Goal: Task Accomplishment & Management: Use online tool/utility

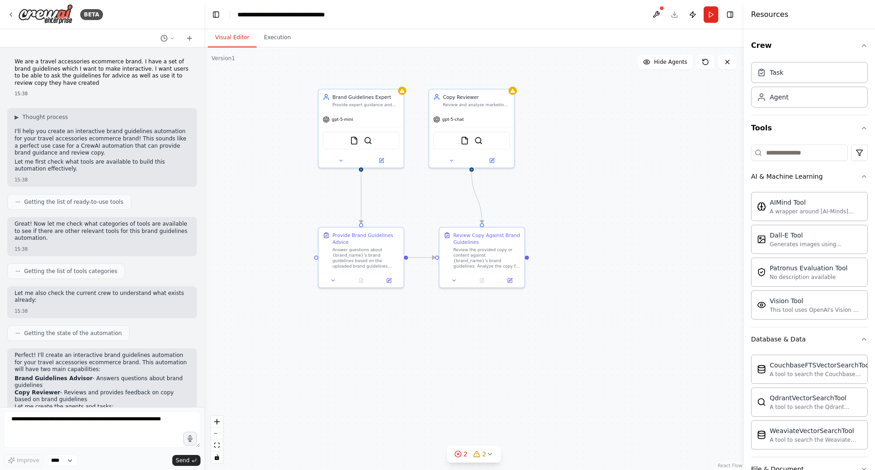
scroll to position [91, 0]
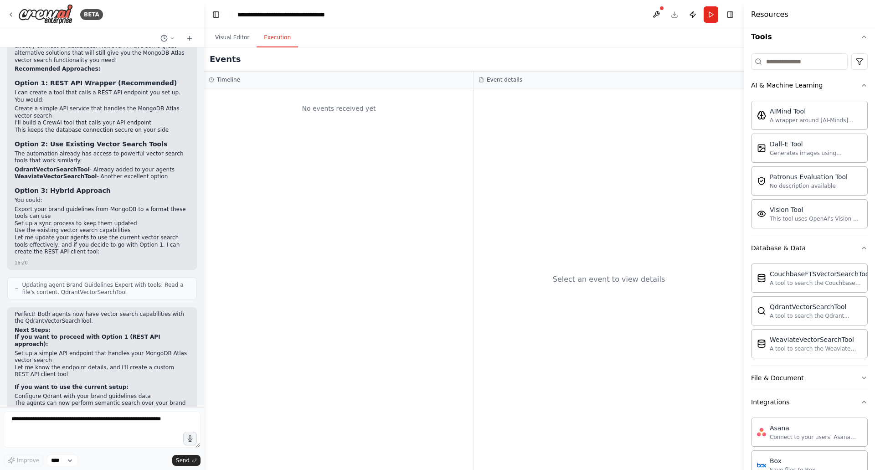
drag, startPoint x: 276, startPoint y: 34, endPoint x: 272, endPoint y: 41, distance: 7.6
click at [274, 38] on button "Execution" at bounding box center [276, 37] width 41 height 19
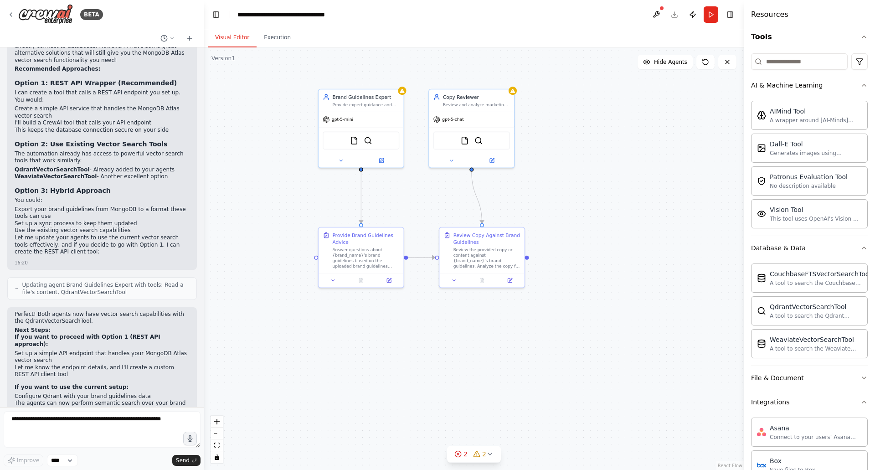
drag, startPoint x: 234, startPoint y: 35, endPoint x: 258, endPoint y: 47, distance: 27.5
click at [234, 35] on button "Visual Editor" at bounding box center [232, 37] width 49 height 19
click at [709, 13] on button "Run" at bounding box center [710, 14] width 15 height 16
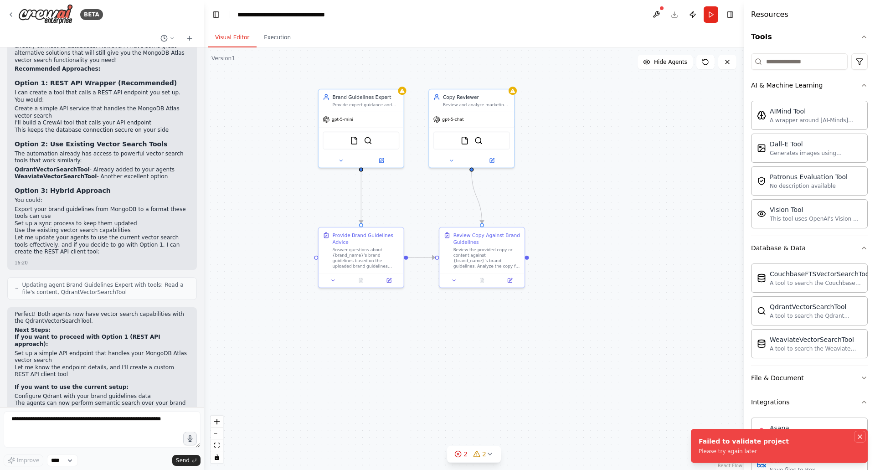
click at [862, 435] on icon "Notifications (F8)" at bounding box center [859, 436] width 7 height 7
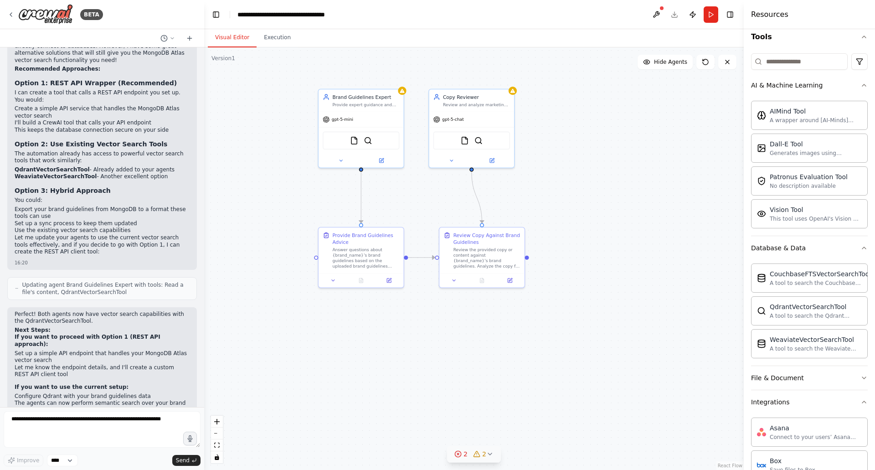
drag, startPoint x: 471, startPoint y: 450, endPoint x: 470, endPoint y: 457, distance: 7.4
click at [470, 457] on div "2 2" at bounding box center [470, 453] width 32 height 9
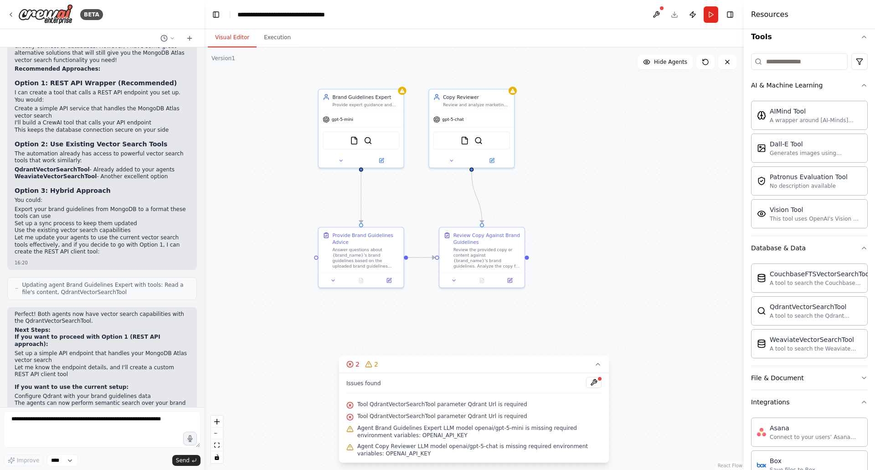
click at [598, 229] on div ".deletable-edge-delete-btn { width: 20px; height: 20px; border: 0px solid #ffff…" at bounding box center [473, 258] width 539 height 422
click at [370, 143] on div "FileReadTool QdrantVectorSearchTool" at bounding box center [361, 139] width 77 height 18
click at [379, 159] on icon at bounding box center [381, 159] width 4 height 4
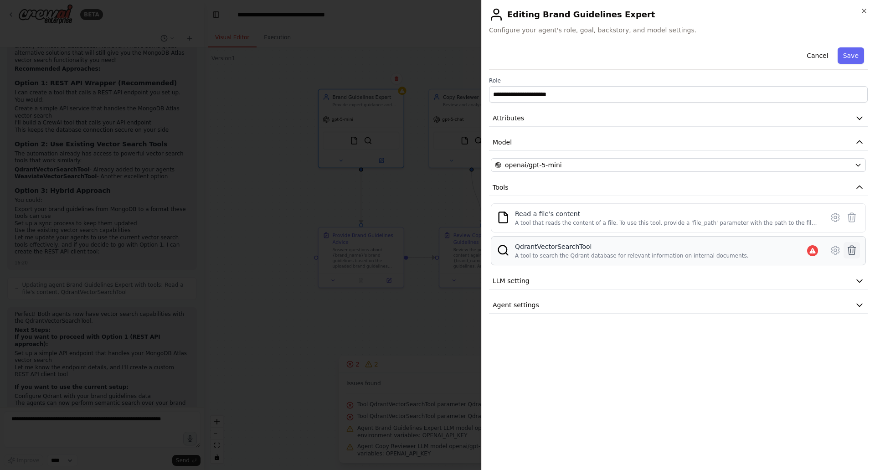
click at [852, 248] on icon at bounding box center [851, 250] width 11 height 11
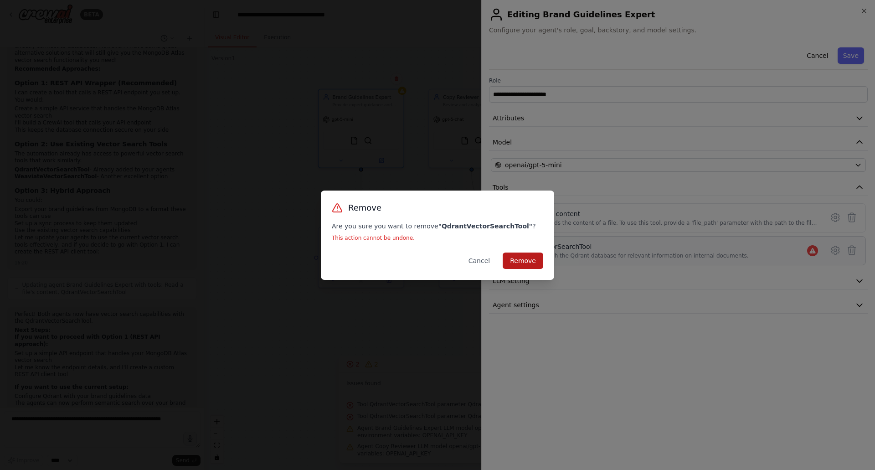
click at [534, 263] on button "Remove" at bounding box center [522, 260] width 41 height 16
click at [524, 258] on button "Remove" at bounding box center [522, 260] width 41 height 16
click at [481, 265] on button "Cancel" at bounding box center [479, 260] width 36 height 16
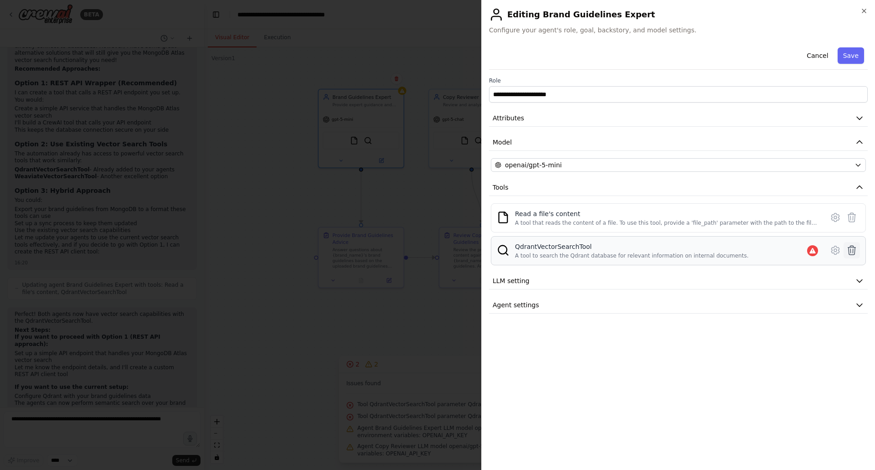
click at [855, 244] on button at bounding box center [851, 250] width 16 height 16
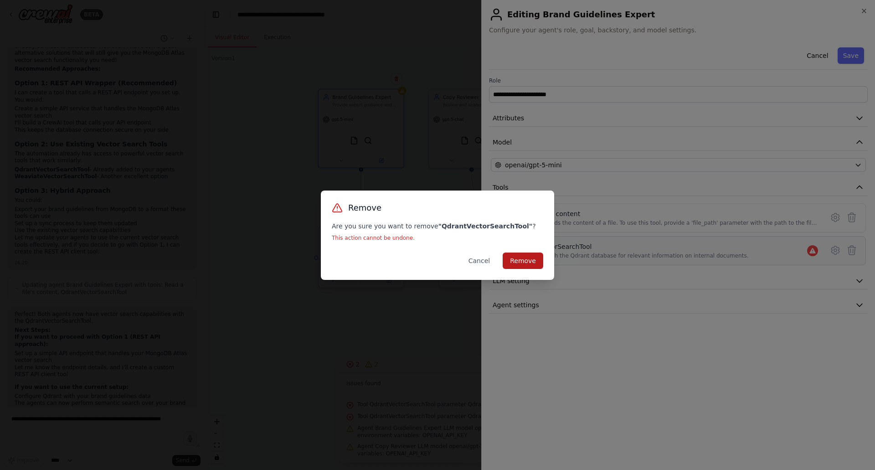
click at [531, 256] on button "Remove" at bounding box center [522, 260] width 41 height 16
click at [529, 256] on button "Remove" at bounding box center [522, 260] width 41 height 16
click at [485, 262] on button "Cancel" at bounding box center [479, 260] width 36 height 16
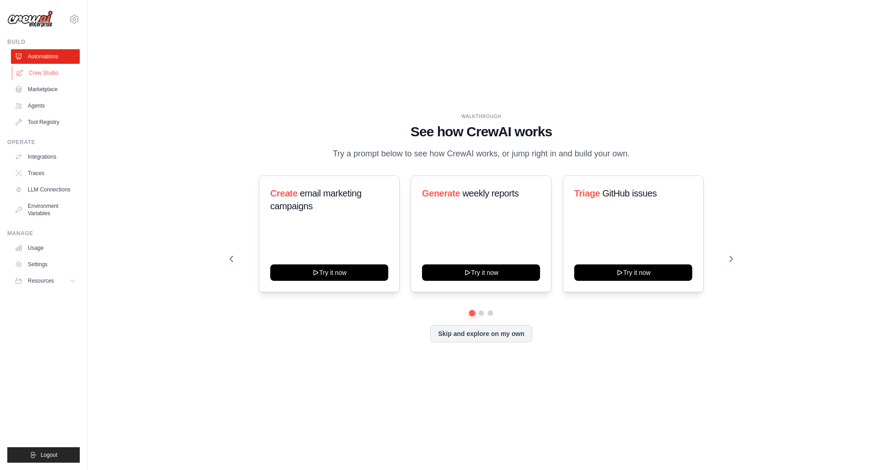
click at [46, 68] on link "Crew Studio" at bounding box center [46, 73] width 69 height 15
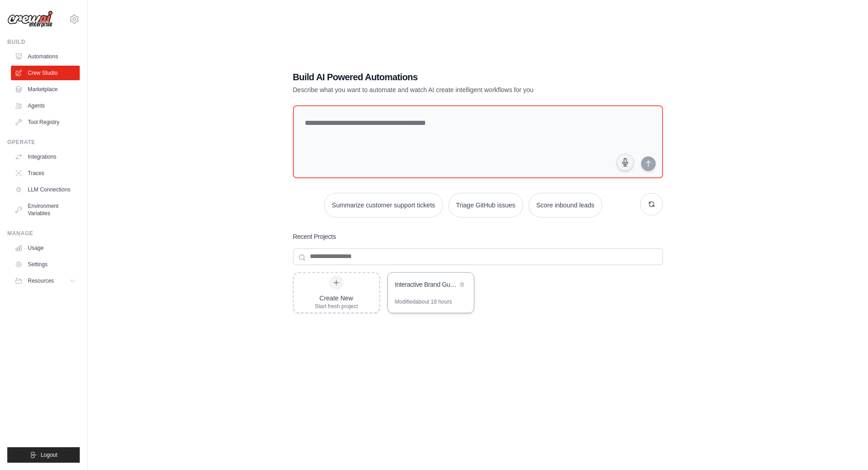
click at [415, 290] on div "Interactive Brand Guidelines Assistant" at bounding box center [426, 285] width 62 height 11
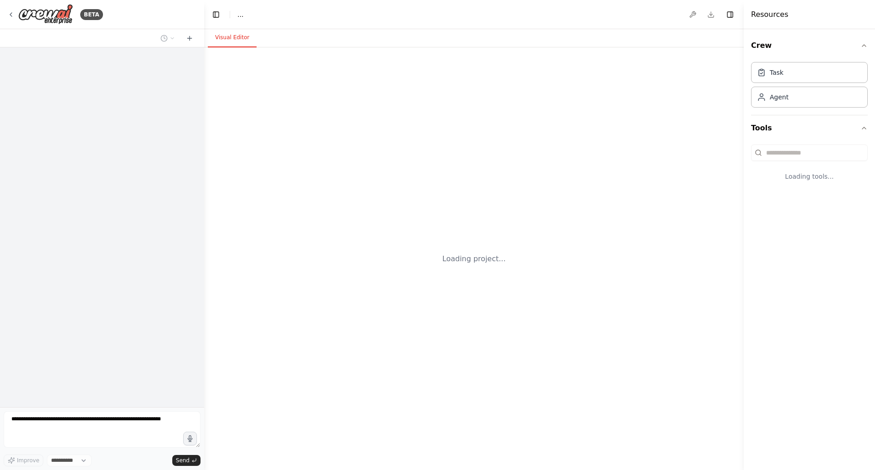
select select "****"
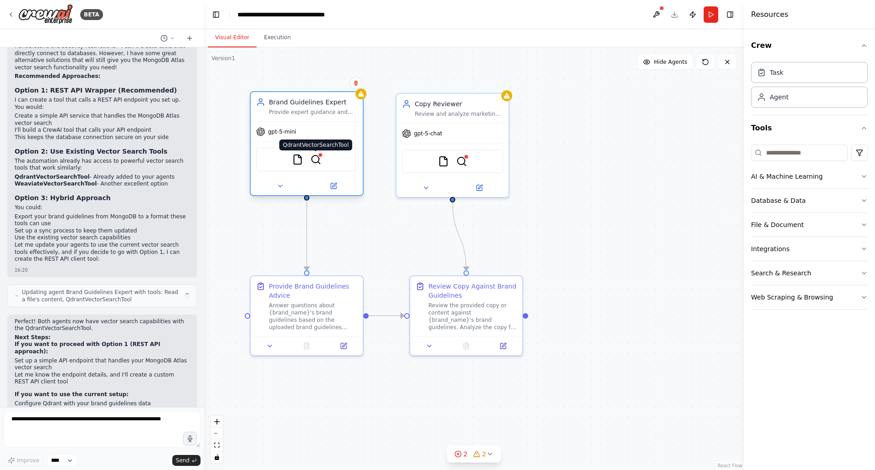
click at [318, 161] on img at bounding box center [315, 159] width 11 height 11
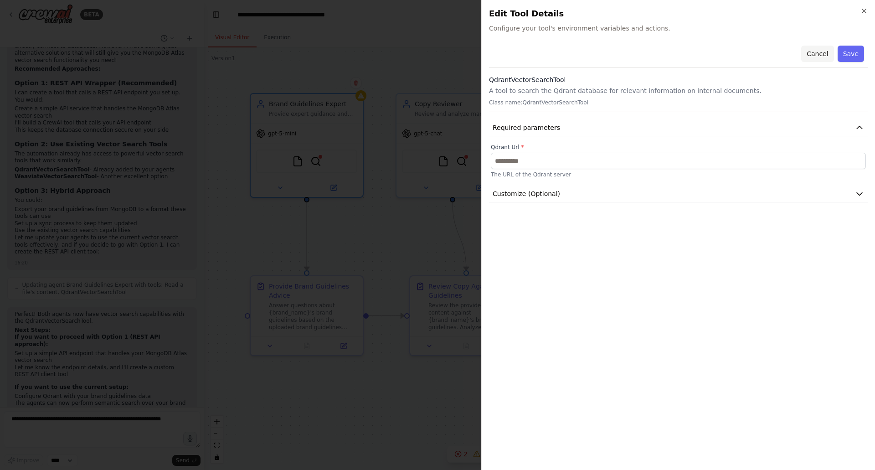
click at [818, 58] on button "Cancel" at bounding box center [817, 54] width 32 height 16
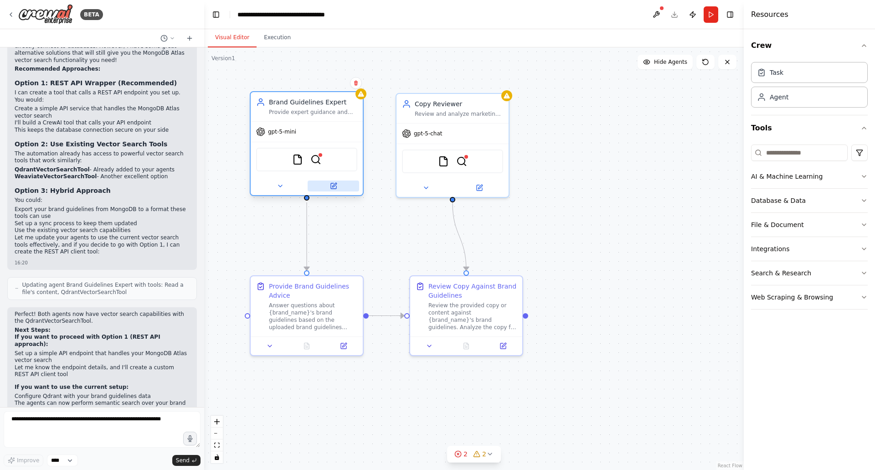
click at [336, 190] on button at bounding box center [332, 185] width 51 height 11
click at [333, 187] on icon at bounding box center [333, 185] width 5 height 5
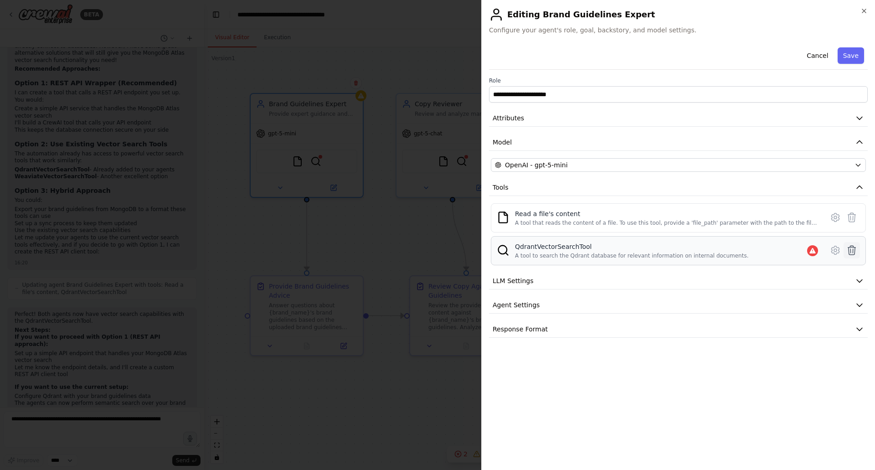
click at [852, 247] on icon at bounding box center [852, 250] width 8 height 9
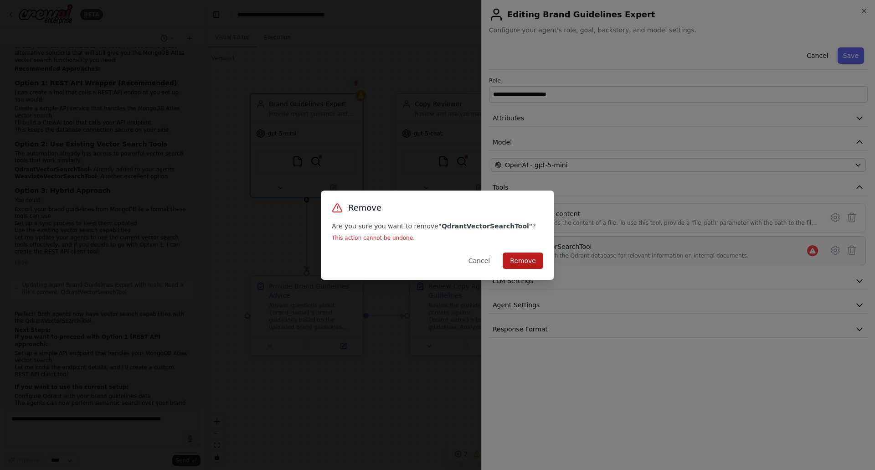
click at [518, 261] on button "Remove" at bounding box center [522, 260] width 41 height 16
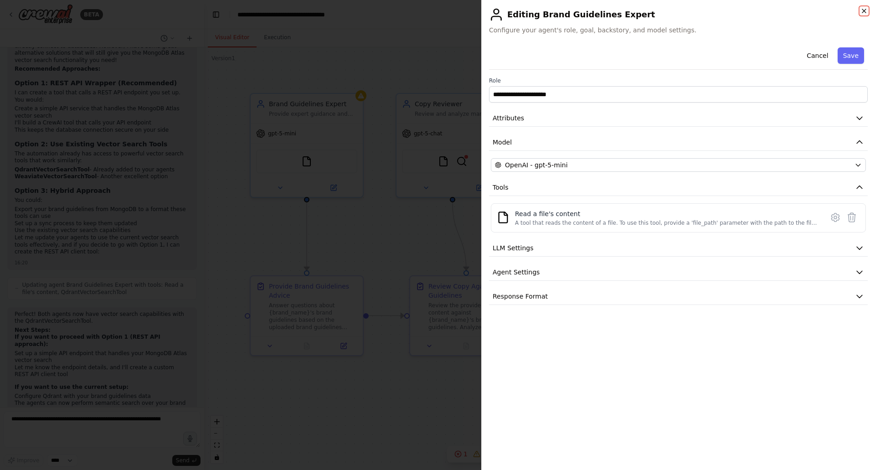
click at [865, 10] on icon "button" at bounding box center [864, 11] width 4 height 4
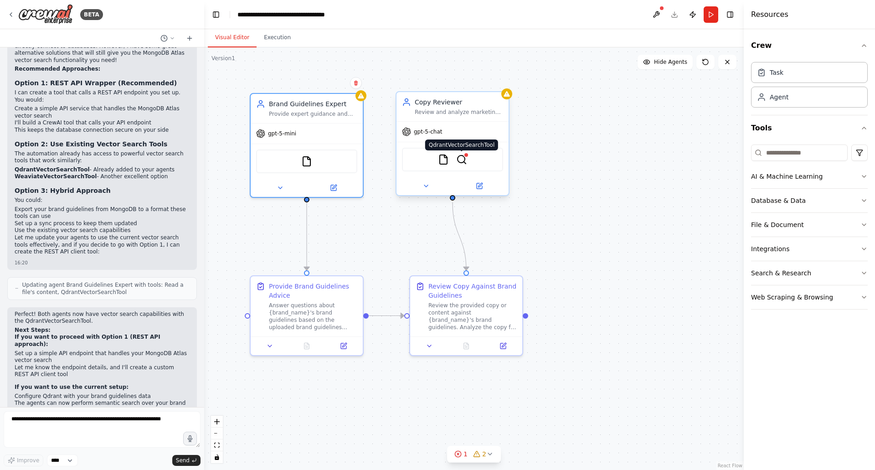
click at [464, 160] on img at bounding box center [461, 159] width 11 height 11
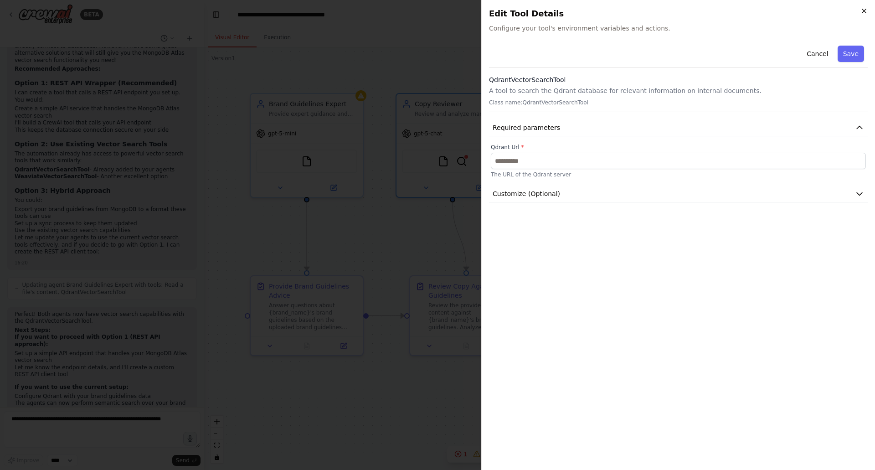
click at [862, 13] on icon "button" at bounding box center [863, 10] width 7 height 7
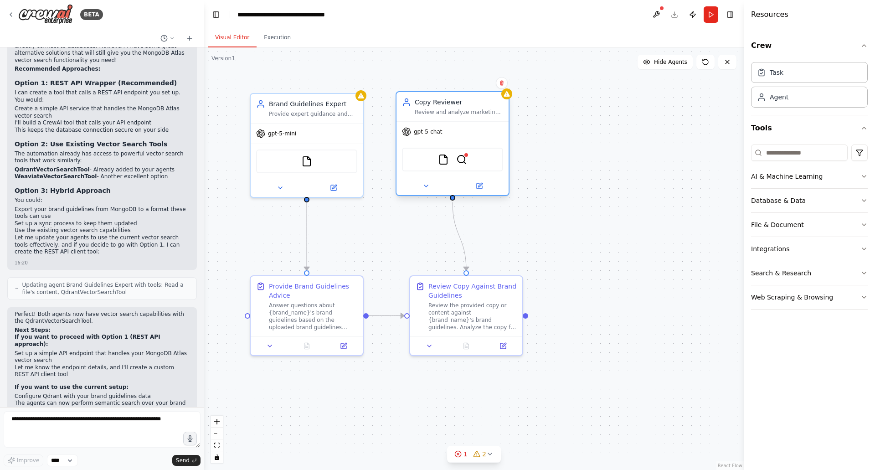
click at [416, 161] on div "FileReadTool QdrantVectorSearchTool" at bounding box center [452, 160] width 101 height 24
click at [439, 160] on img at bounding box center [443, 159] width 11 height 11
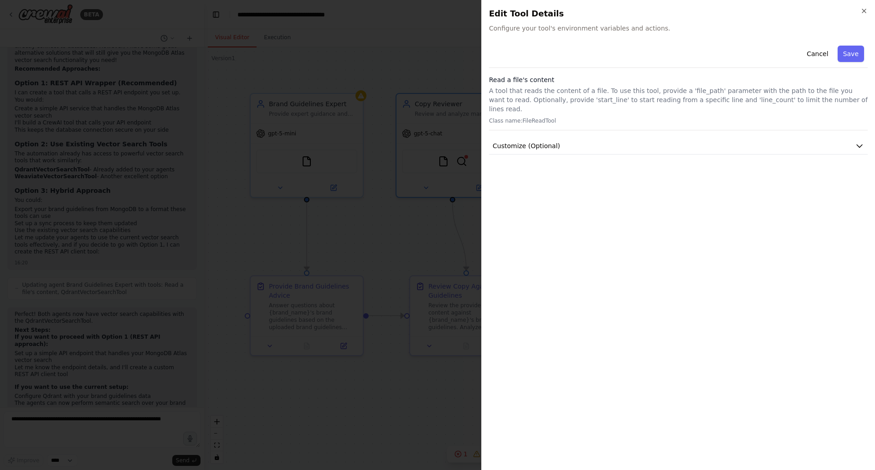
click at [858, 5] on div "Close Edit Tool Details Configure your tool's environment variables and actions…" at bounding box center [678, 235] width 394 height 470
click at [861, 9] on icon "button" at bounding box center [863, 10] width 7 height 7
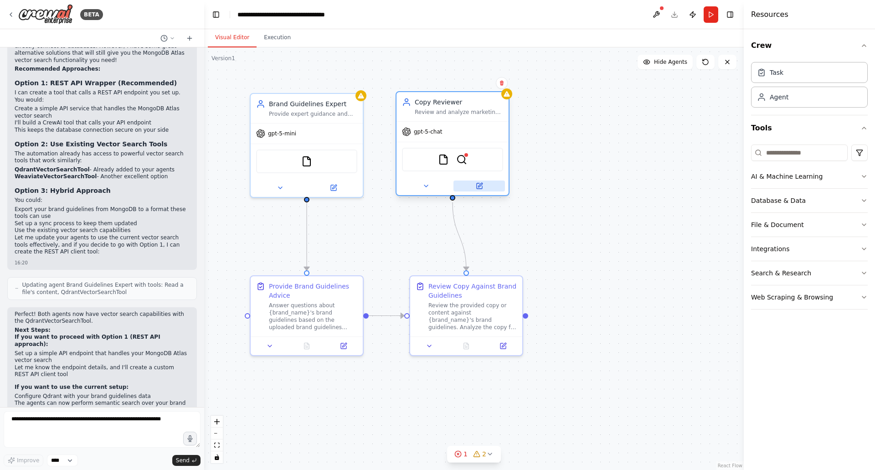
click at [481, 186] on icon at bounding box center [478, 185] width 5 height 5
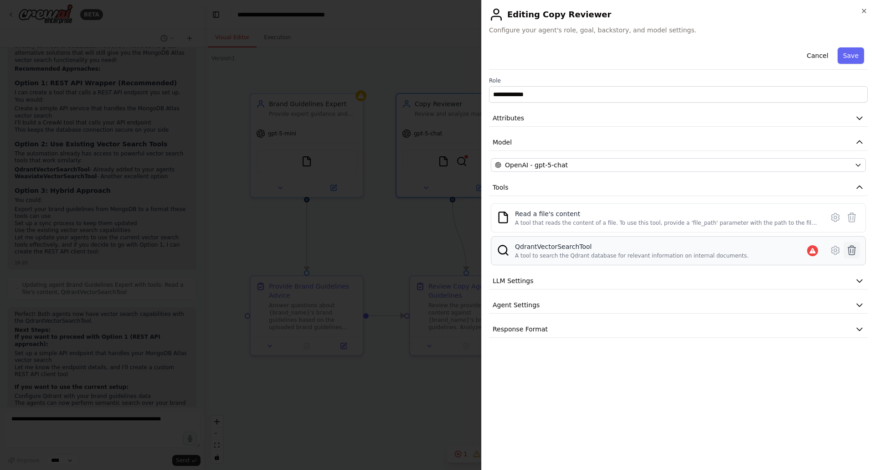
click at [850, 247] on icon at bounding box center [852, 250] width 8 height 9
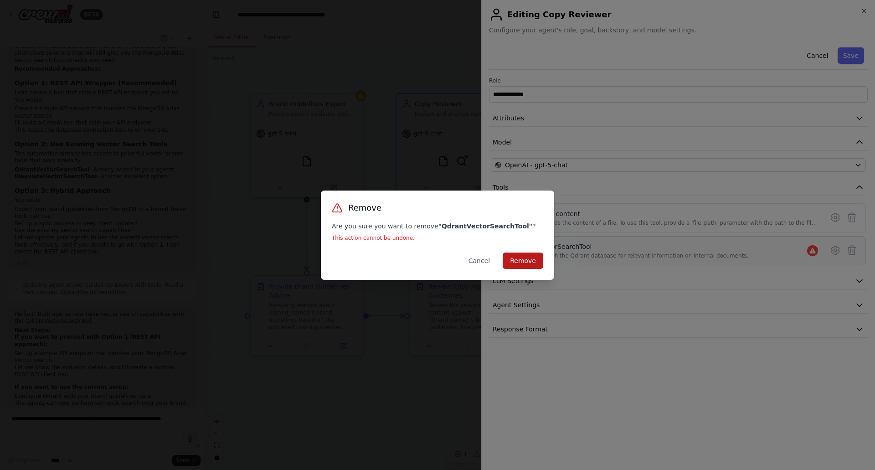
click at [520, 261] on button "Remove" at bounding box center [522, 260] width 41 height 16
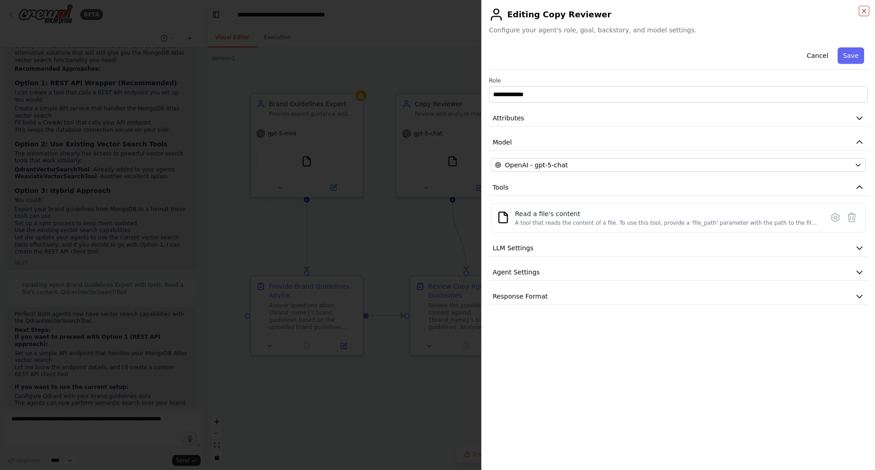
drag, startPoint x: 866, startPoint y: 9, endPoint x: 828, endPoint y: 23, distance: 40.2
click at [859, 14] on div "**********" at bounding box center [678, 235] width 394 height 470
click at [813, 60] on button "Cancel" at bounding box center [817, 55] width 32 height 16
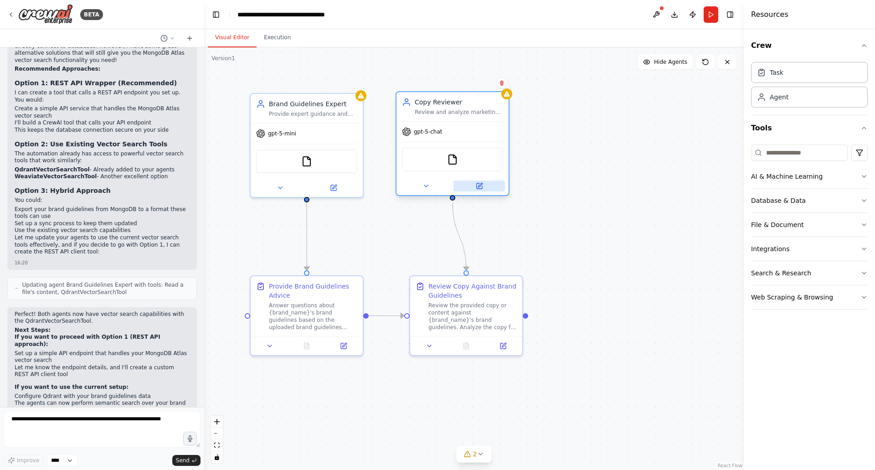
click at [482, 185] on icon at bounding box center [479, 185] width 7 height 7
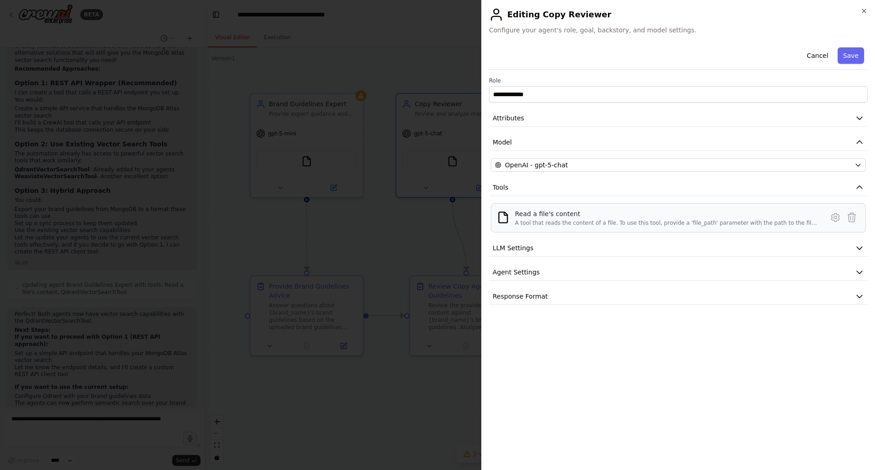
click at [710, 214] on div "Read a file's content" at bounding box center [666, 213] width 303 height 9
click at [831, 215] on icon at bounding box center [835, 217] width 8 height 8
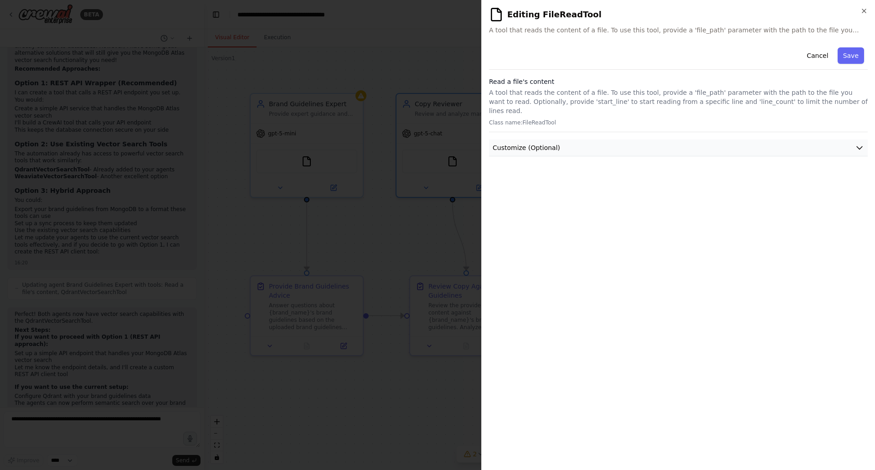
click at [558, 139] on button "Customize (Optional)" at bounding box center [678, 147] width 379 height 17
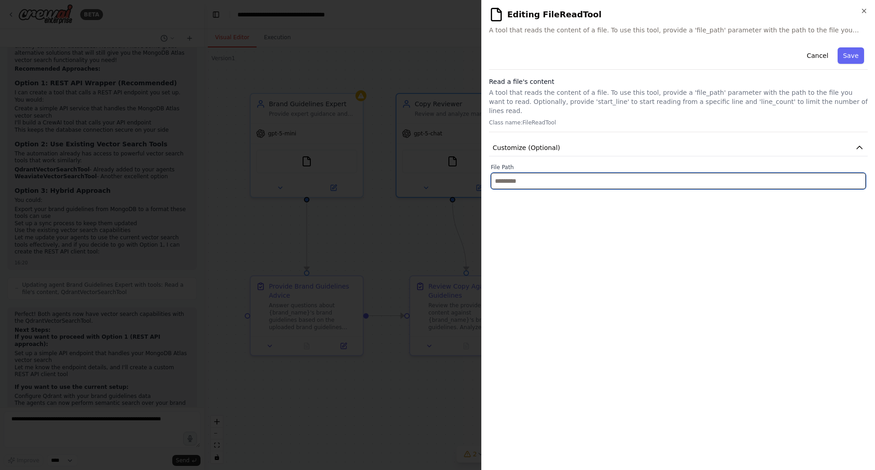
click at [542, 177] on input "text" at bounding box center [678, 181] width 375 height 16
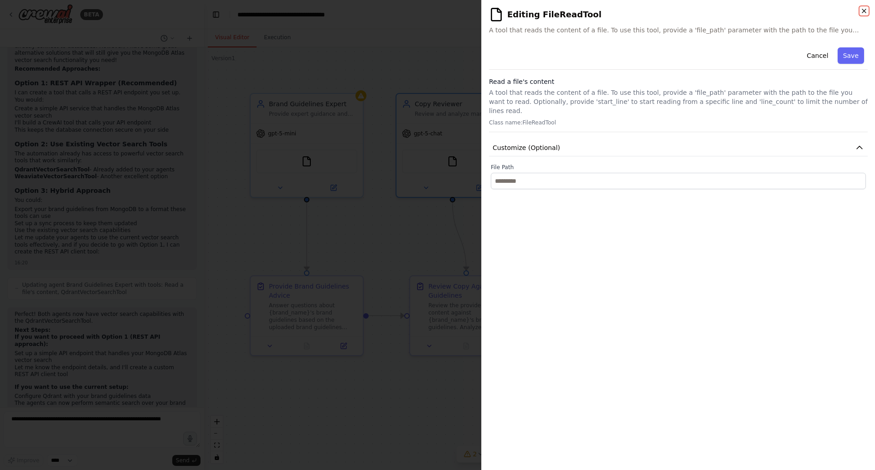
click at [863, 12] on icon "button" at bounding box center [863, 10] width 7 height 7
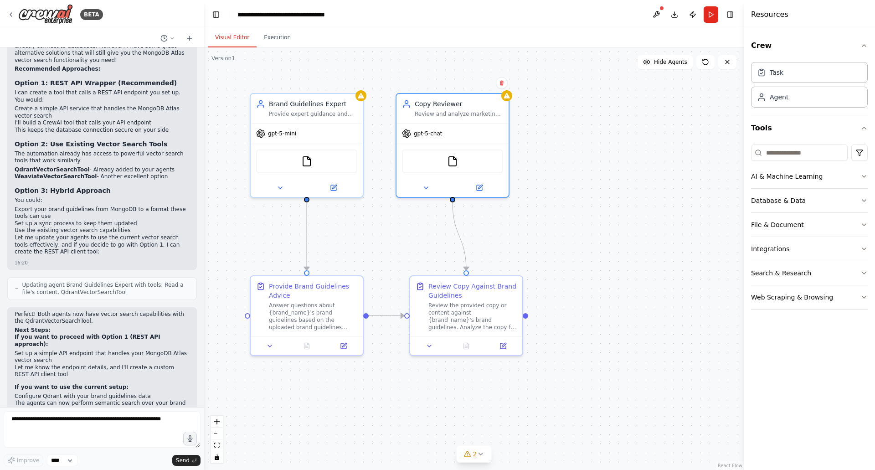
drag, startPoint x: 636, startPoint y: 213, endPoint x: 661, endPoint y: 217, distance: 25.4
click at [637, 213] on div ".deletable-edge-delete-btn { width: 20px; height: 20px; border: 0px solid #ffff…" at bounding box center [473, 258] width 539 height 422
click at [790, 220] on div "File & Document" at bounding box center [777, 224] width 53 height 9
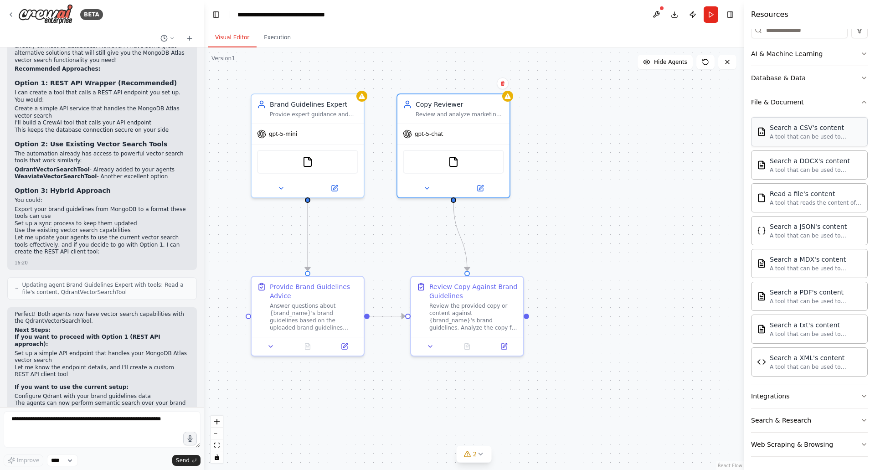
scroll to position [124, 0]
click at [802, 165] on div "A tool that can be used to semantic search a query from a DOCX's content." at bounding box center [815, 167] width 92 height 7
click at [461, 161] on img at bounding box center [462, 159] width 11 height 11
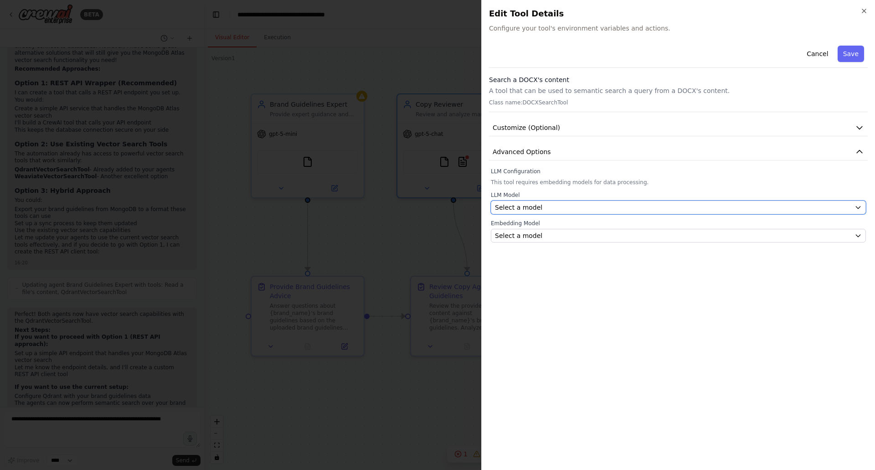
click at [597, 201] on button "Select a model" at bounding box center [678, 207] width 375 height 14
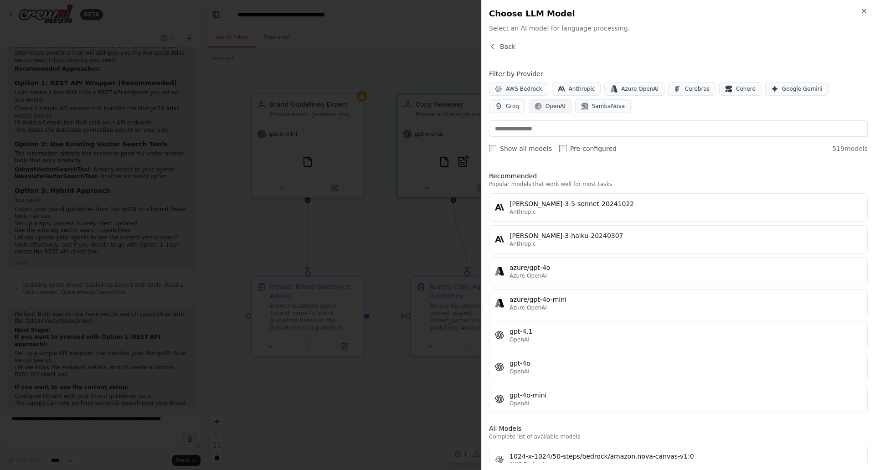
click at [545, 103] on span "OpenAI" at bounding box center [555, 105] width 20 height 7
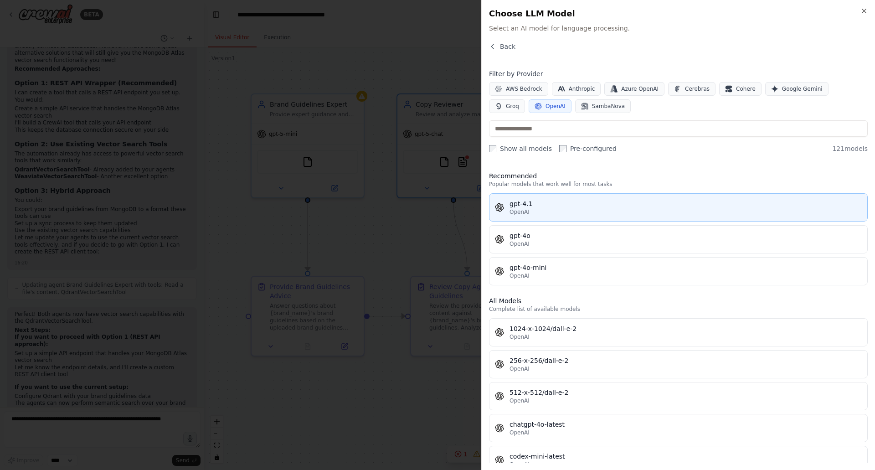
click at [546, 210] on div "OpenAI" at bounding box center [685, 211] width 352 height 7
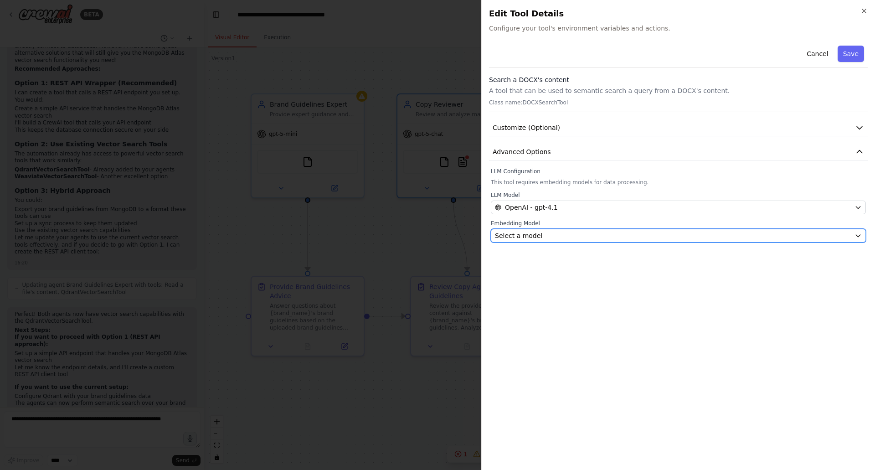
click at [553, 233] on div "Select a model" at bounding box center [673, 235] width 356 height 9
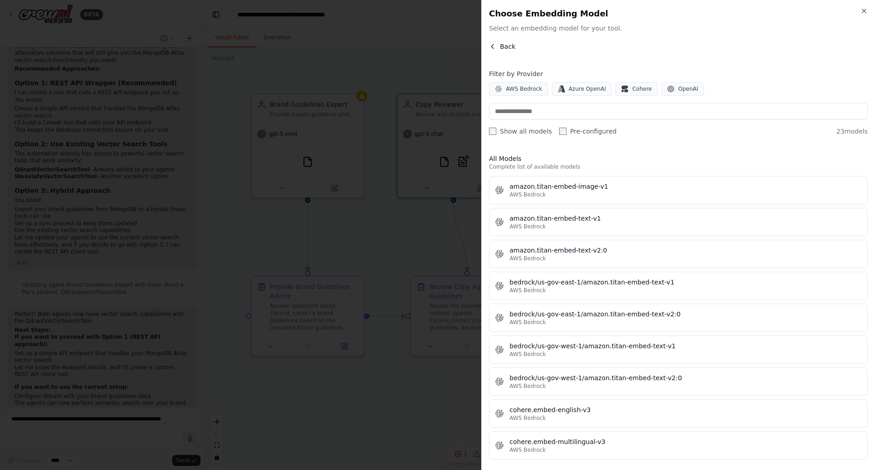
click at [500, 48] on span "Back" at bounding box center [507, 46] width 15 height 9
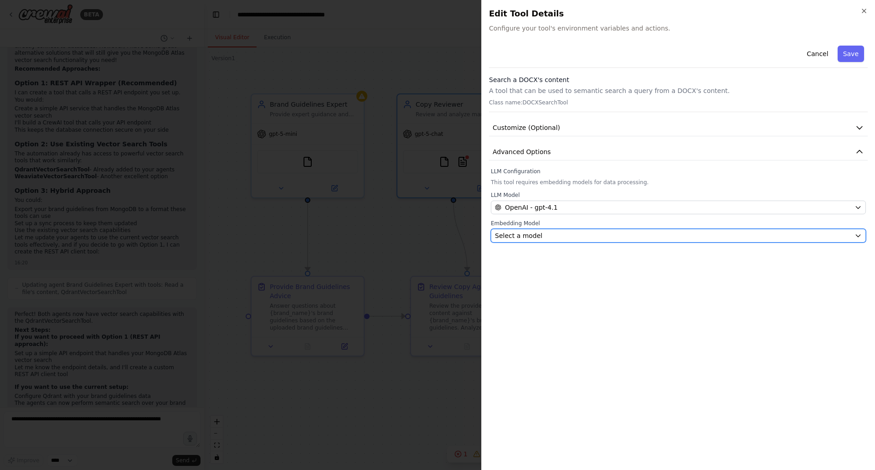
click at [565, 232] on div "Select a model" at bounding box center [673, 235] width 356 height 9
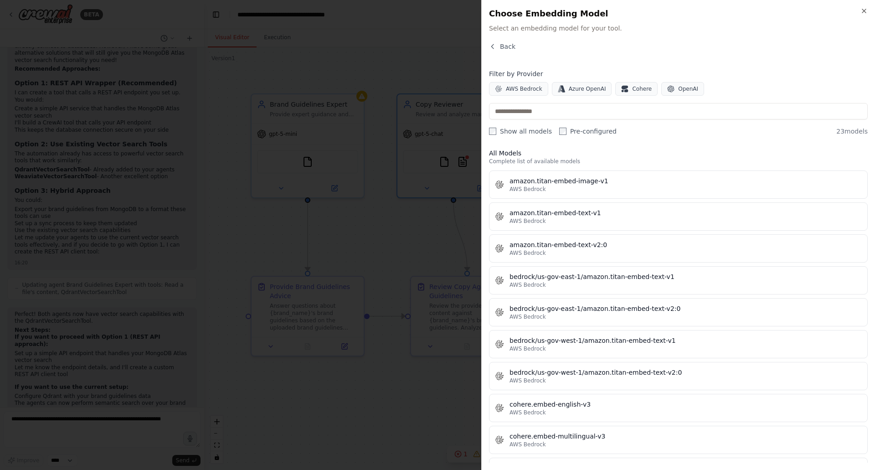
scroll to position [0, 0]
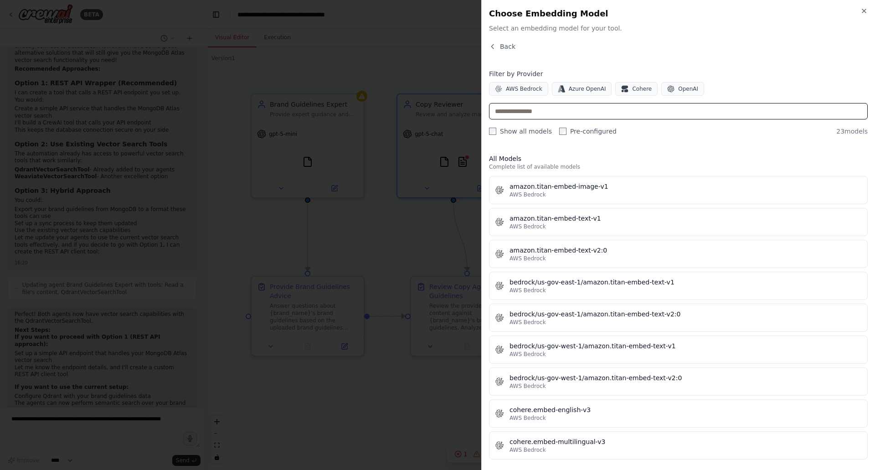
click at [548, 119] on input "text" at bounding box center [678, 111] width 379 height 16
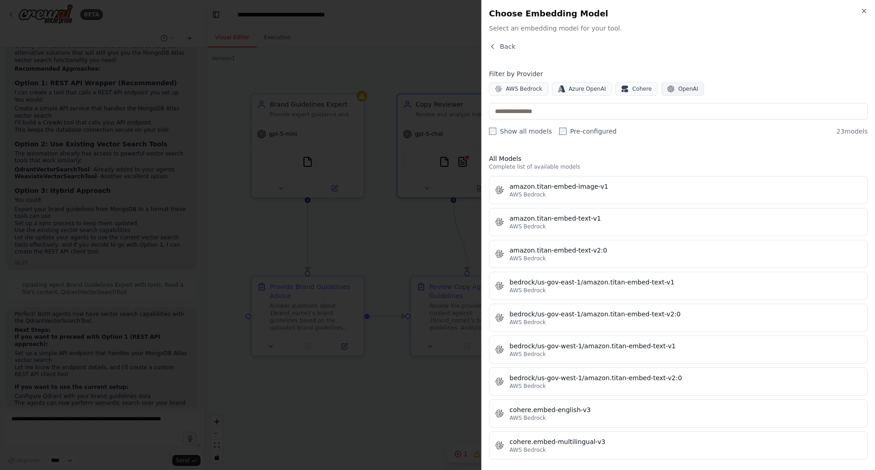
click at [666, 91] on button "OpenAI" at bounding box center [682, 89] width 43 height 14
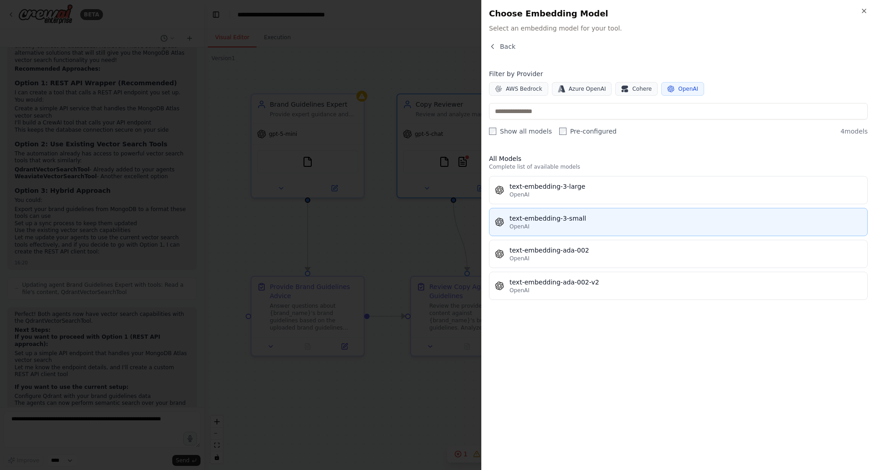
click at [532, 214] on div "text-embedding-3-small" at bounding box center [685, 218] width 352 height 9
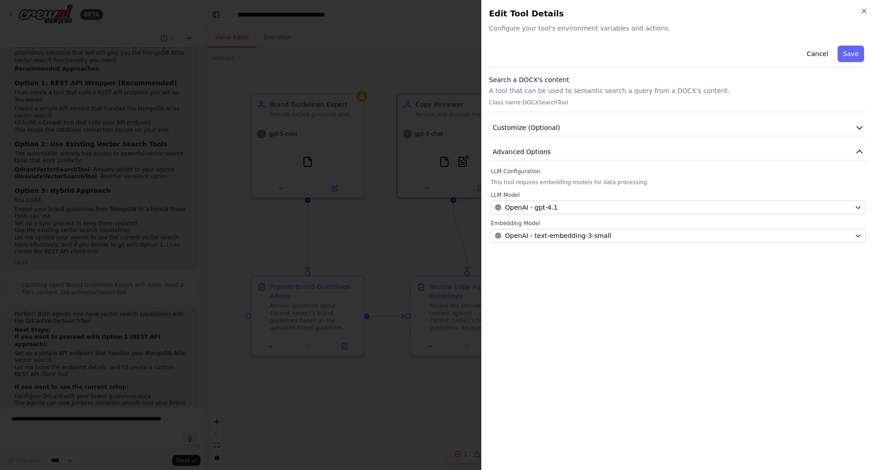
drag, startPoint x: 848, startPoint y: 57, endPoint x: 846, endPoint y: 53, distance: 5.1
click at [846, 53] on button "Save" at bounding box center [850, 54] width 26 height 16
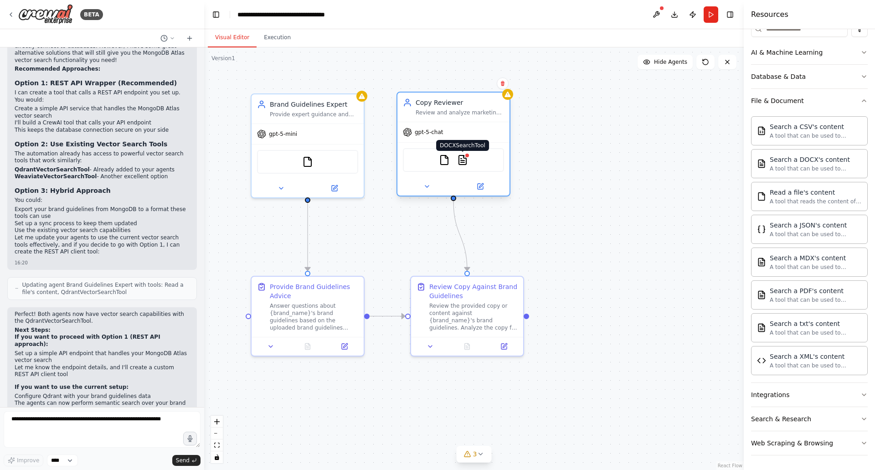
click at [463, 161] on img at bounding box center [462, 159] width 11 height 11
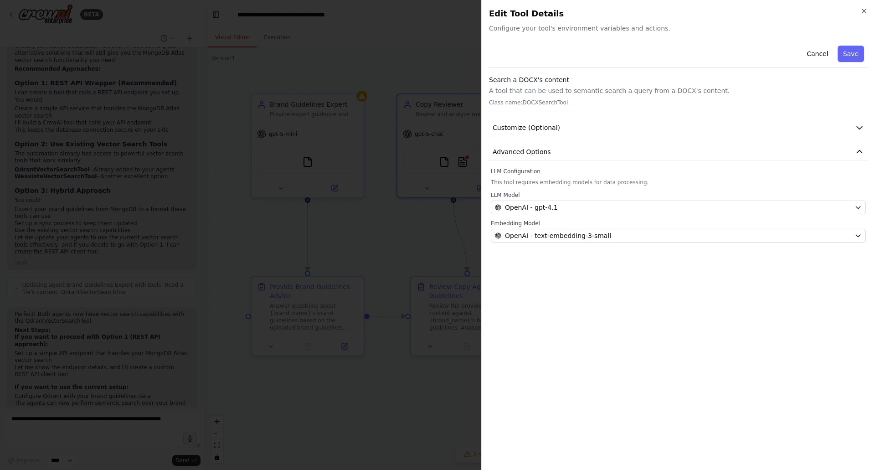
drag, startPoint x: 628, startPoint y: 304, endPoint x: 755, endPoint y: 157, distance: 194.1
click at [628, 303] on div "Cancel Save Search a DOCX's content A tool that can be used to semantic search …" at bounding box center [678, 252] width 379 height 420
click at [864, 10] on icon "button" at bounding box center [863, 10] width 7 height 7
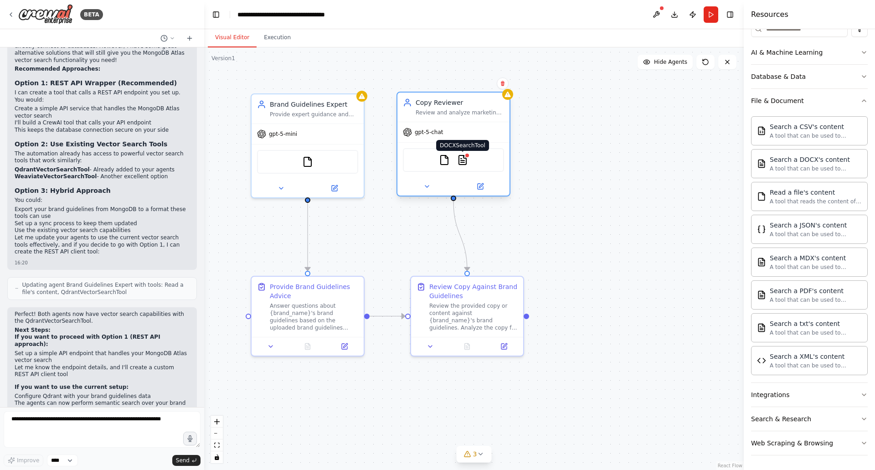
click at [463, 162] on img at bounding box center [462, 159] width 11 height 11
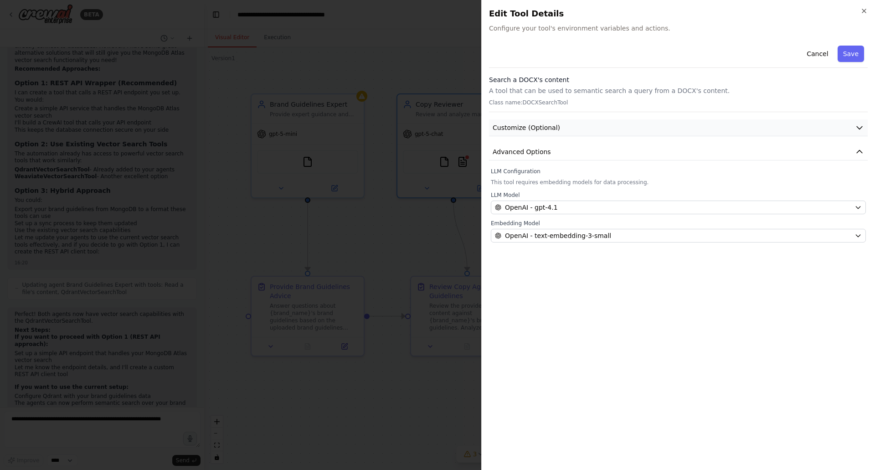
click at [562, 125] on button "Customize (Optional)" at bounding box center [678, 127] width 379 height 17
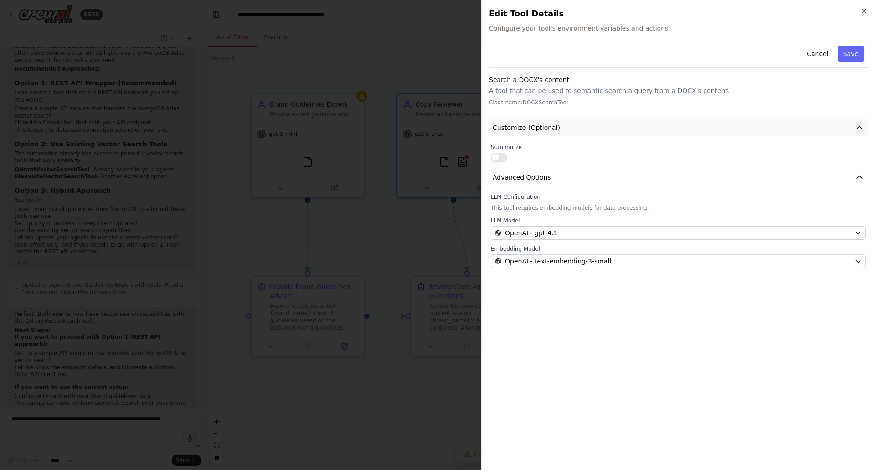
click at [562, 125] on button "Customize (Optional)" at bounding box center [678, 127] width 379 height 17
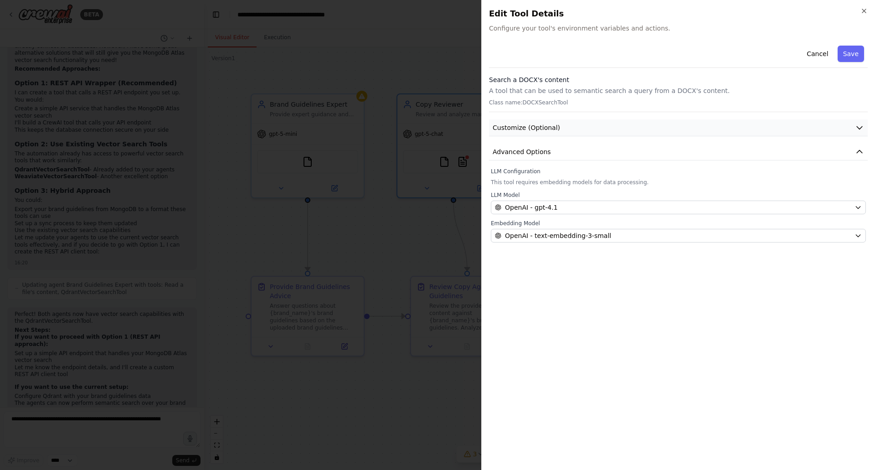
click at [569, 125] on button "Customize (Optional)" at bounding box center [678, 127] width 379 height 17
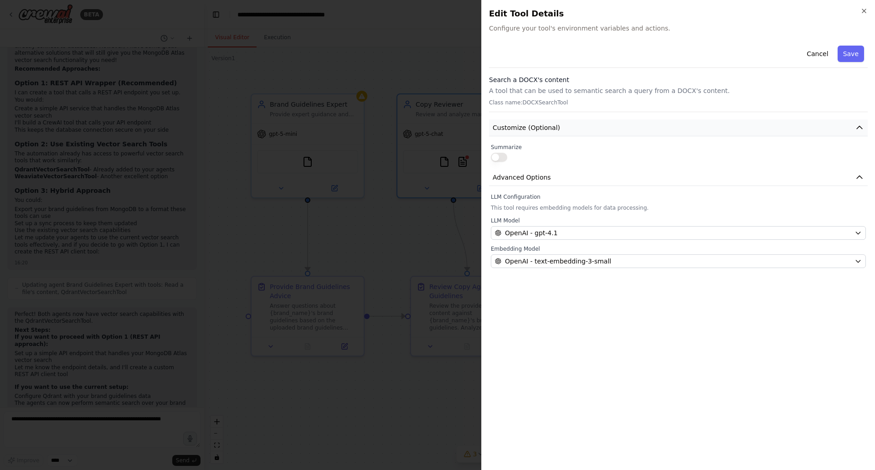
click at [569, 125] on button "Customize (Optional)" at bounding box center [678, 127] width 379 height 17
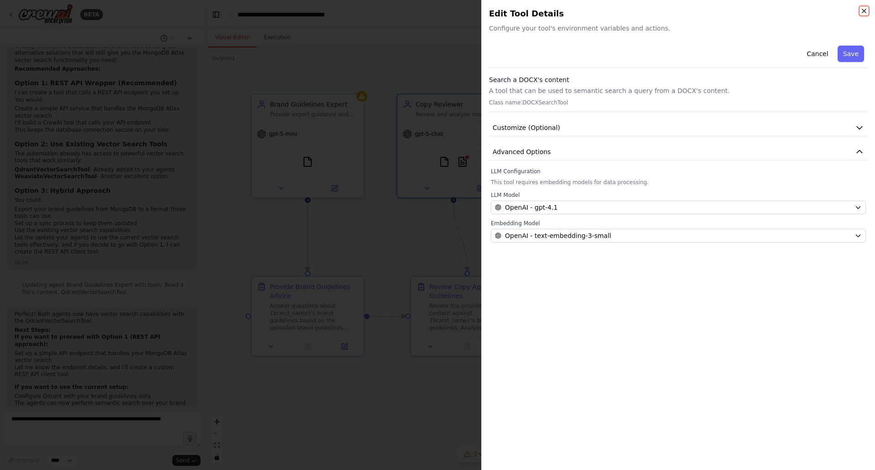
click at [863, 14] on icon "button" at bounding box center [863, 10] width 7 height 7
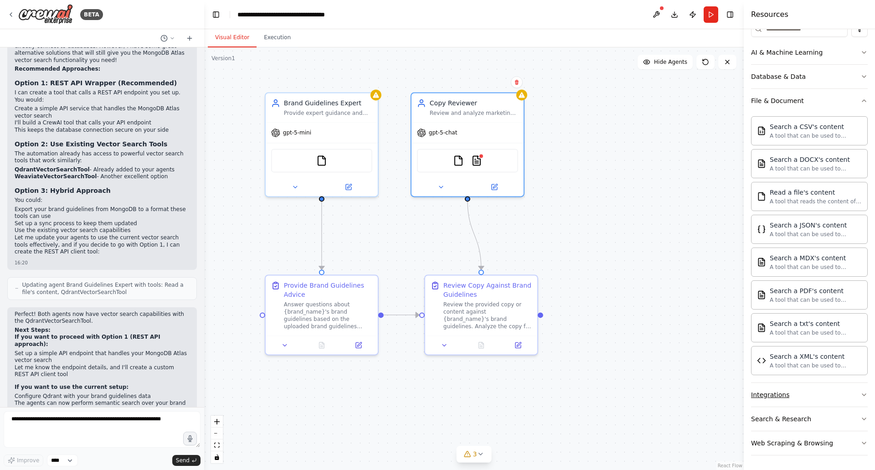
click at [799, 388] on button "Integrations" at bounding box center [809, 395] width 117 height 24
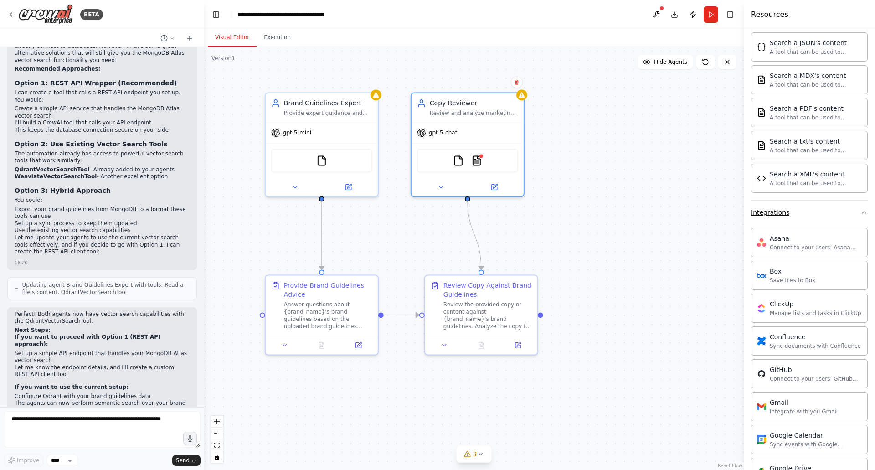
click at [814, 213] on button "Integrations" at bounding box center [809, 212] width 117 height 24
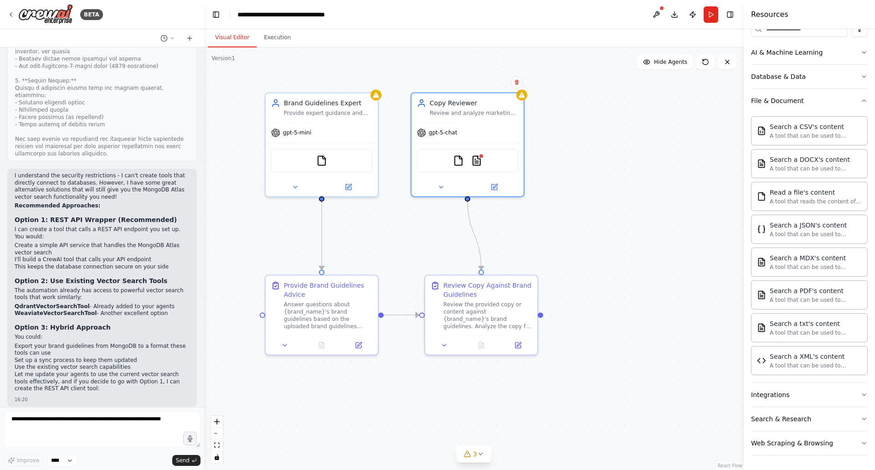
scroll to position [2762, 0]
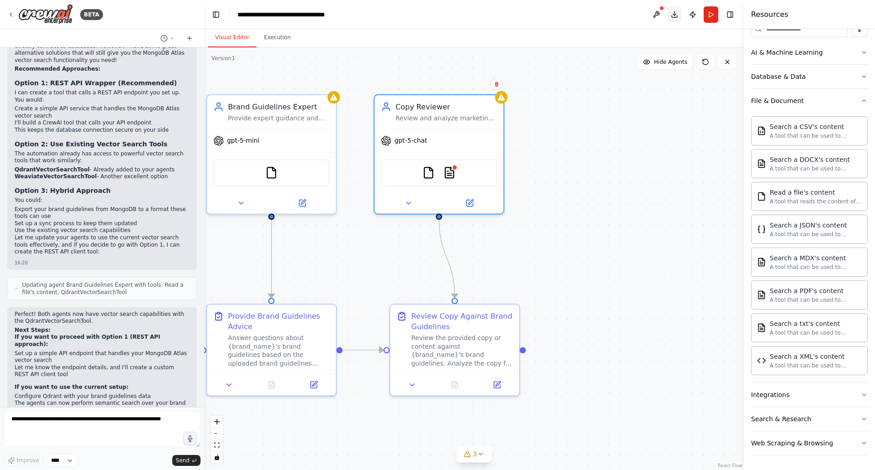
click at [675, 11] on button "Download" at bounding box center [674, 14] width 15 height 16
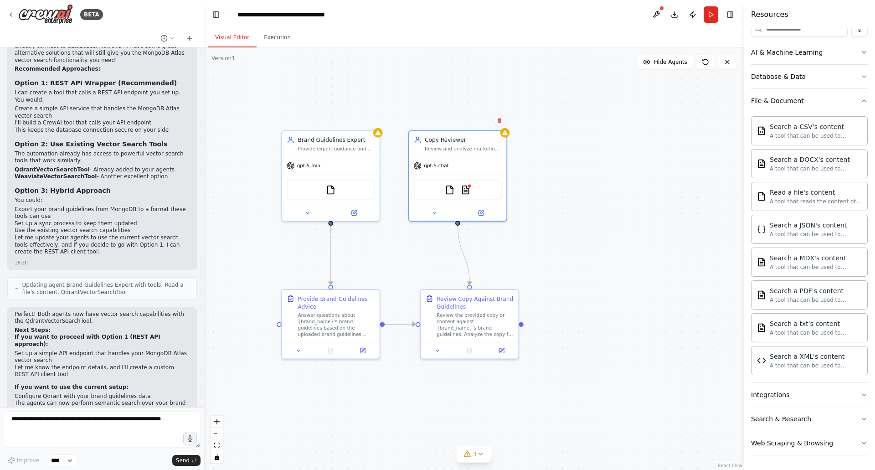
click at [625, 279] on div ".deletable-edge-delete-btn { width: 20px; height: 20px; border: 0px solid #ffff…" at bounding box center [473, 258] width 539 height 422
click at [477, 452] on icon at bounding box center [479, 453] width 7 height 7
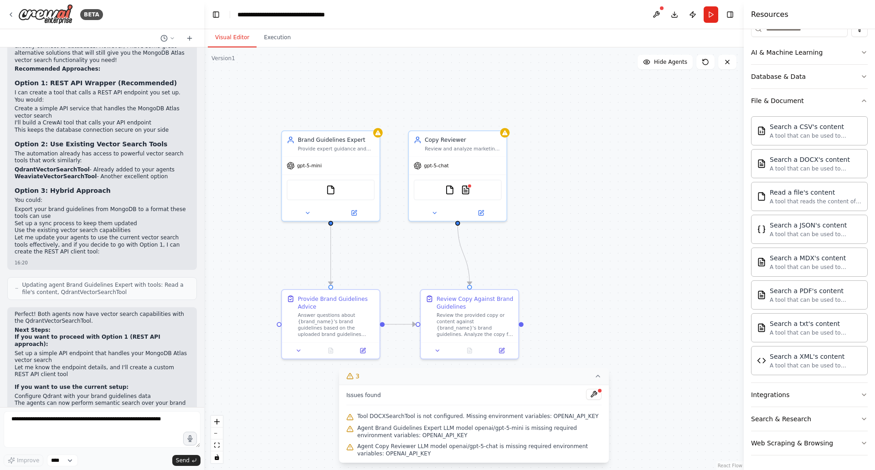
click at [597, 377] on icon at bounding box center [597, 375] width 7 height 7
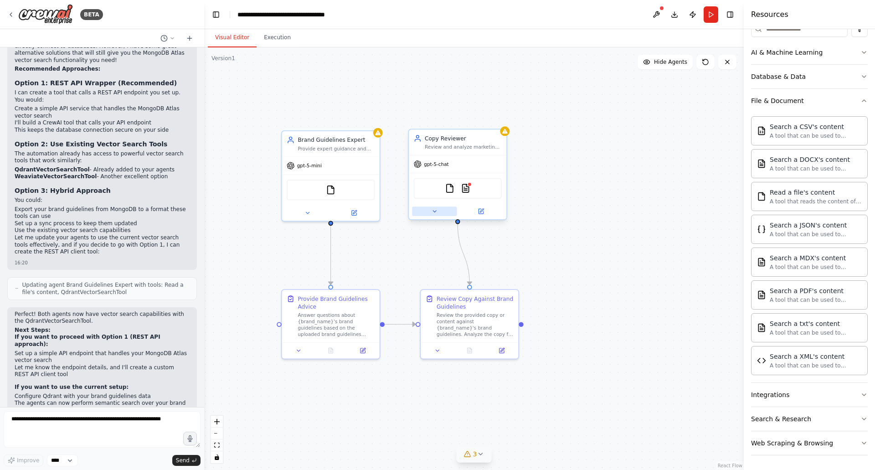
click at [435, 211] on icon at bounding box center [434, 210] width 3 height 1
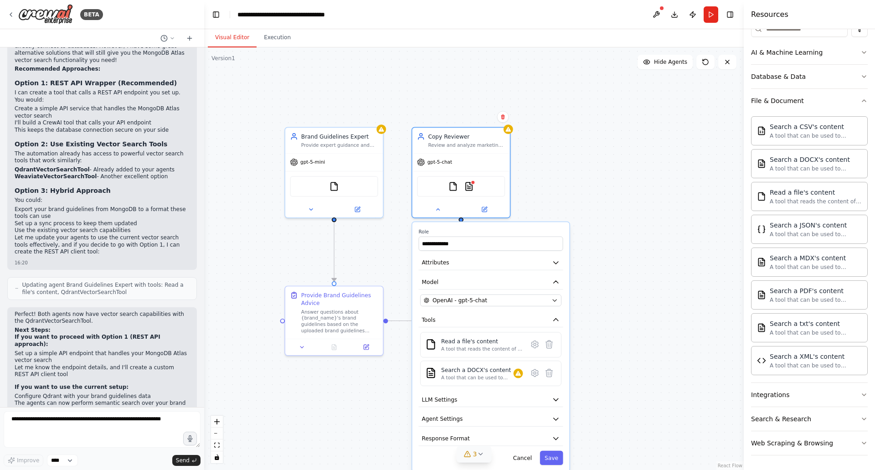
click at [615, 226] on div ".deletable-edge-delete-btn { width: 20px; height: 20px; border: 0px solid #ffff…" at bounding box center [473, 258] width 539 height 422
click at [526, 459] on button "Cancel" at bounding box center [522, 458] width 28 height 14
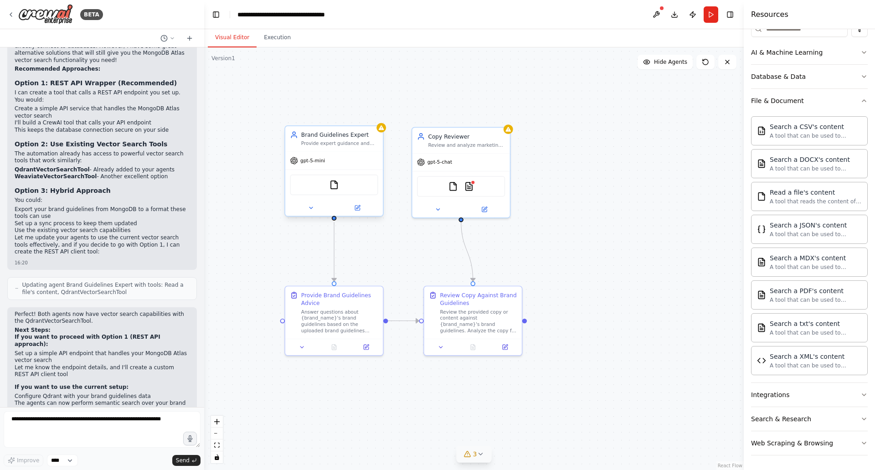
click at [359, 188] on div "FileReadTool" at bounding box center [334, 184] width 88 height 20
drag, startPoint x: 359, startPoint y: 201, endPoint x: 360, endPoint y: 206, distance: 5.5
click at [359, 201] on div at bounding box center [333, 208] width 97 height 16
click at [360, 206] on icon at bounding box center [357, 208] width 6 height 6
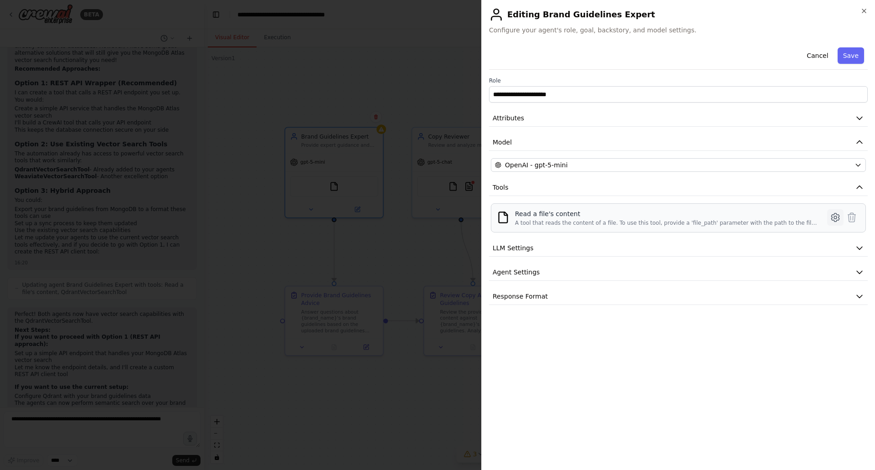
click at [835, 215] on icon at bounding box center [835, 217] width 11 height 11
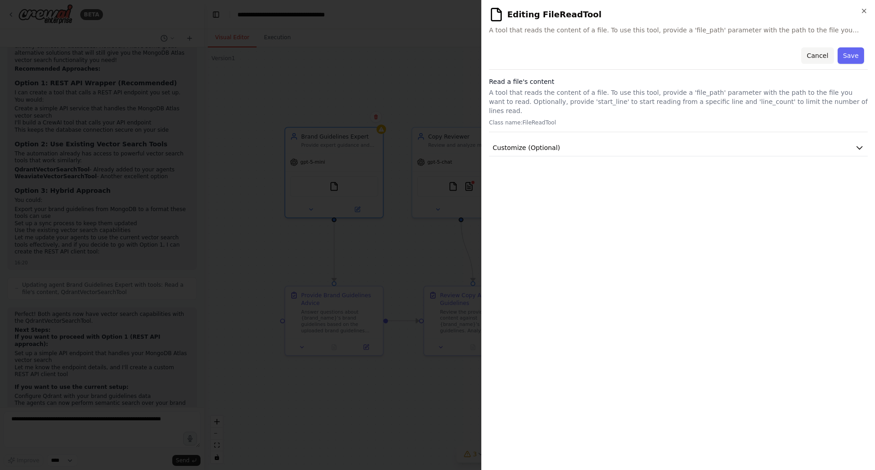
click at [822, 57] on button "Cancel" at bounding box center [817, 55] width 32 height 16
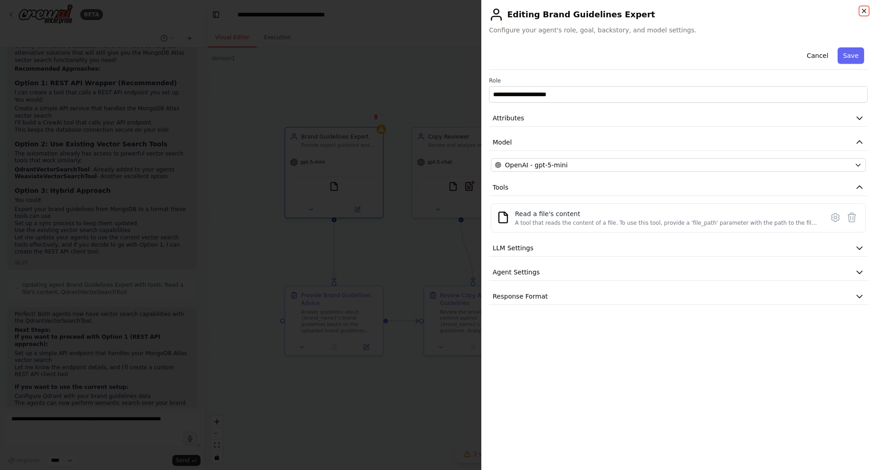
drag, startPoint x: 860, startPoint y: 9, endPoint x: 857, endPoint y: 16, distance: 8.0
click at [860, 10] on icon "button" at bounding box center [863, 10] width 7 height 7
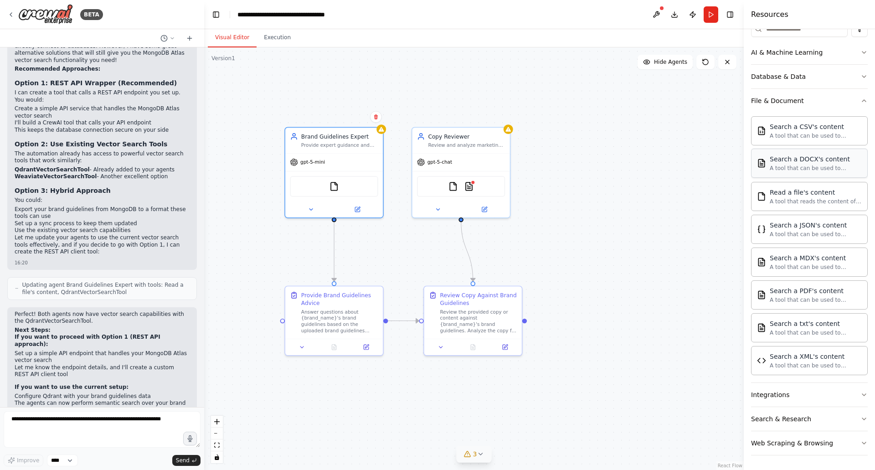
click at [789, 168] on div "A tool that can be used to semantic search a query from a DOCX's content." at bounding box center [815, 167] width 92 height 7
click at [787, 163] on div "Search a DOCX's content" at bounding box center [815, 158] width 92 height 9
click at [334, 185] on img at bounding box center [334, 185] width 10 height 10
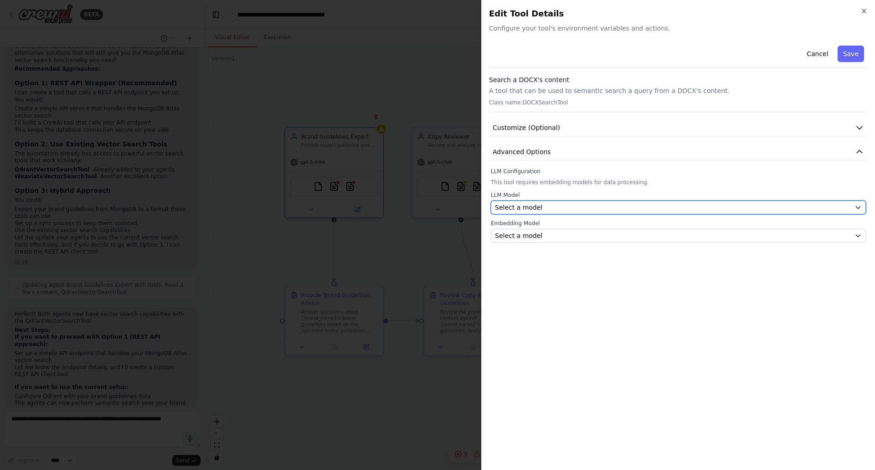
click at [566, 208] on div "Select a model" at bounding box center [673, 207] width 356 height 9
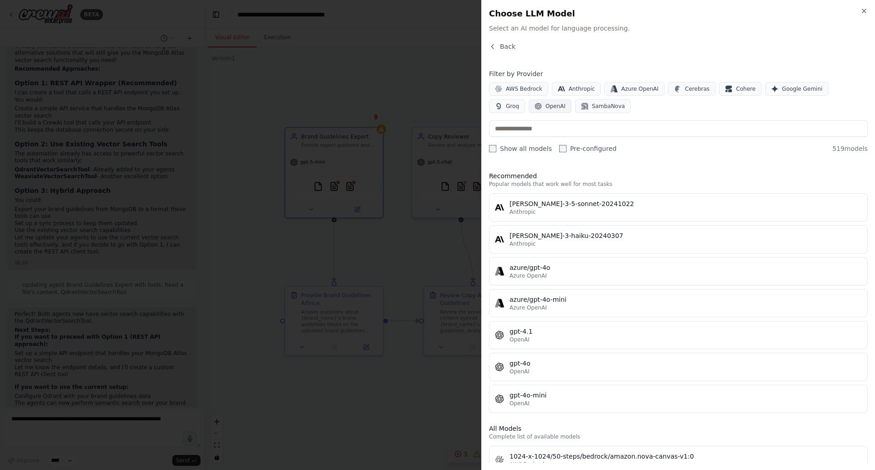
click at [545, 103] on span "OpenAI" at bounding box center [555, 105] width 20 height 7
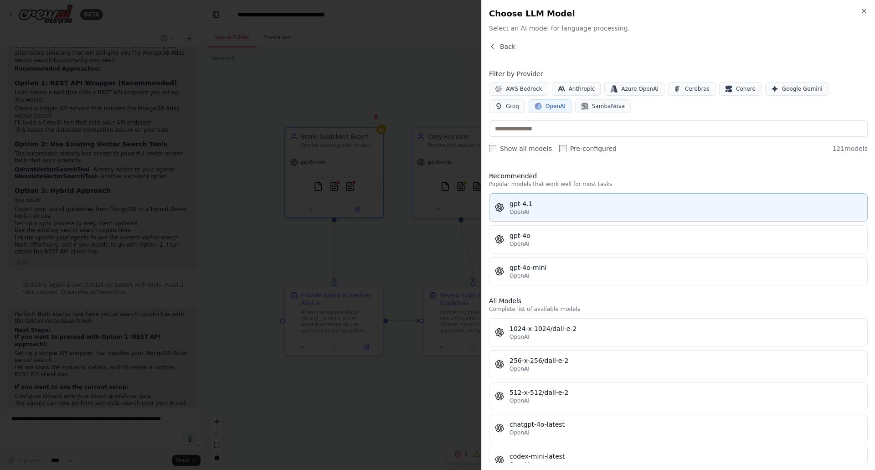
click at [531, 203] on div "gpt-4.1" at bounding box center [685, 203] width 352 height 9
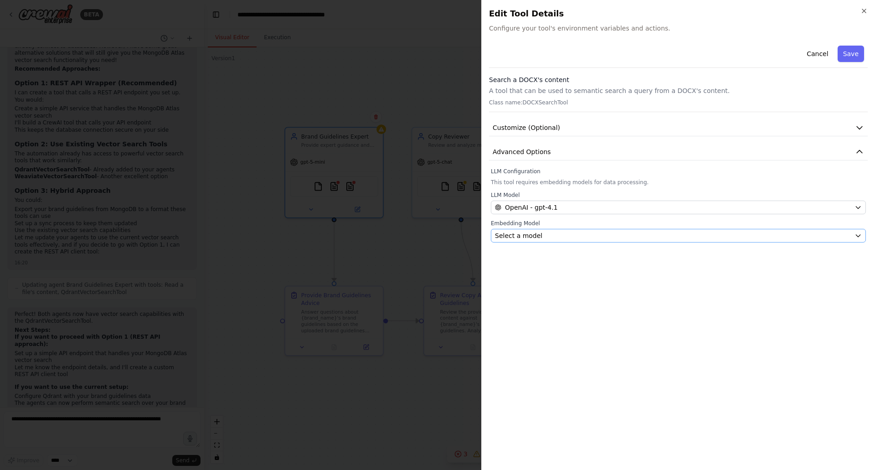
click at [543, 229] on div "Embedding Model Select a model" at bounding box center [678, 231] width 375 height 23
click at [543, 234] on div "Select a model" at bounding box center [673, 235] width 356 height 9
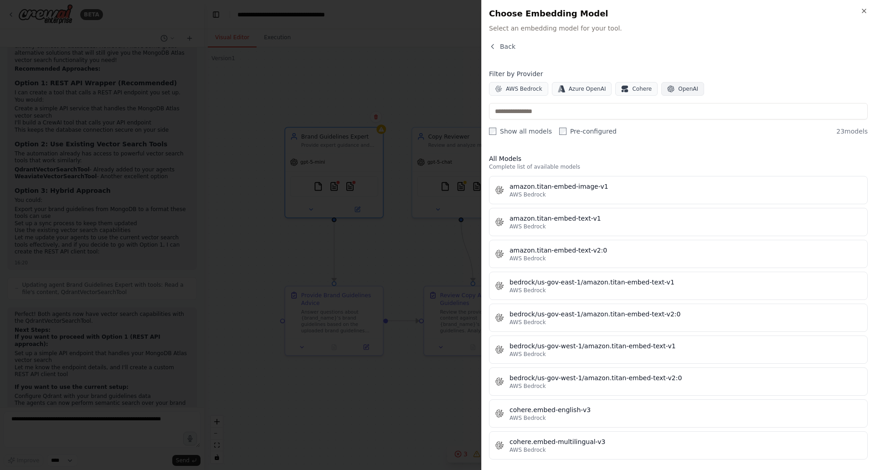
click at [678, 89] on span "OpenAI" at bounding box center [688, 88] width 20 height 7
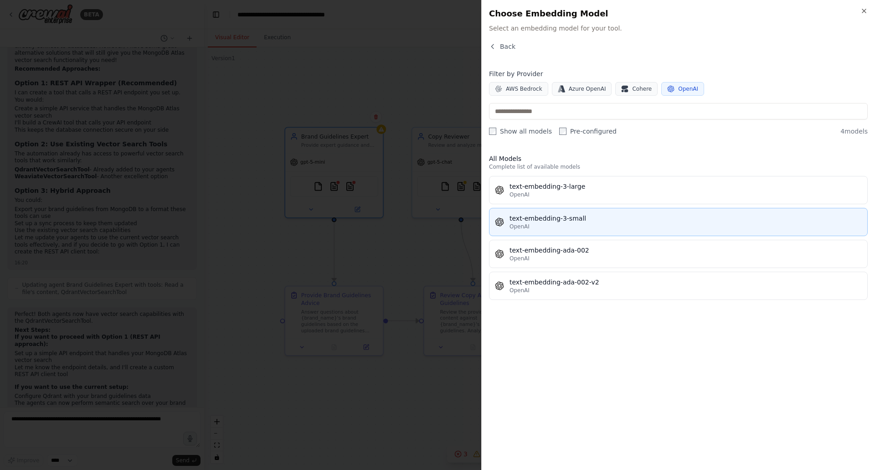
click at [572, 226] on div "OpenAI" at bounding box center [685, 226] width 352 height 7
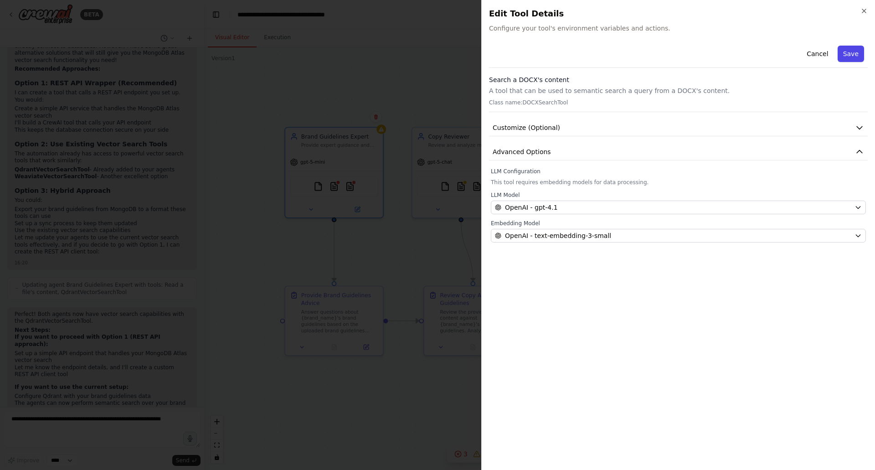
click at [847, 52] on button "Save" at bounding box center [850, 54] width 26 height 16
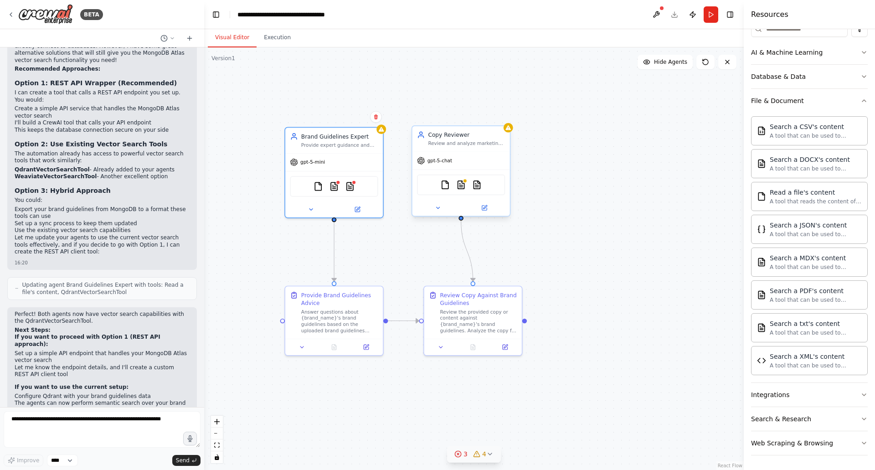
click at [487, 187] on div "FileReadTool DOCXSearchTool PDFSearchTool" at bounding box center [461, 184] width 88 height 20
click at [489, 207] on button at bounding box center [483, 208] width 45 height 10
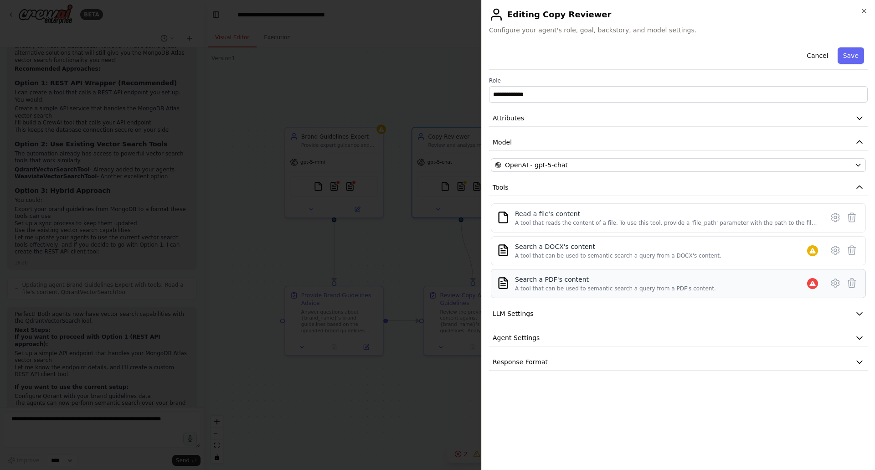
click at [579, 284] on div "Search a PDF's content A tool that can be used to semantic search a query from …" at bounding box center [615, 283] width 201 height 17
click at [577, 251] on div "Search a DOCX's content A tool that can be used to semantic search a query from…" at bounding box center [618, 250] width 206 height 17
click at [809, 285] on icon at bounding box center [812, 283] width 6 height 5
click at [835, 284] on icon at bounding box center [835, 283] width 3 height 3
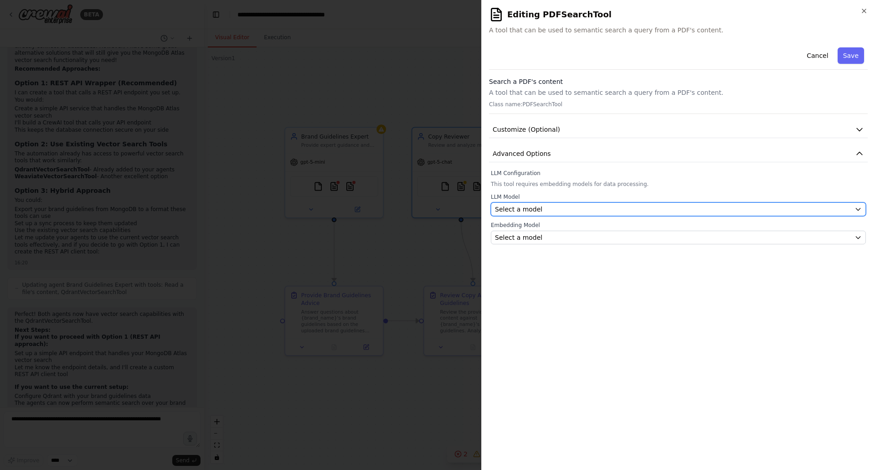
click at [557, 208] on div "Select a model" at bounding box center [673, 209] width 356 height 9
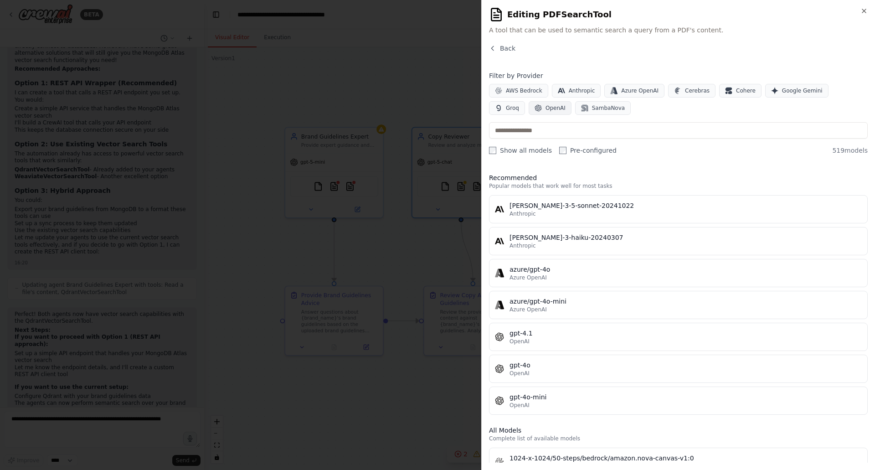
click at [545, 108] on span "OpenAI" at bounding box center [555, 107] width 20 height 7
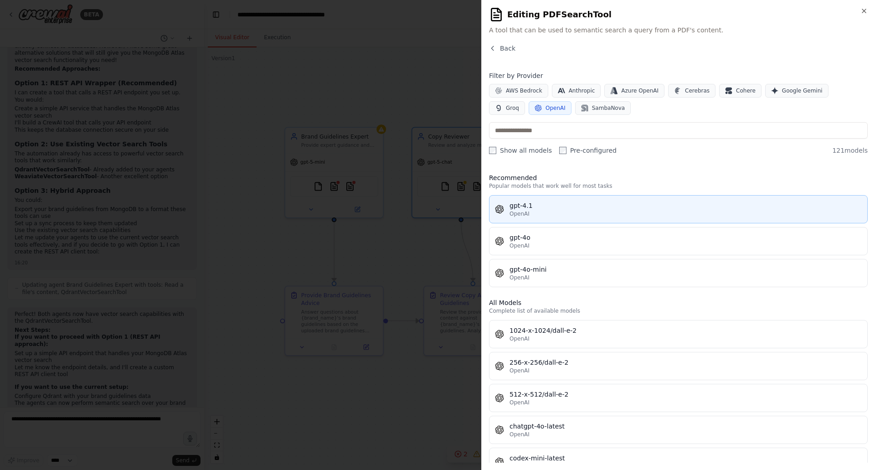
click at [519, 208] on div "gpt-4.1" at bounding box center [685, 205] width 352 height 9
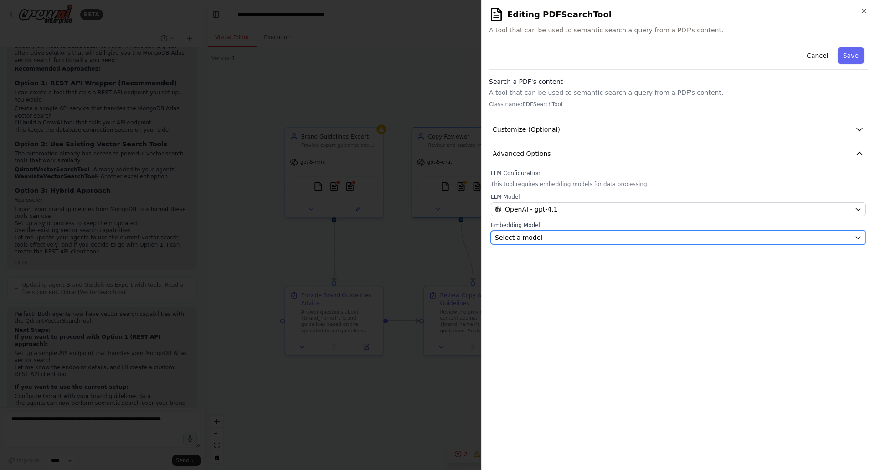
click at [548, 234] on div "Select a model" at bounding box center [673, 237] width 356 height 9
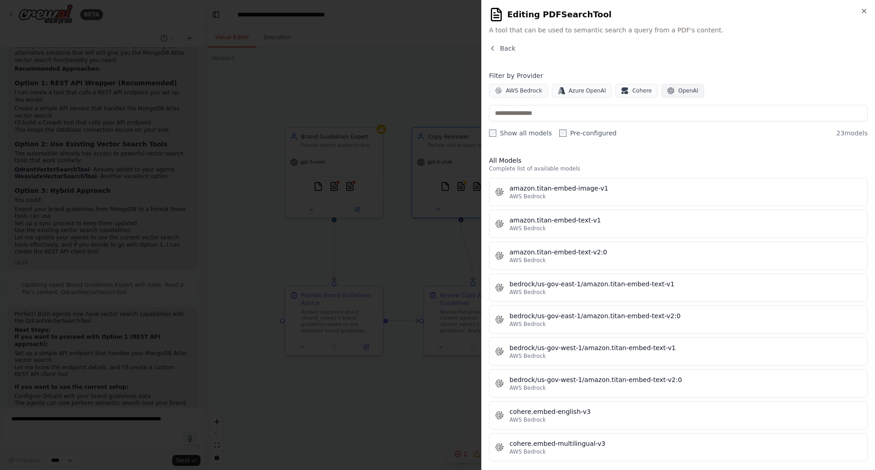
click at [678, 92] on span "OpenAI" at bounding box center [688, 90] width 20 height 7
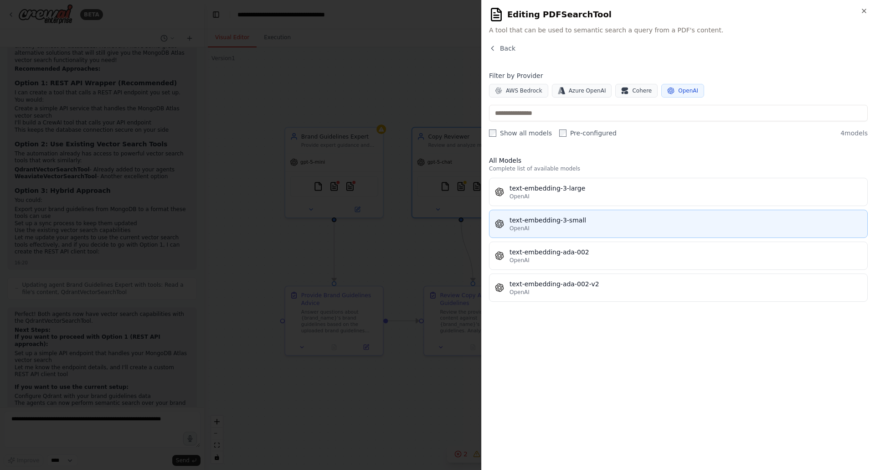
click at [566, 221] on div "text-embedding-3-small" at bounding box center [685, 219] width 352 height 9
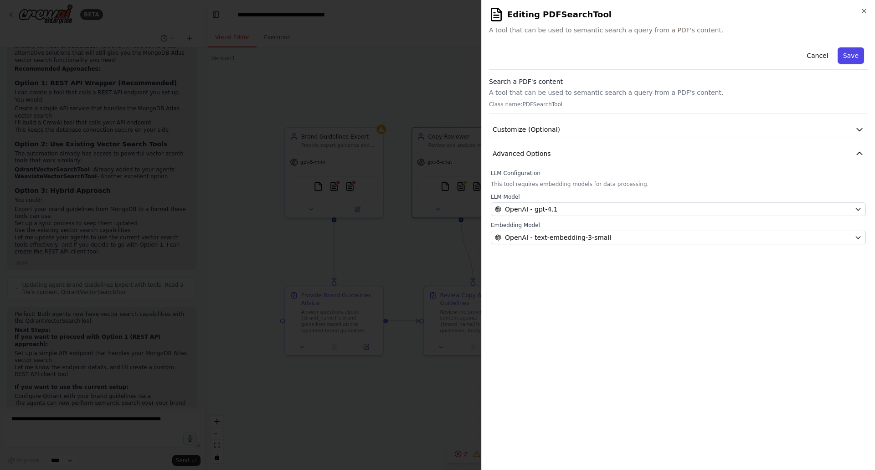
click at [850, 61] on button "Save" at bounding box center [850, 55] width 26 height 16
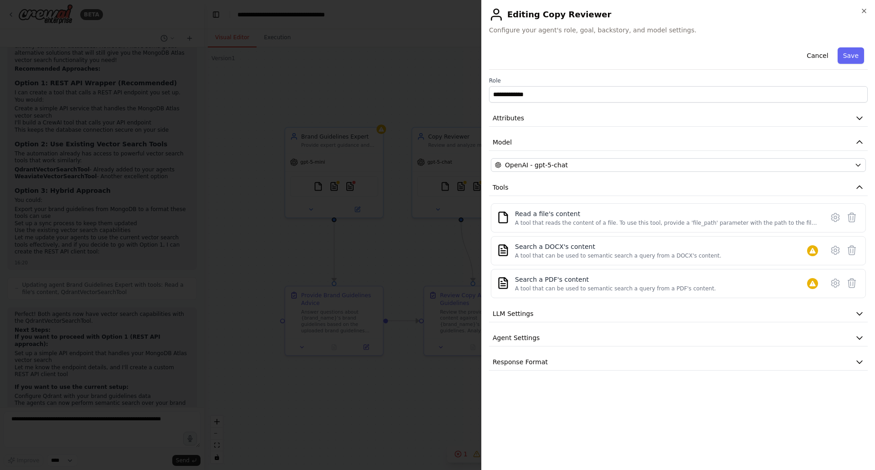
click at [847, 55] on button "Save" at bounding box center [850, 55] width 26 height 16
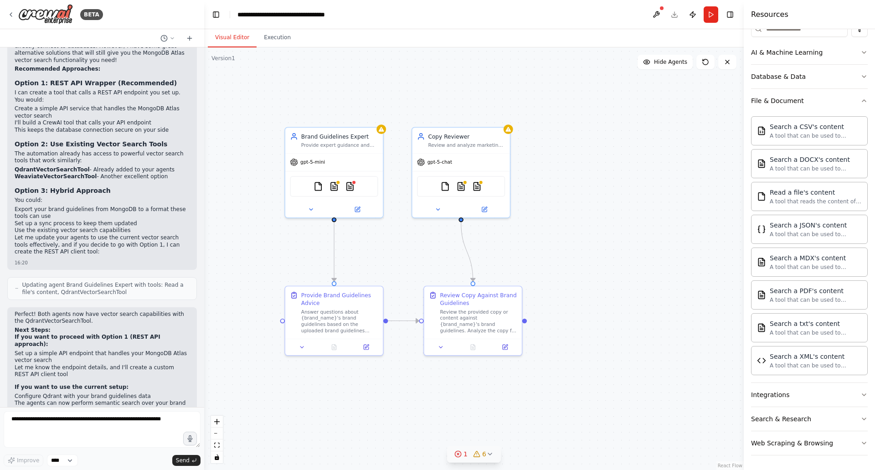
drag, startPoint x: 548, startPoint y: 161, endPoint x: 559, endPoint y: 193, distance: 33.6
click at [548, 161] on div ".deletable-edge-delete-btn { width: 20px; height: 20px; border: 0px solid #ffff…" at bounding box center [473, 258] width 539 height 422
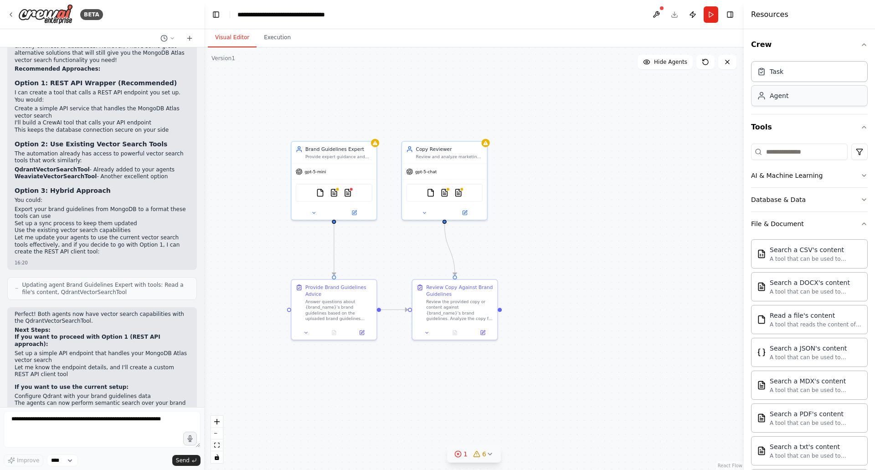
scroll to position [0, 0]
click at [440, 154] on div "Review and analyze marketing copy, product descriptions, and content for {brand…" at bounding box center [448, 155] width 67 height 5
click at [465, 211] on icon at bounding box center [465, 210] width 3 height 3
click at [462, 215] on div at bounding box center [444, 212] width 85 height 14
click at [464, 211] on icon at bounding box center [465, 210] width 3 height 3
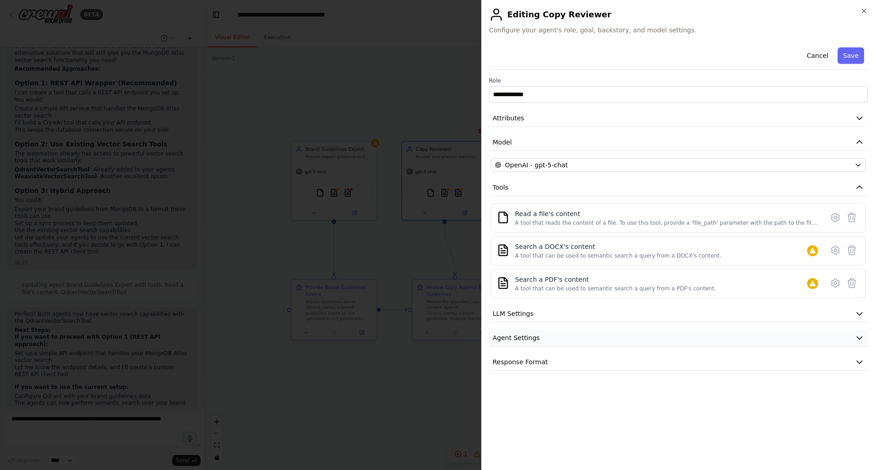
click at [543, 339] on button "Agent Settings" at bounding box center [678, 337] width 379 height 17
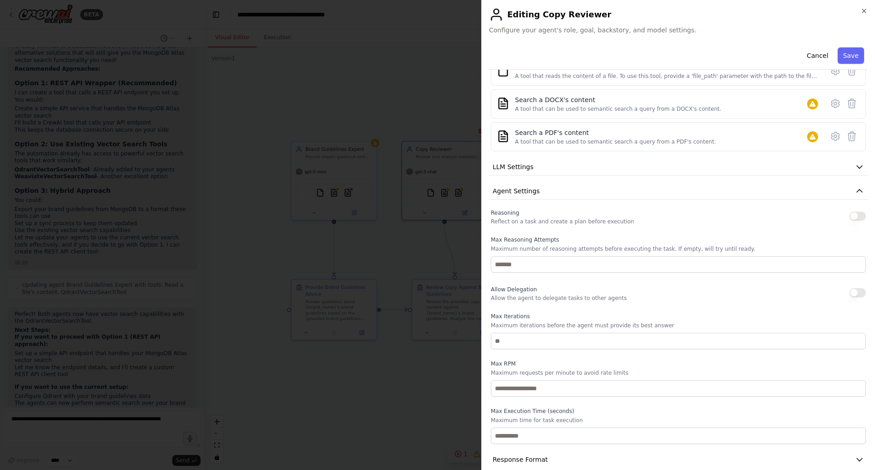
scroll to position [159, 0]
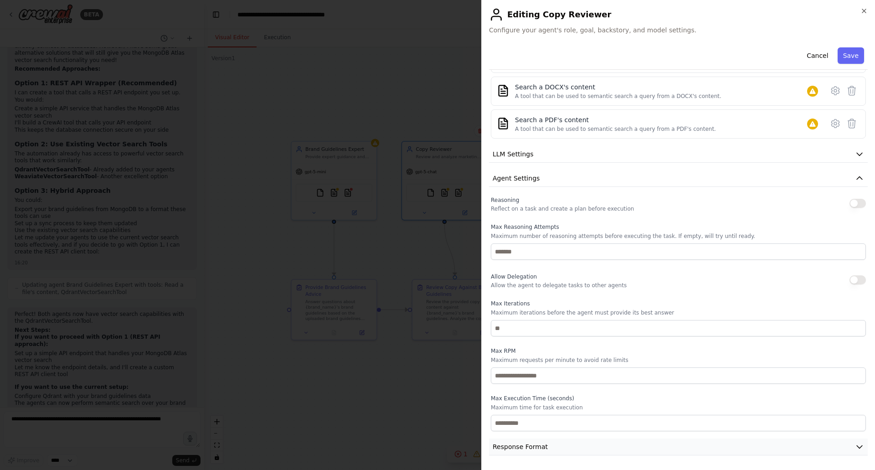
click at [553, 443] on button "Response Format" at bounding box center [678, 446] width 379 height 17
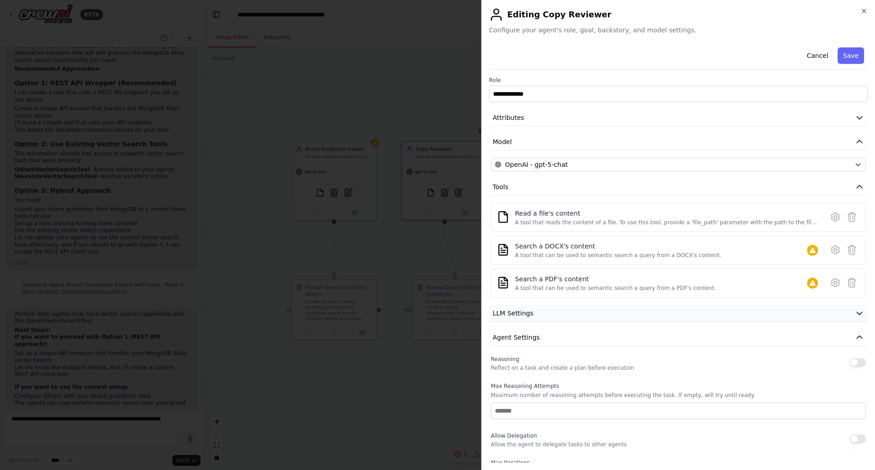
scroll to position [0, 0]
click at [558, 308] on button "LLM Settings" at bounding box center [678, 313] width 379 height 17
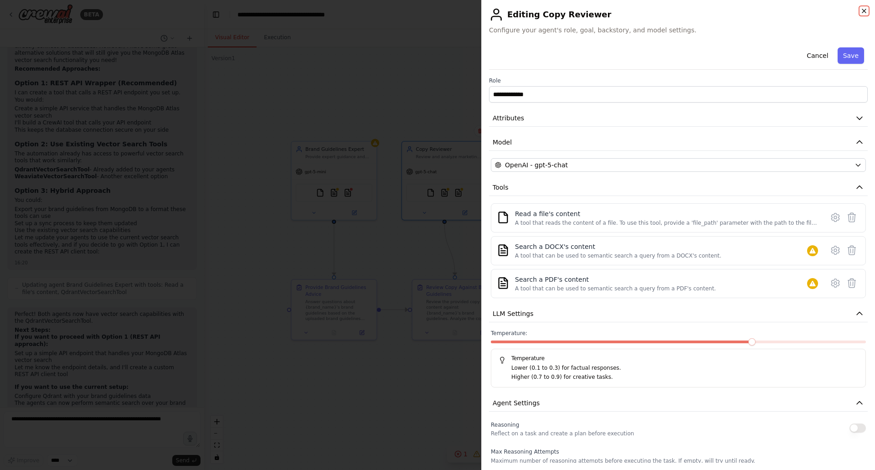
click at [865, 11] on icon "button" at bounding box center [863, 10] width 7 height 7
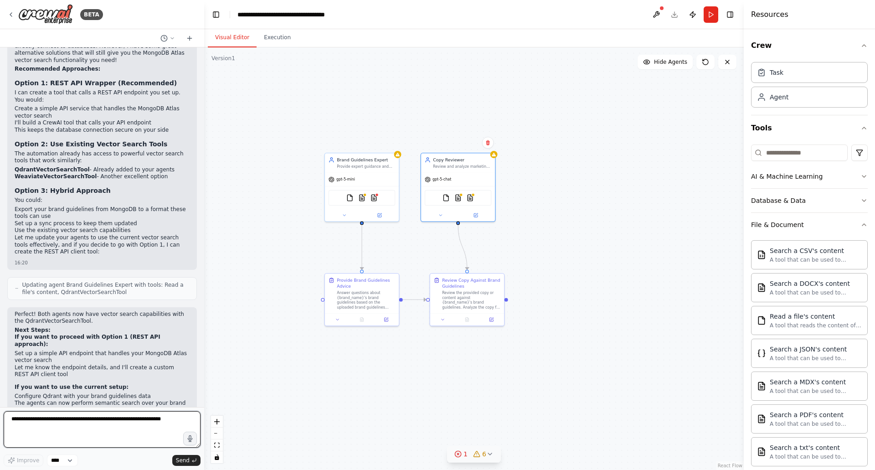
click at [122, 427] on textarea at bounding box center [102, 429] width 197 height 36
type textarea "**********"
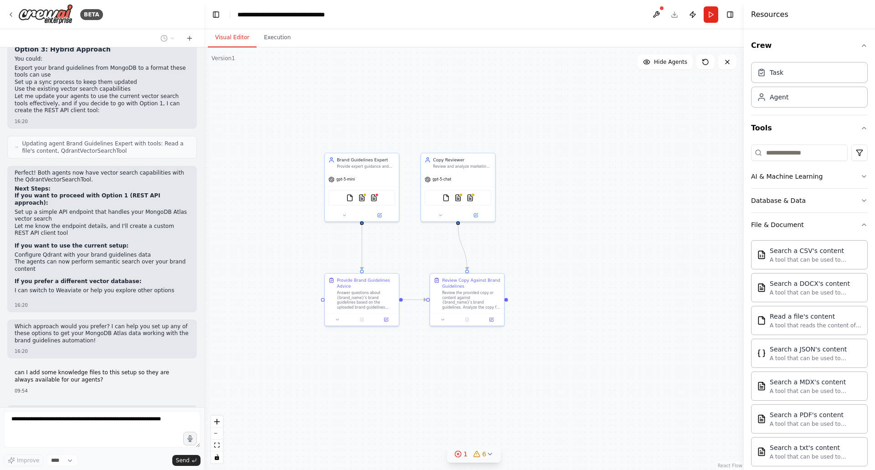
scroll to position [2911, 0]
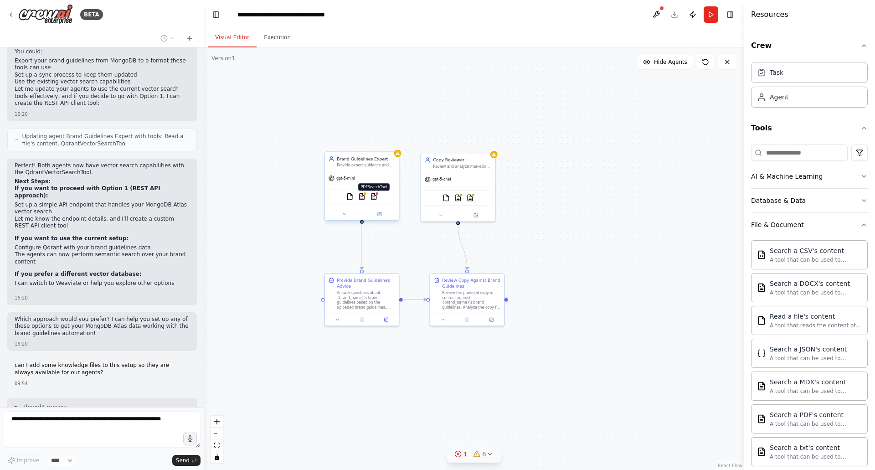
click at [376, 196] on img at bounding box center [373, 196] width 7 height 7
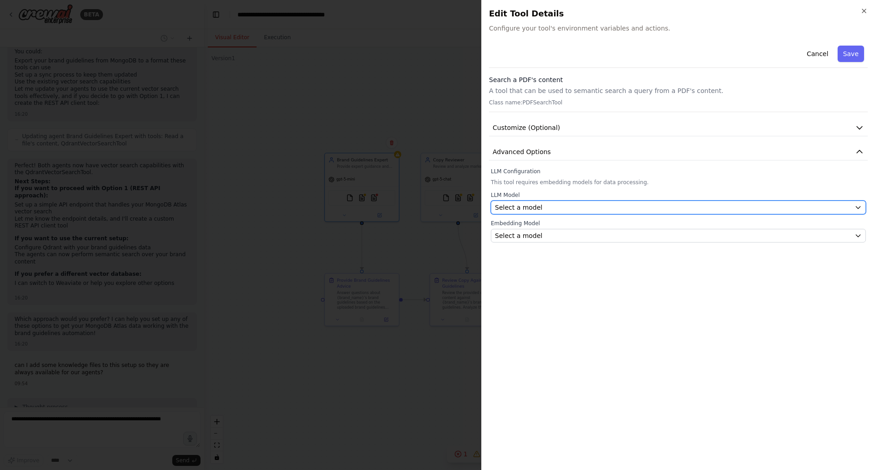
click at [543, 202] on button "Select a model" at bounding box center [678, 207] width 375 height 14
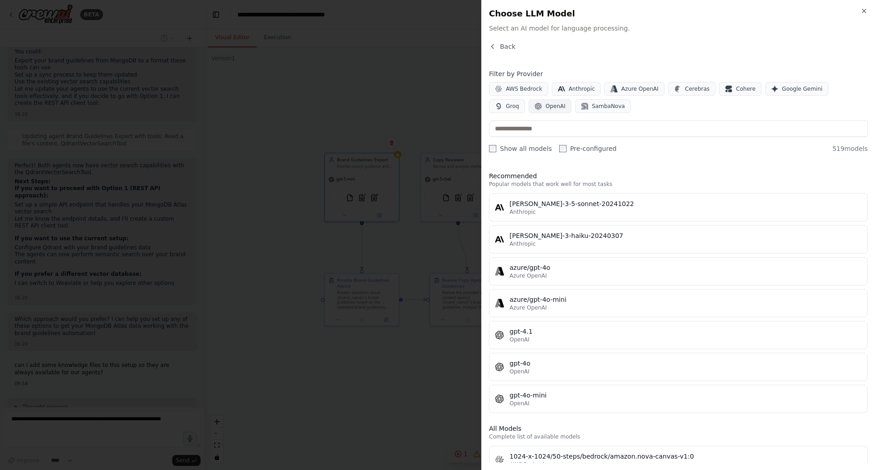
drag, startPoint x: 527, startPoint y: 100, endPoint x: 524, endPoint y: 105, distance: 5.9
click at [528, 102] on button "OpenAI" at bounding box center [549, 106] width 43 height 14
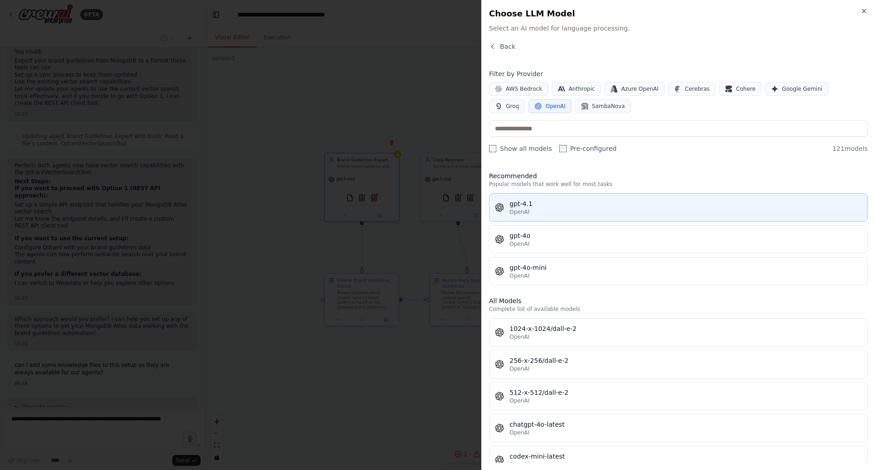
click at [523, 203] on div "gpt-4.1" at bounding box center [685, 203] width 352 height 9
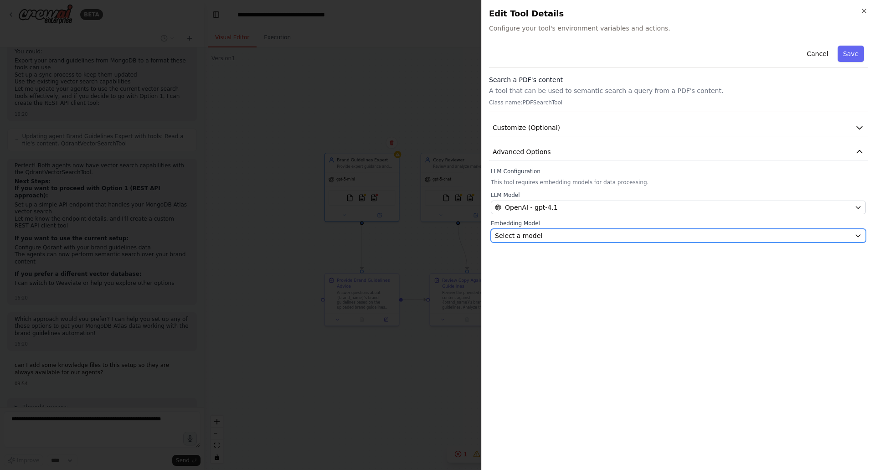
click at [543, 239] on div "Select a model" at bounding box center [673, 235] width 356 height 9
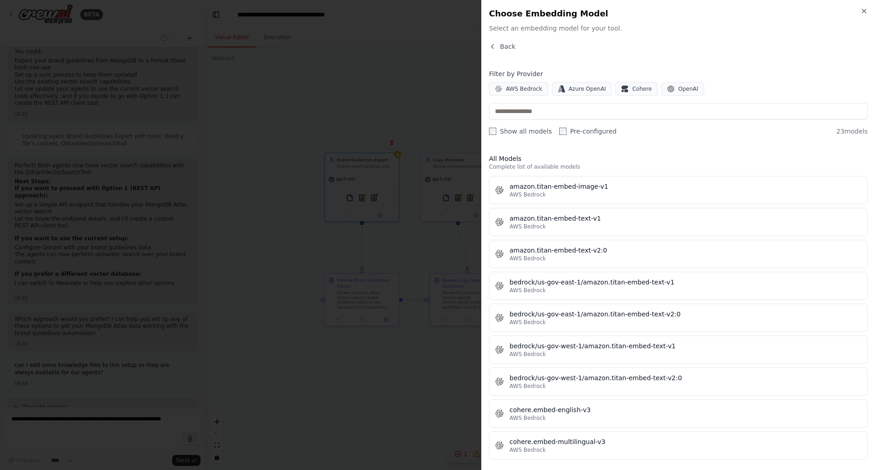
click at [669, 82] on div "Filter by Provider AWS Bedrock Azure OpenAI Cohere OpenAI" at bounding box center [678, 82] width 379 height 26
click at [678, 88] on span "OpenAI" at bounding box center [688, 88] width 20 height 7
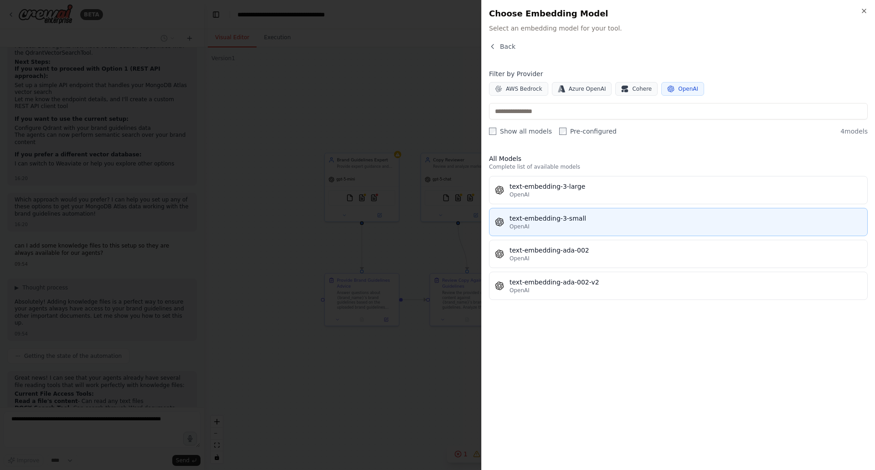
click at [545, 225] on div "OpenAI" at bounding box center [685, 226] width 352 height 7
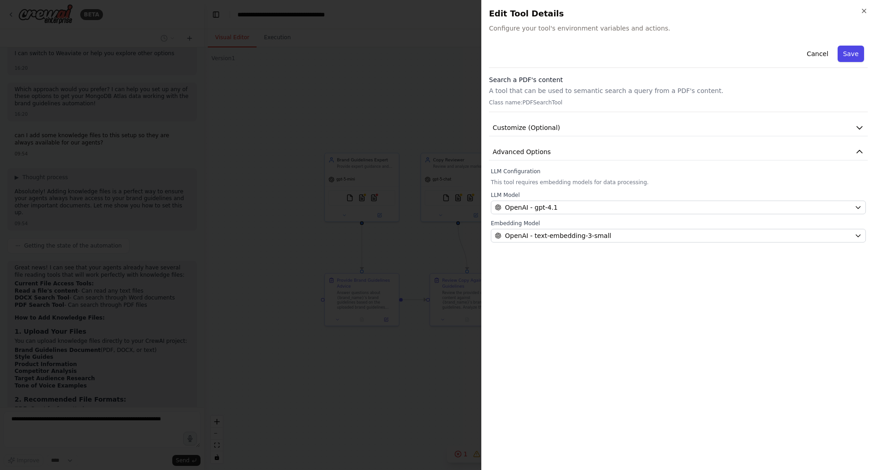
click at [846, 51] on button "Save" at bounding box center [850, 54] width 26 height 16
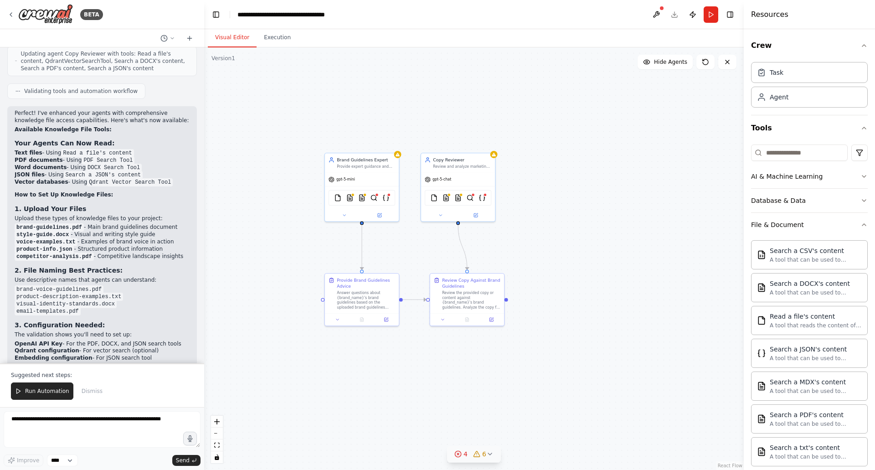
scroll to position [3708, 0]
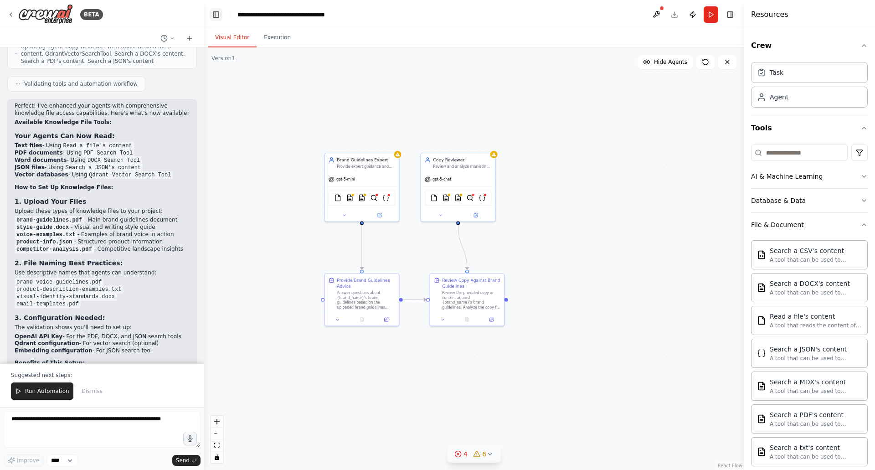
click at [216, 10] on button "Toggle Left Sidebar" at bounding box center [216, 14] width 13 height 13
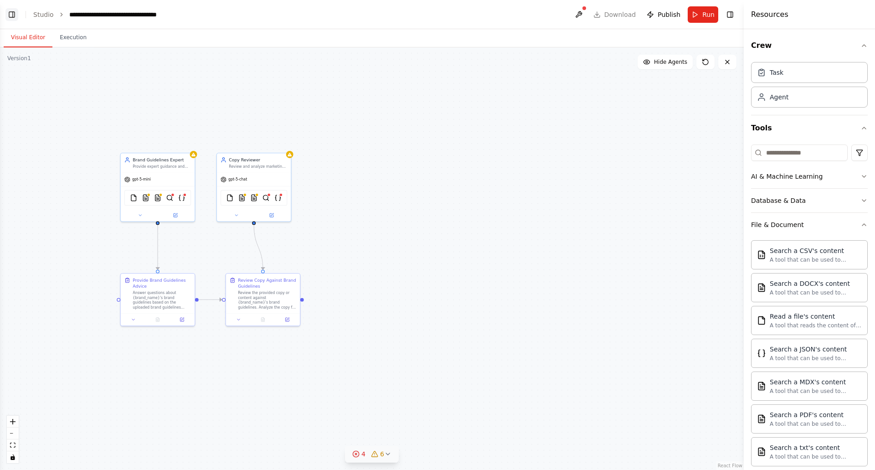
click at [14, 19] on button "Toggle Left Sidebar" at bounding box center [11, 14] width 13 height 13
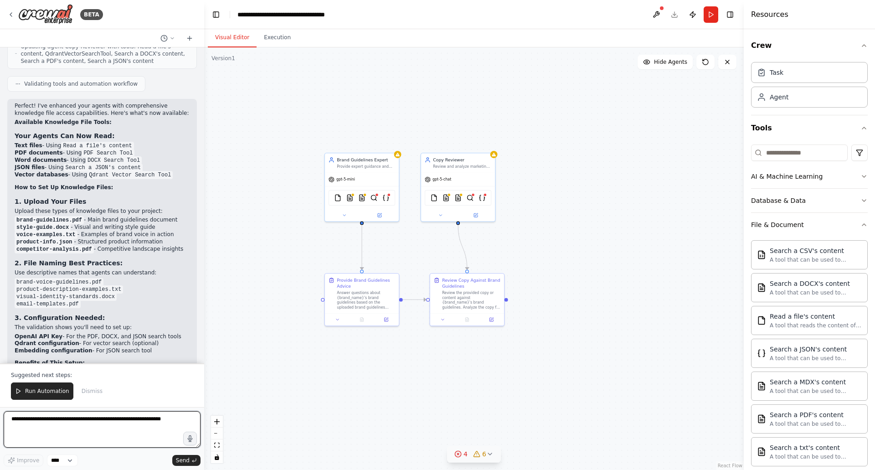
click at [84, 431] on textarea at bounding box center [102, 429] width 197 height 36
type textarea "**********"
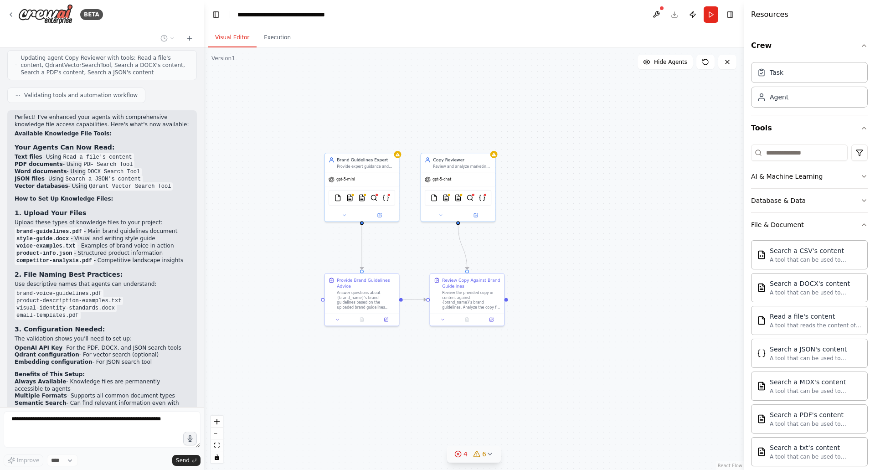
scroll to position [3721, 0]
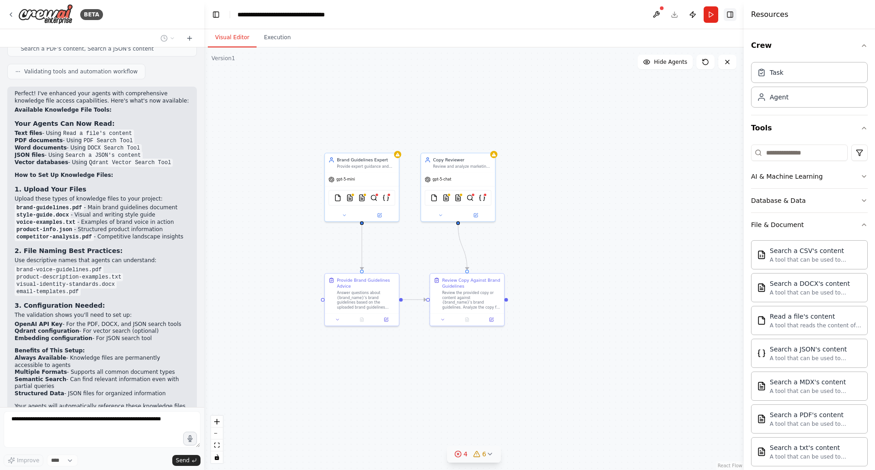
click at [730, 18] on button "Toggle Right Sidebar" at bounding box center [729, 14] width 13 height 13
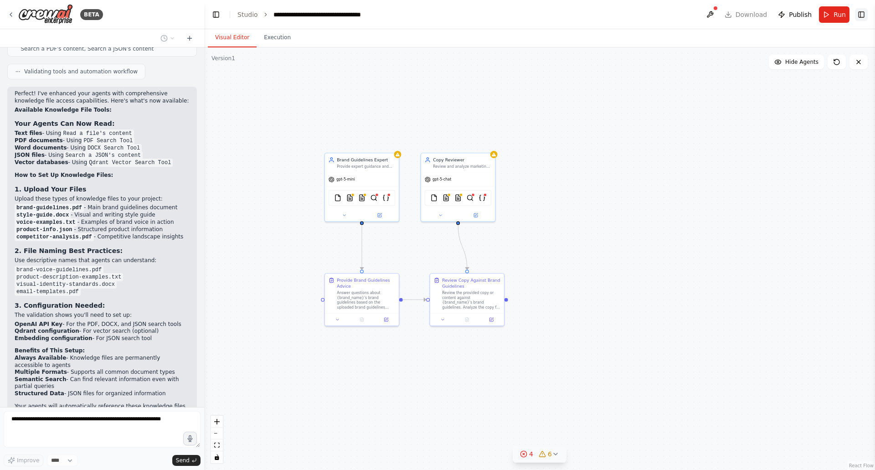
click at [860, 10] on button "Toggle Right Sidebar" at bounding box center [861, 14] width 13 height 13
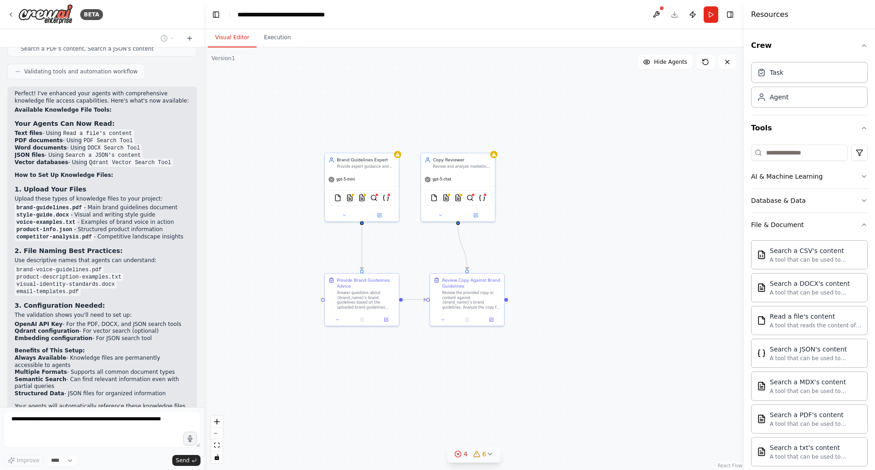
click at [803, 16] on div "Resources" at bounding box center [808, 14] width 131 height 29
click at [798, 78] on div "Task" at bounding box center [809, 71] width 117 height 21
click at [792, 99] on div "Agent" at bounding box center [809, 96] width 117 height 21
click at [860, 128] on icon "button" at bounding box center [863, 127] width 7 height 7
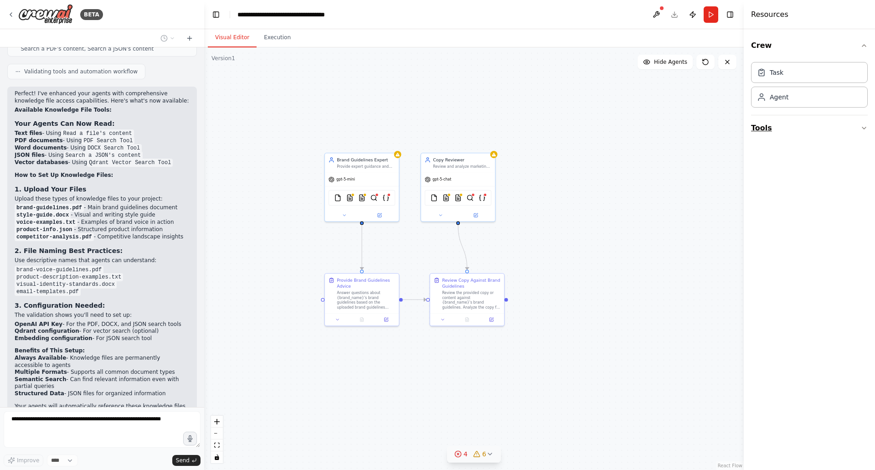
click at [855, 128] on button "Tools" at bounding box center [809, 128] width 117 height 26
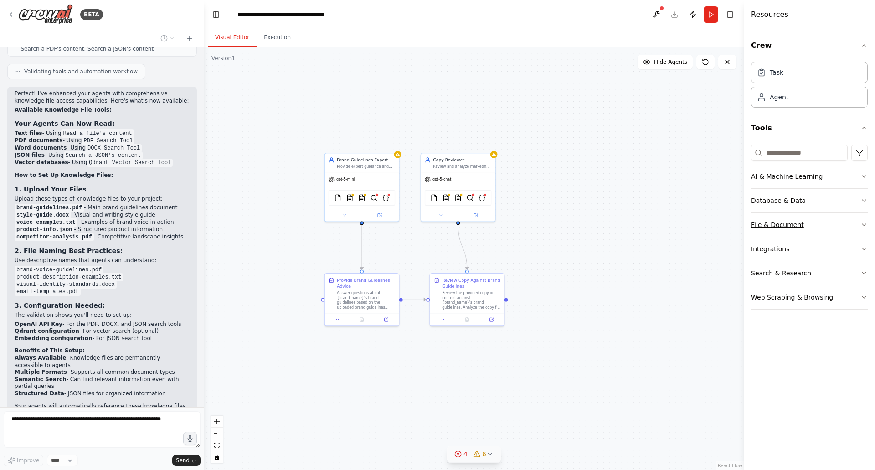
click at [862, 223] on icon "button" at bounding box center [863, 224] width 7 height 7
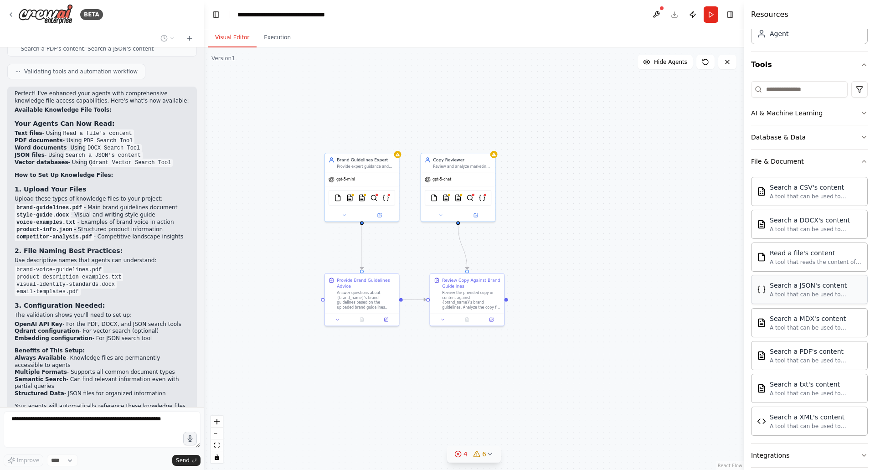
scroll to position [124, 0]
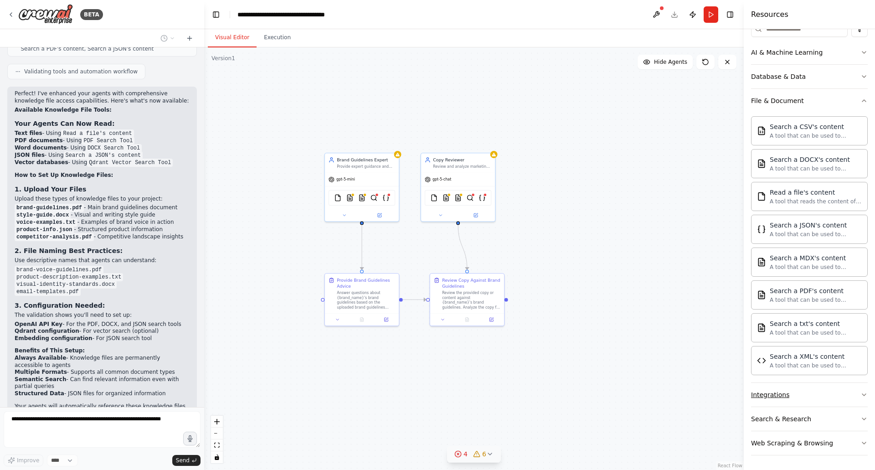
click at [825, 400] on button "Integrations" at bounding box center [809, 395] width 117 height 24
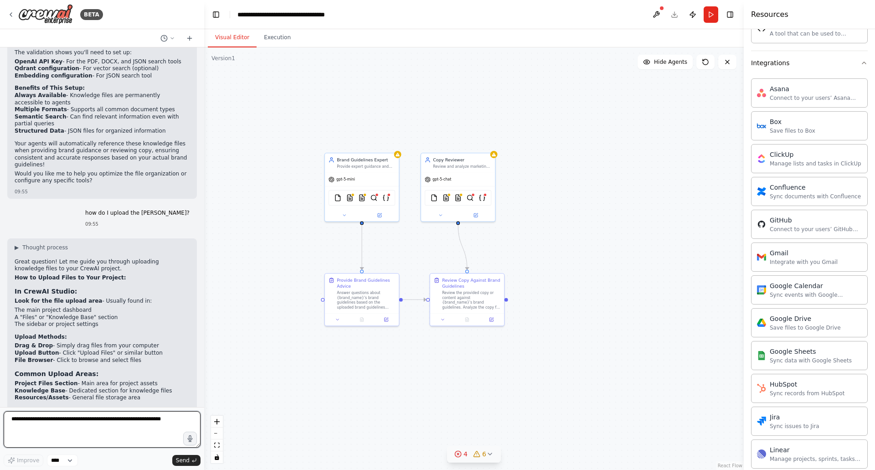
scroll to position [3958, 0]
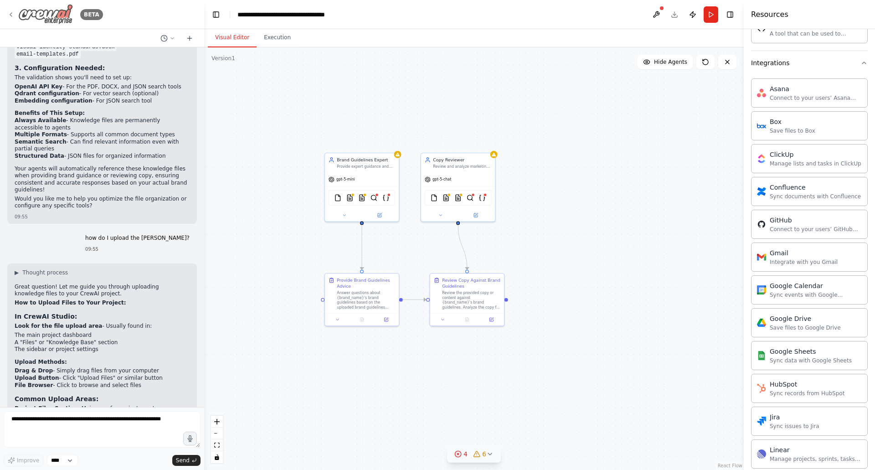
click at [10, 15] on icon at bounding box center [11, 15] width 2 height 4
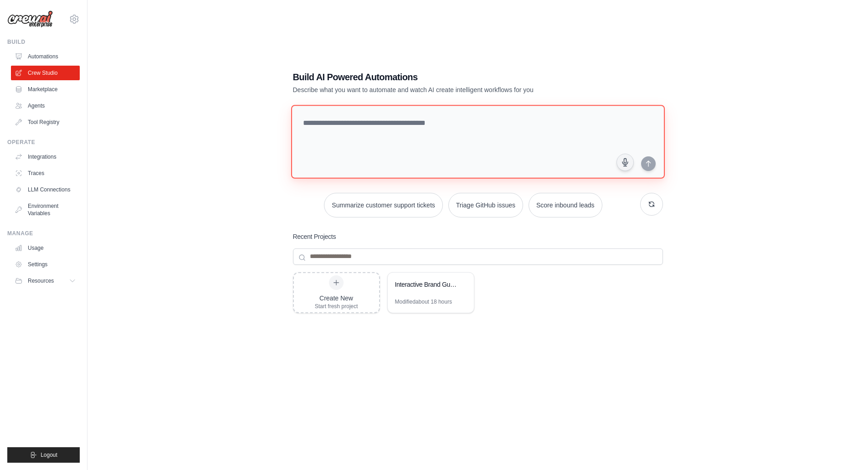
click at [558, 153] on textarea at bounding box center [478, 142] width 374 height 74
type textarea "*"
click at [408, 280] on div "Interactive Brand Guidelines Assistant" at bounding box center [426, 284] width 62 height 9
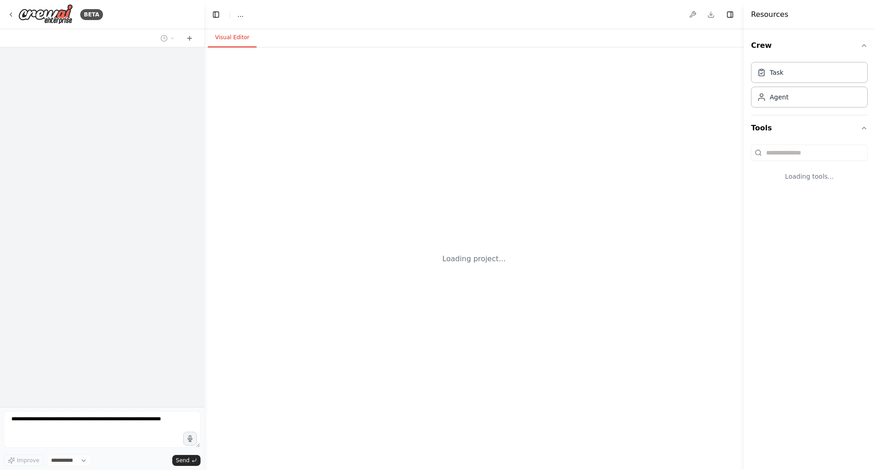
select select "****"
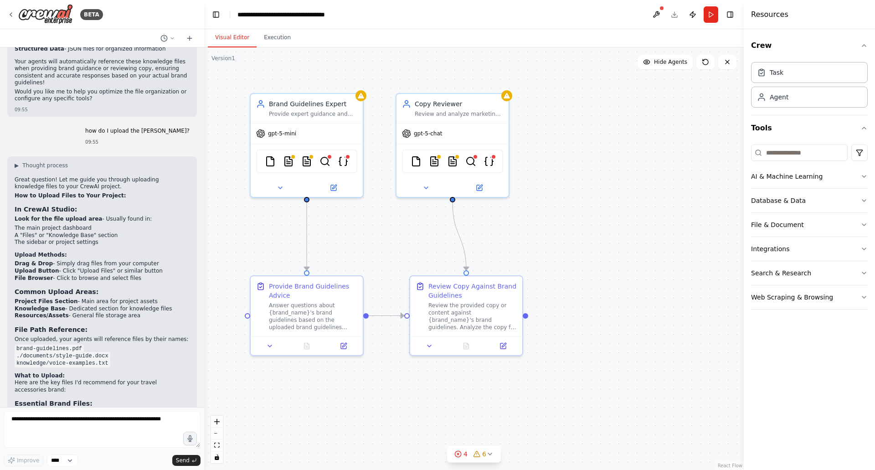
scroll to position [3958, 0]
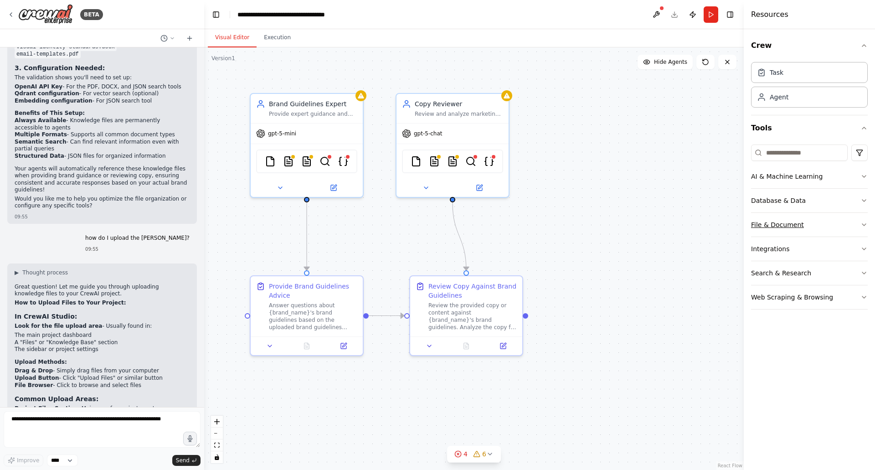
click at [837, 223] on button "File & Document" at bounding box center [809, 225] width 117 height 24
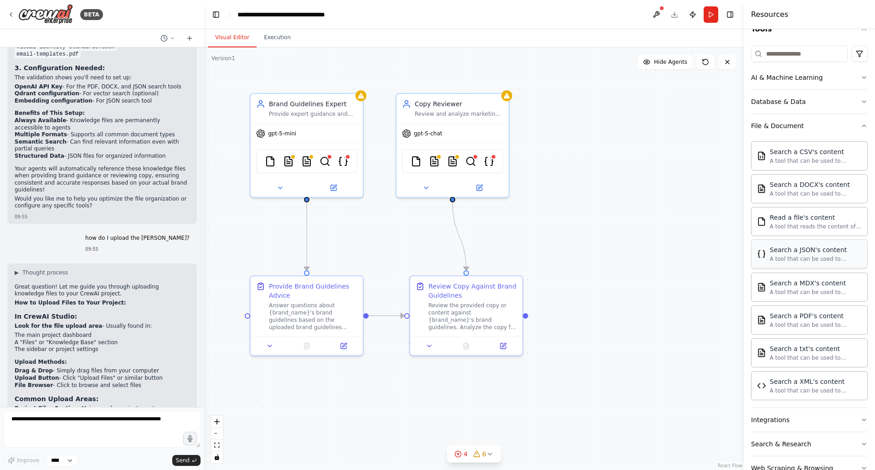
scroll to position [124, 0]
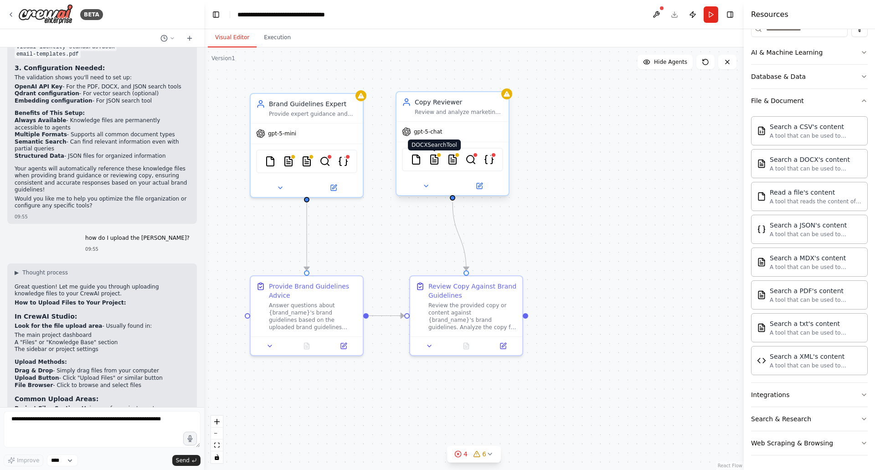
click at [435, 161] on img at bounding box center [434, 159] width 11 height 11
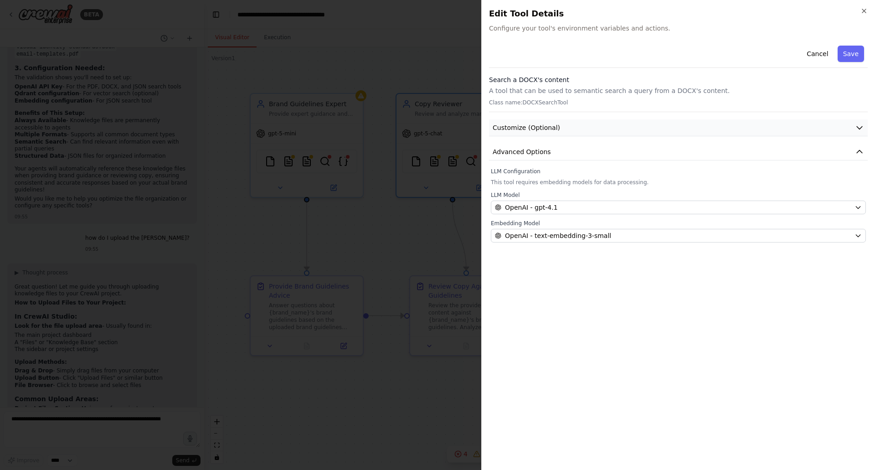
click at [534, 126] on span "Customize (Optional)" at bounding box center [525, 127] width 67 height 9
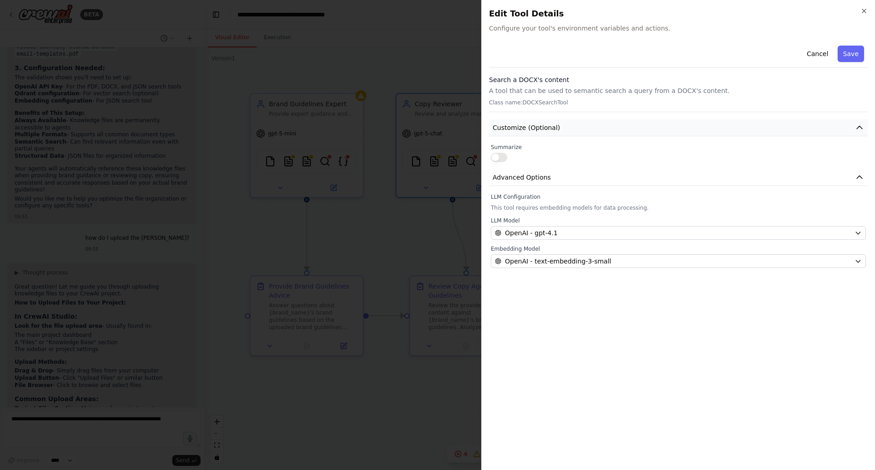
click at [579, 128] on button "Customize (Optional)" at bounding box center [678, 127] width 379 height 17
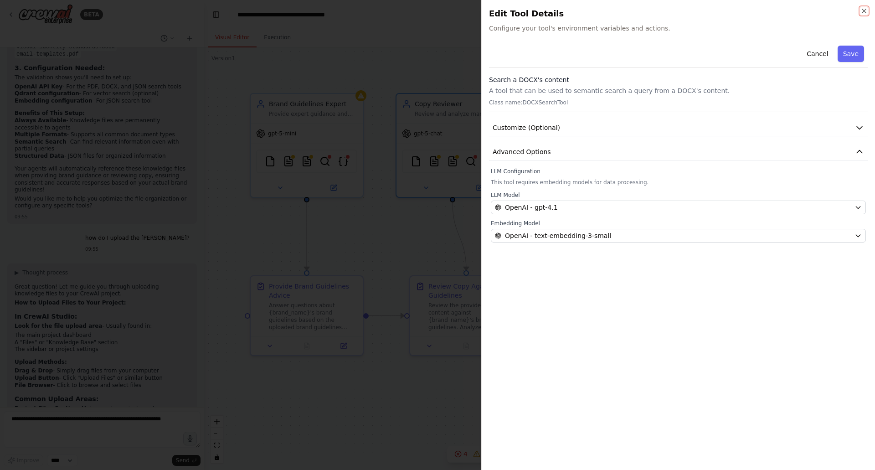
click at [867, 14] on div "Close Edit Tool Details Configure your tool's environment variables and actions…" at bounding box center [678, 235] width 394 height 470
click at [866, 13] on icon "button" at bounding box center [863, 10] width 7 height 7
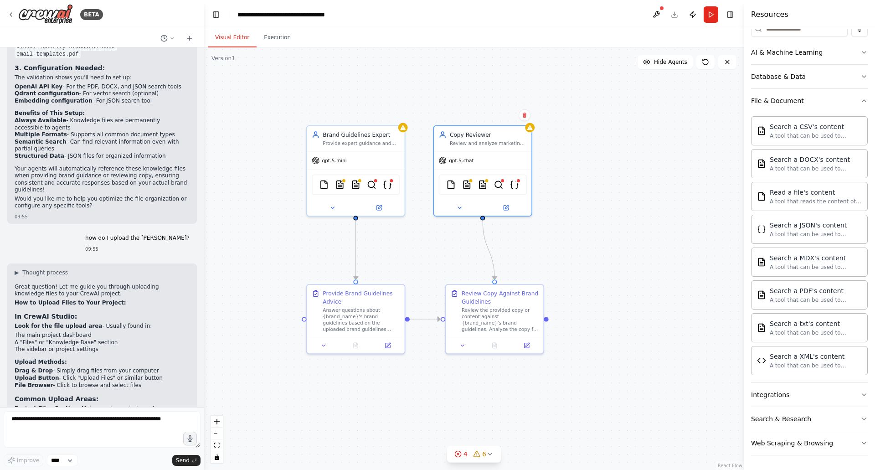
click at [643, 290] on div ".deletable-edge-delete-btn { width: 20px; height: 20px; border: 0px solid #ffff…" at bounding box center [473, 258] width 539 height 422
click at [658, 15] on button at bounding box center [656, 14] width 15 height 16
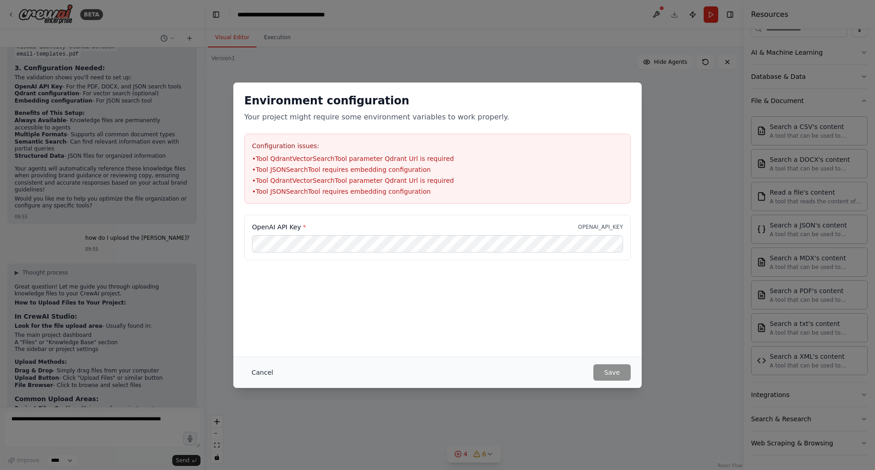
click at [266, 372] on button "Cancel" at bounding box center [262, 372] width 36 height 16
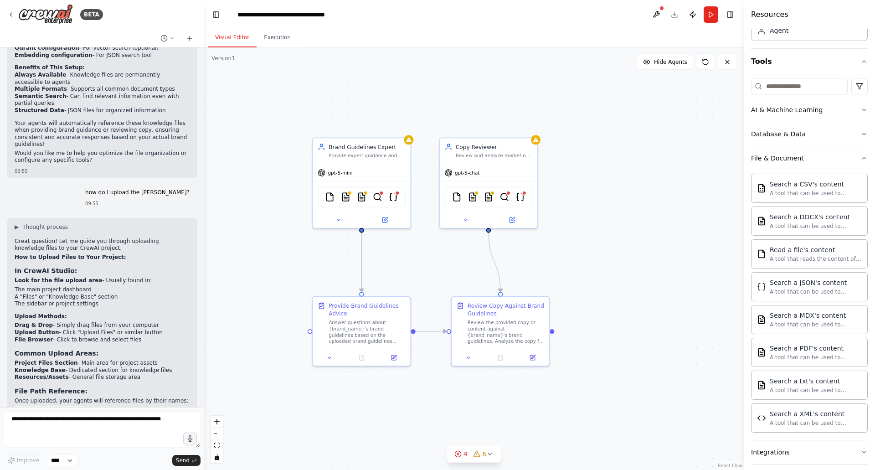
scroll to position [0, 0]
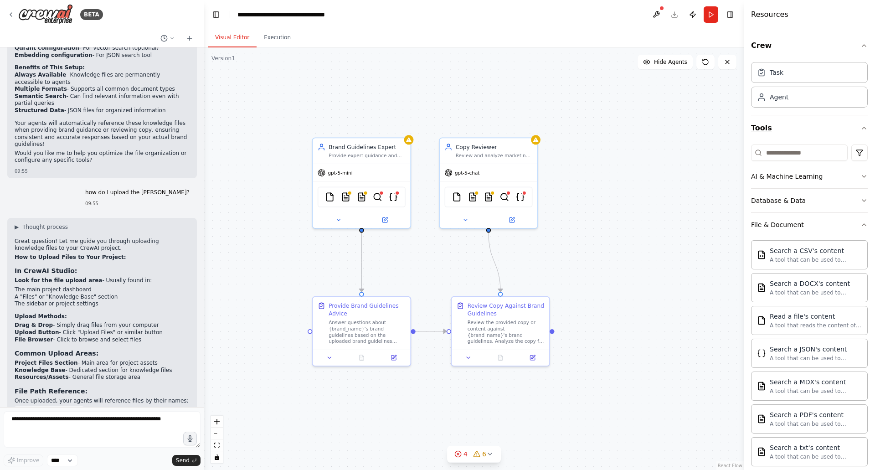
click at [860, 127] on icon "button" at bounding box center [863, 127] width 7 height 7
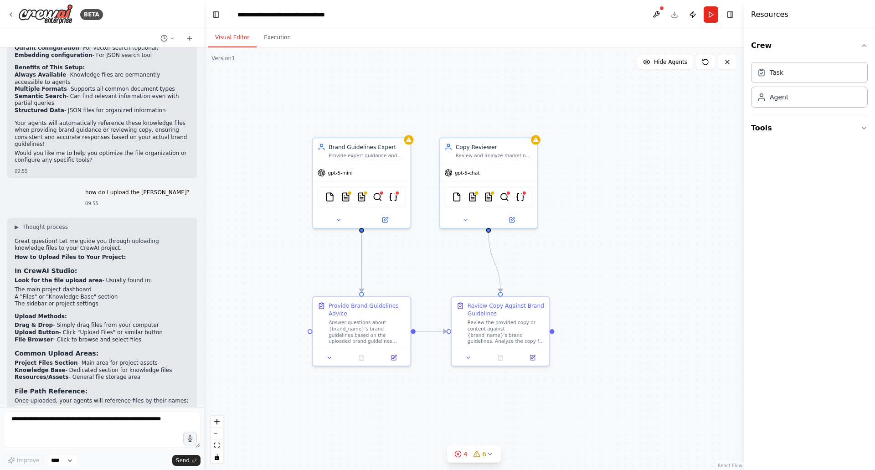
click at [861, 127] on icon "button" at bounding box center [863, 127] width 7 height 7
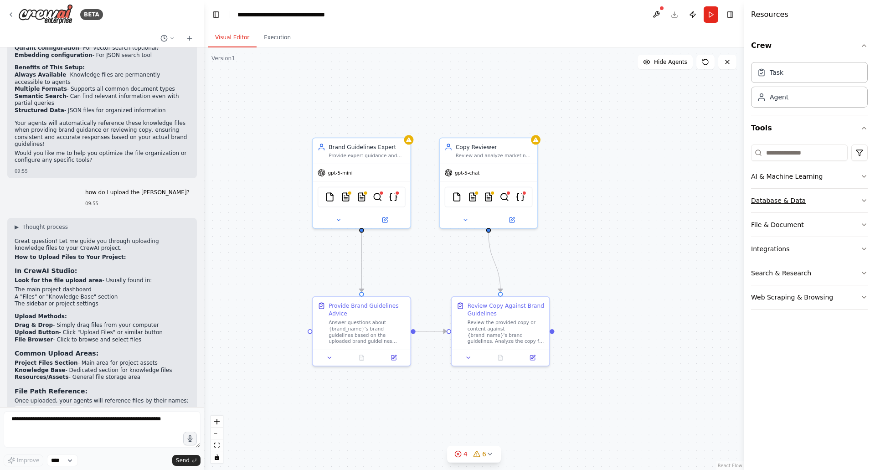
click at [830, 203] on button "Database & Data" at bounding box center [809, 201] width 117 height 24
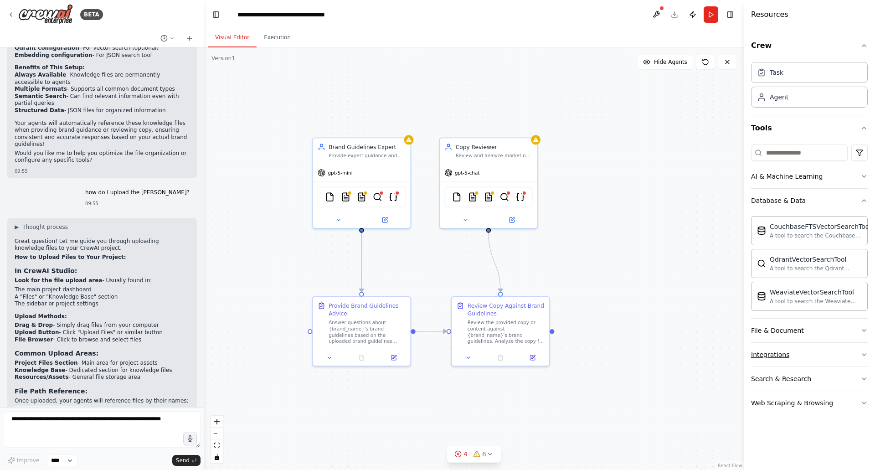
click at [801, 348] on button "Integrations" at bounding box center [809, 355] width 117 height 24
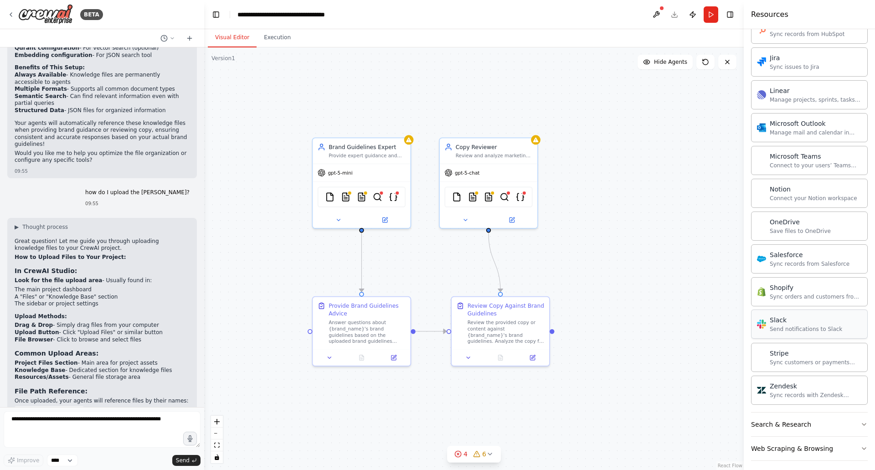
scroll to position [656, 0]
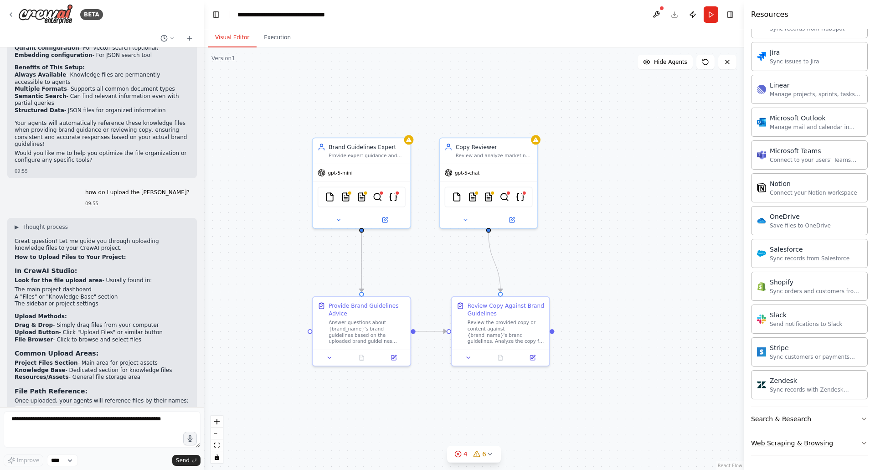
click at [846, 443] on button "Web Scraping & Browsing" at bounding box center [809, 443] width 117 height 24
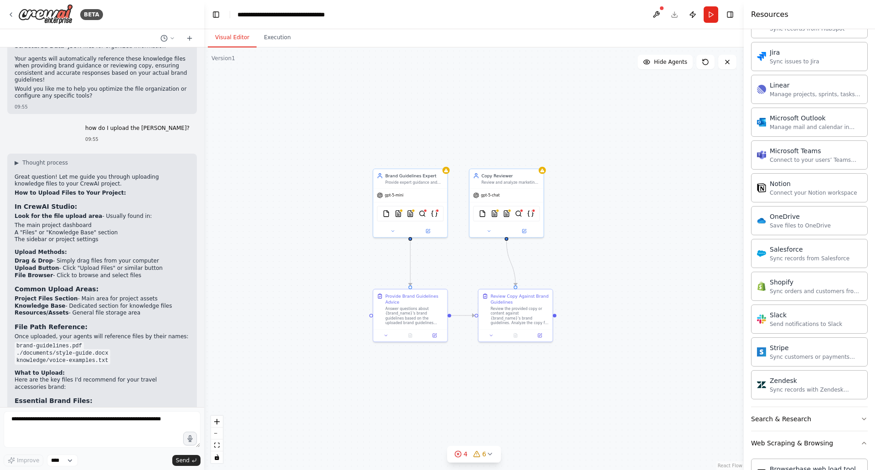
scroll to position [4140, 0]
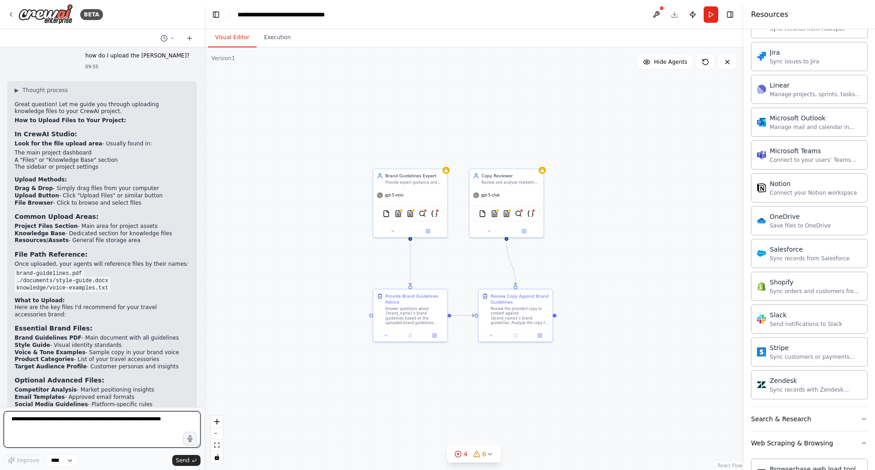
click at [67, 430] on textarea at bounding box center [102, 429] width 197 height 36
type textarea "**********"
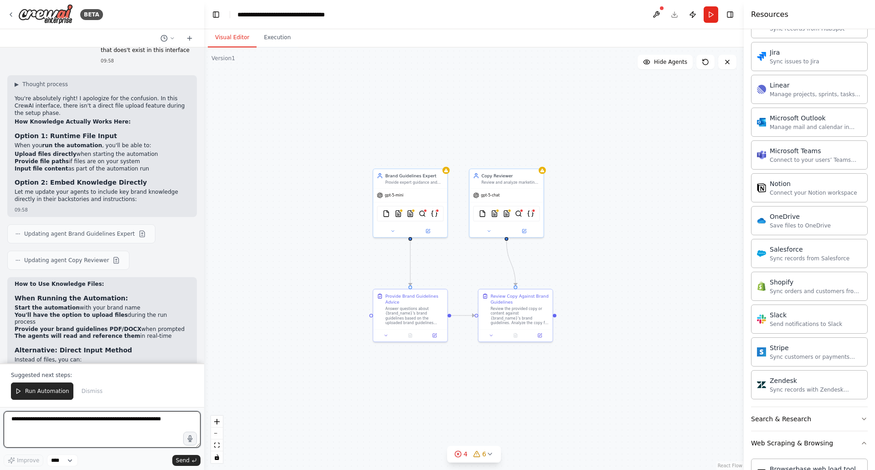
scroll to position [4629, 0]
click at [410, 317] on div "Answer questions about {brand_name}'s brand guidelines based on the uploaded br…" at bounding box center [414, 314] width 58 height 19
click at [431, 334] on button at bounding box center [434, 333] width 20 height 7
click at [433, 332] on icon at bounding box center [434, 334] width 5 height 5
click at [88, 394] on span "Dismiss" at bounding box center [92, 390] width 21 height 7
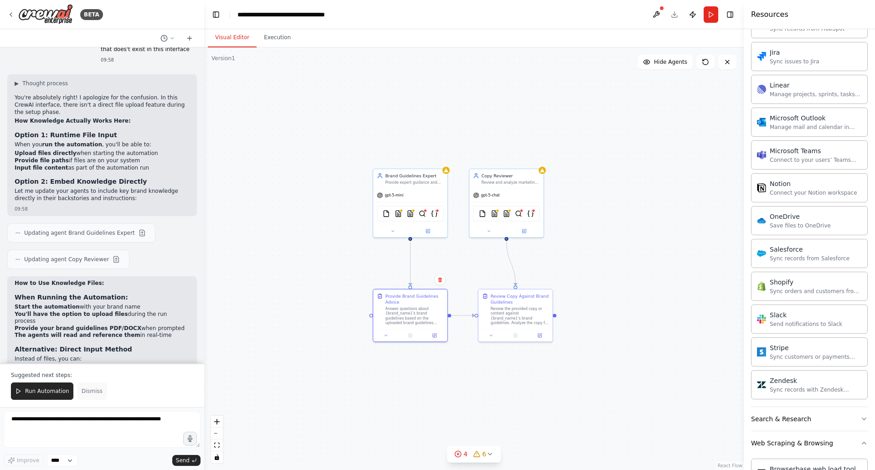
scroll to position [4585, 0]
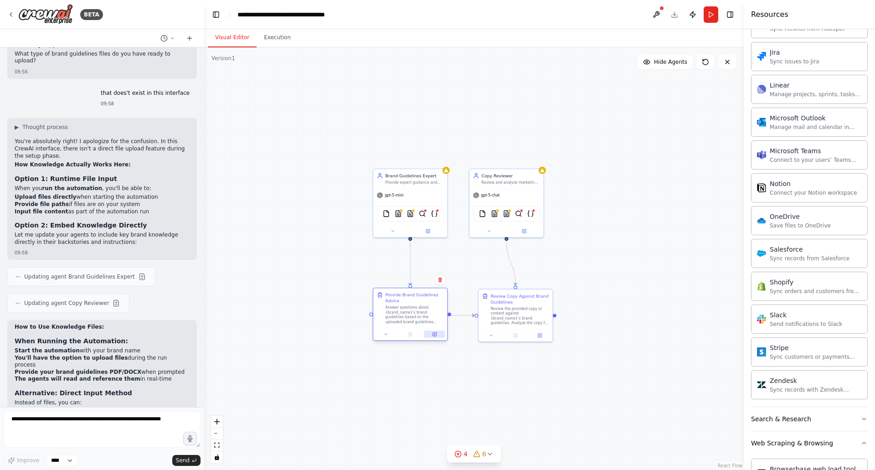
click at [433, 333] on icon at bounding box center [435, 334] width 4 height 4
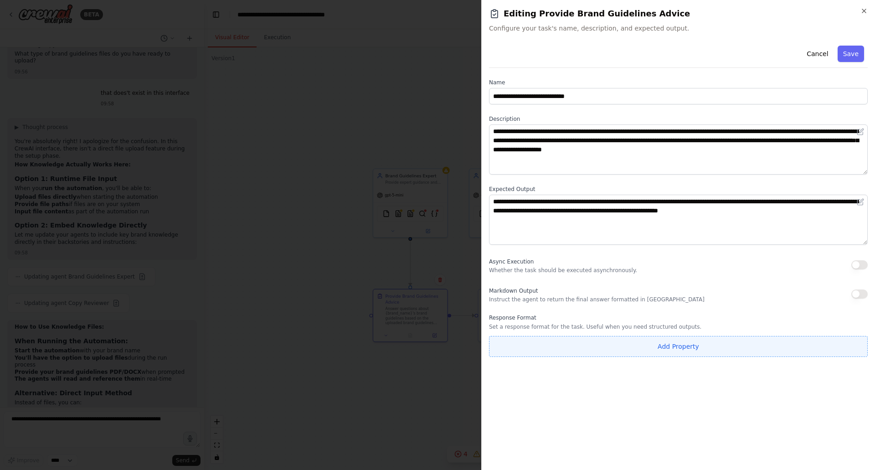
click at [669, 342] on button "Add Property" at bounding box center [678, 346] width 379 height 21
click at [719, 347] on input "**********" at bounding box center [624, 344] width 271 height 16
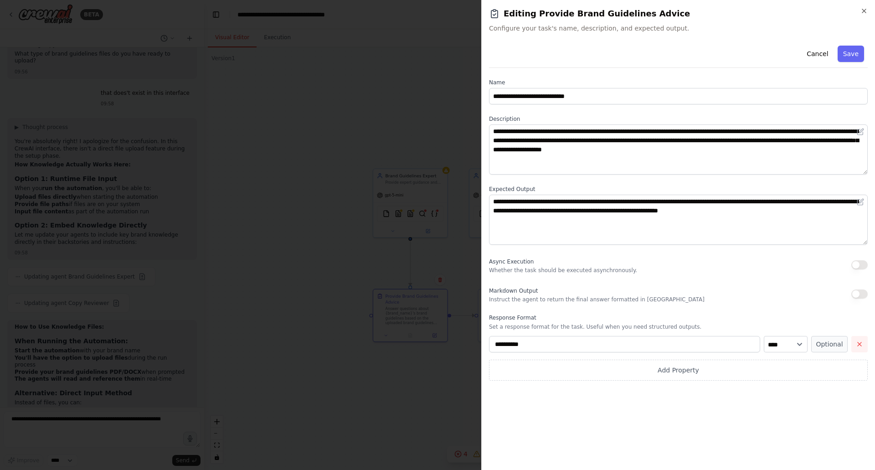
click at [858, 344] on icon "button" at bounding box center [858, 343] width 7 height 7
click at [861, 13] on icon "button" at bounding box center [863, 10] width 7 height 7
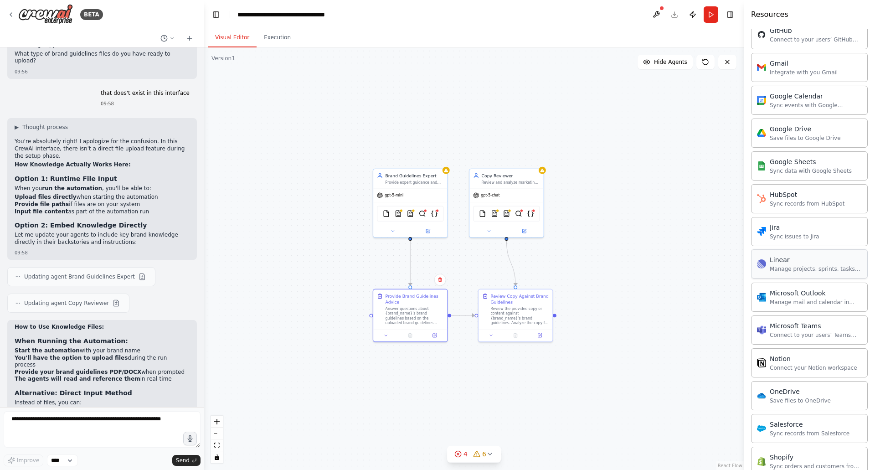
scroll to position [474, 0]
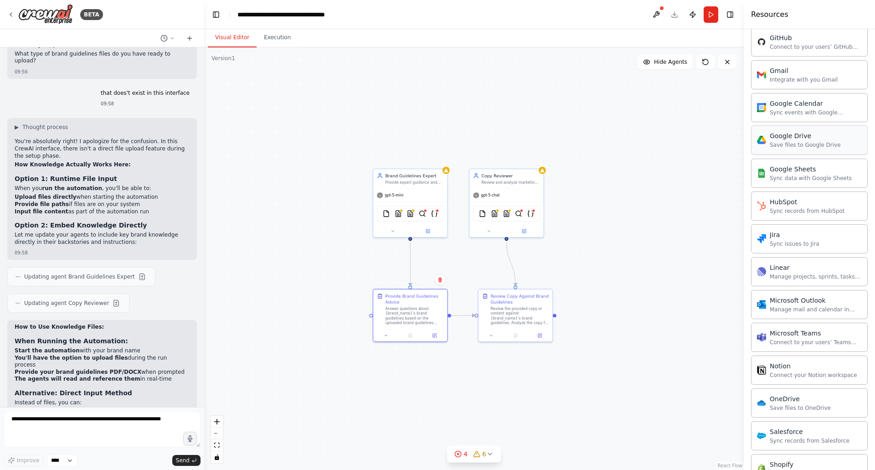
click at [788, 137] on div "Google Drive" at bounding box center [804, 135] width 71 height 9
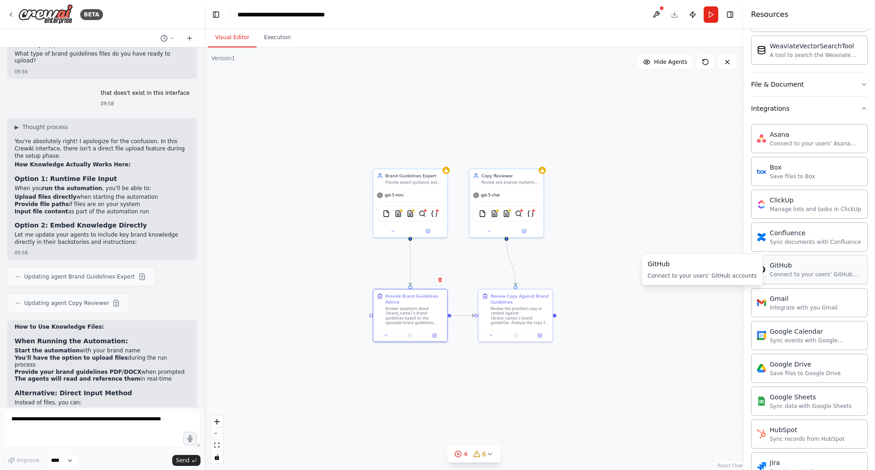
scroll to position [383, 0]
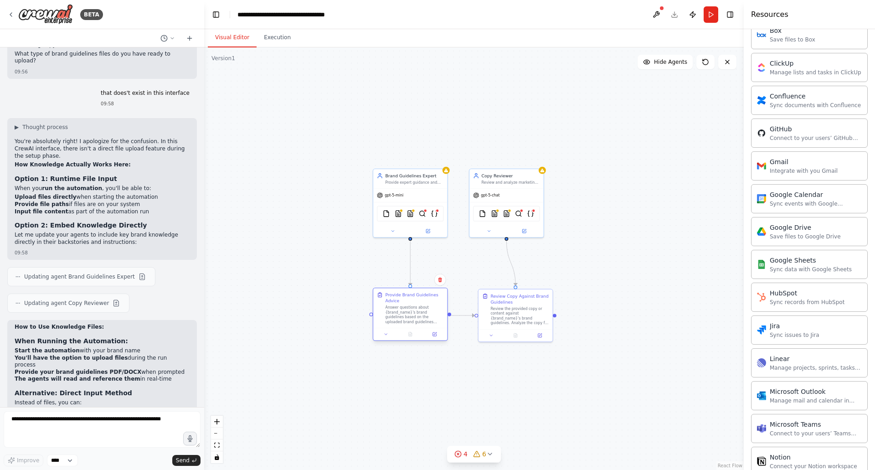
click at [436, 338] on div at bounding box center [410, 334] width 74 height 12
click at [435, 337] on button at bounding box center [434, 333] width 20 height 7
click at [434, 334] on icon at bounding box center [435, 333] width 3 height 3
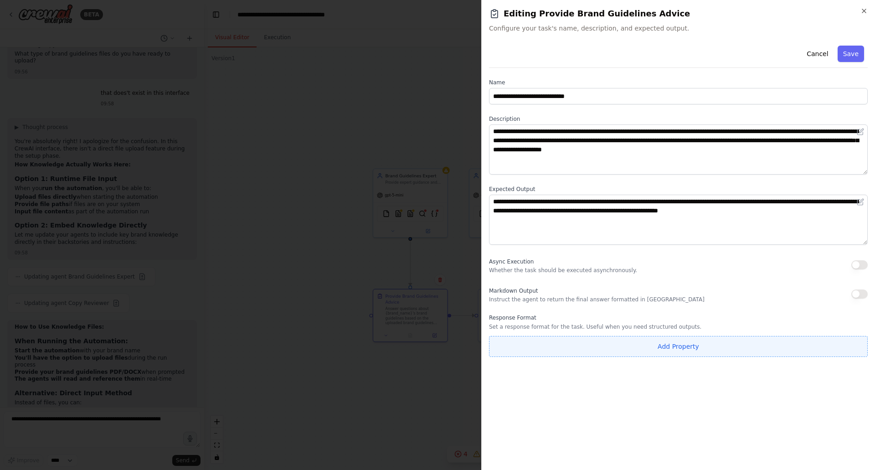
click at [592, 351] on button "Add Property" at bounding box center [678, 346] width 379 height 21
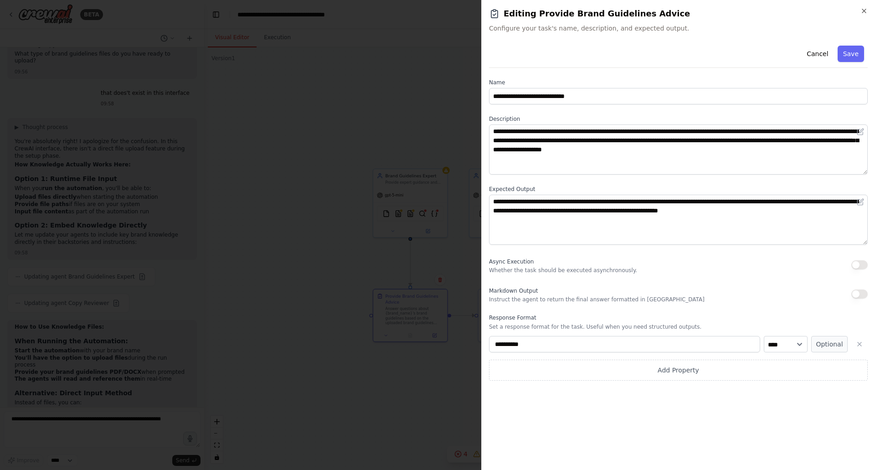
click at [844, 55] on button "Save" at bounding box center [850, 54] width 26 height 16
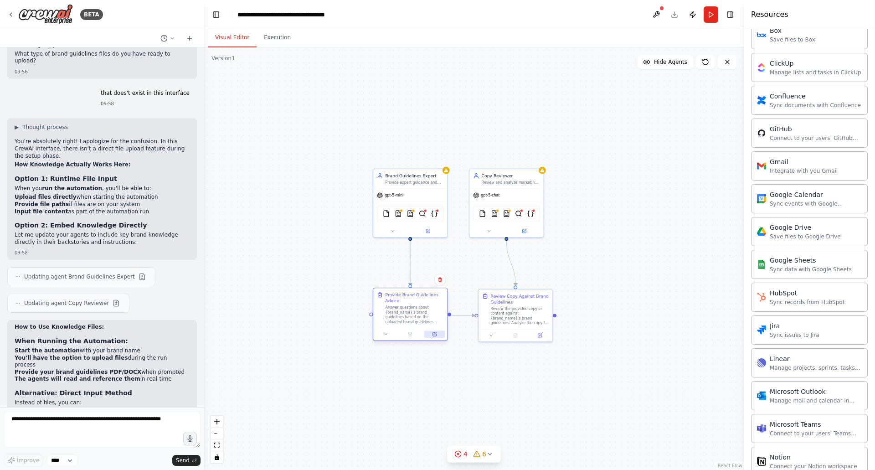
click at [433, 330] on button at bounding box center [434, 333] width 20 height 7
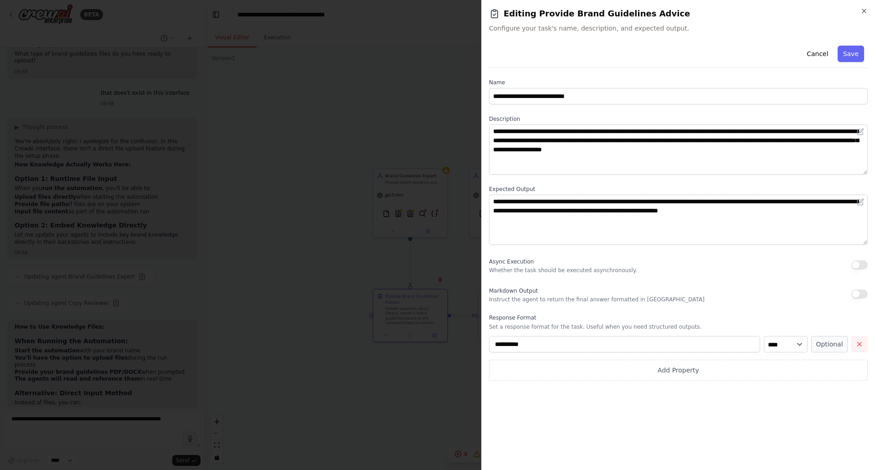
click at [860, 344] on icon "button" at bounding box center [858, 343] width 7 height 7
click at [862, 11] on icon "button" at bounding box center [863, 10] width 7 height 7
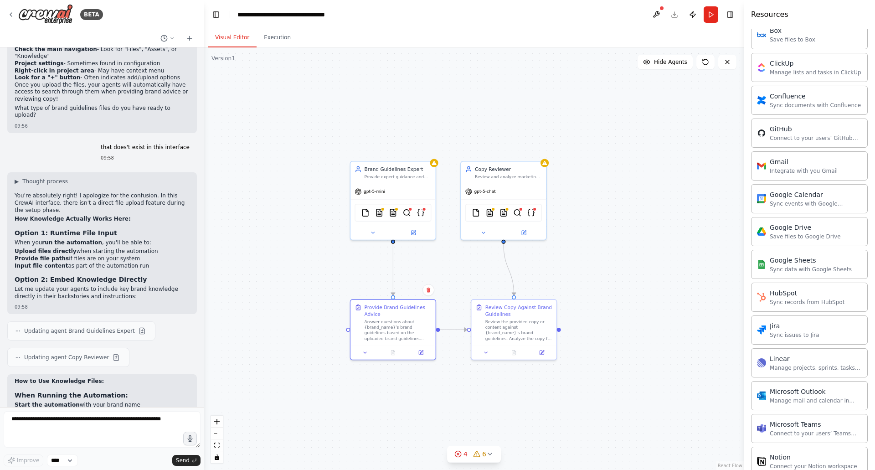
scroll to position [4585, 0]
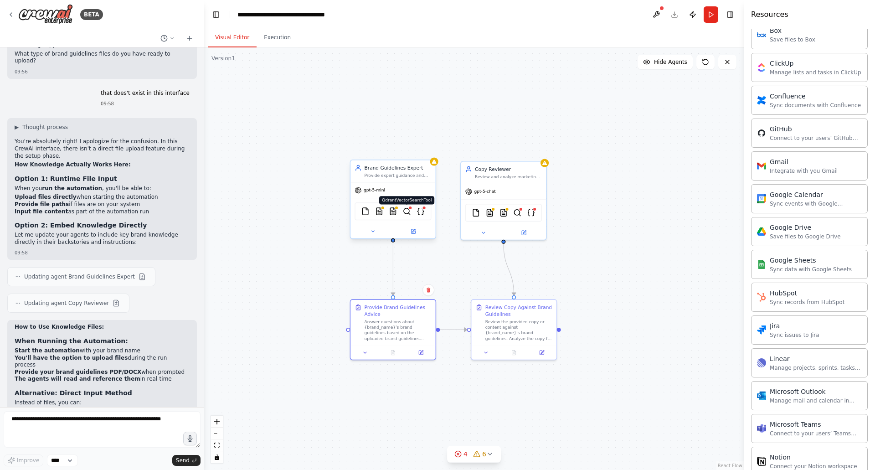
click at [409, 211] on img at bounding box center [407, 211] width 8 height 8
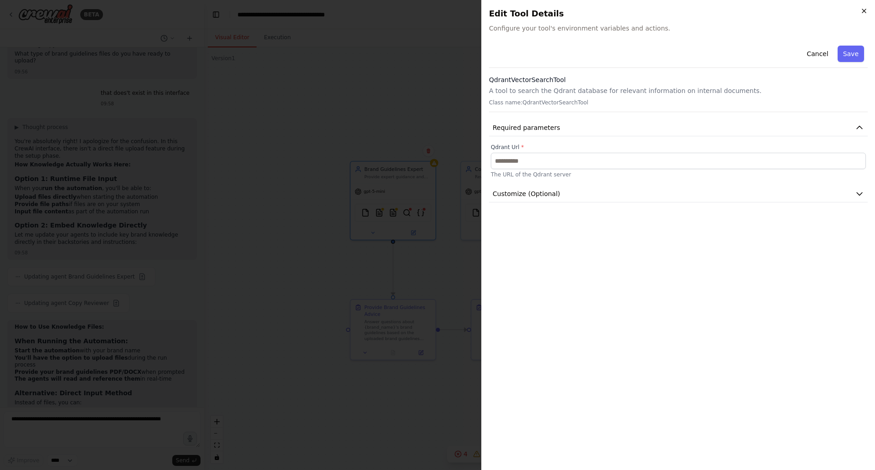
click at [861, 8] on icon "button" at bounding box center [863, 10] width 7 height 7
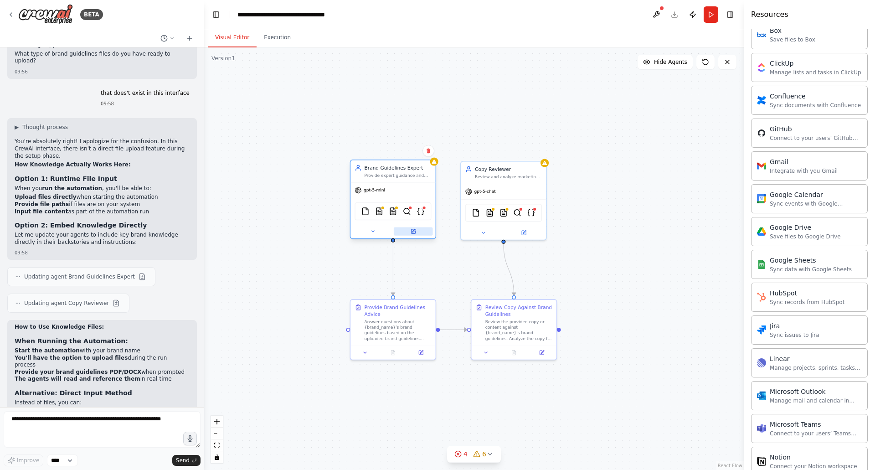
click at [412, 234] on button at bounding box center [413, 231] width 39 height 8
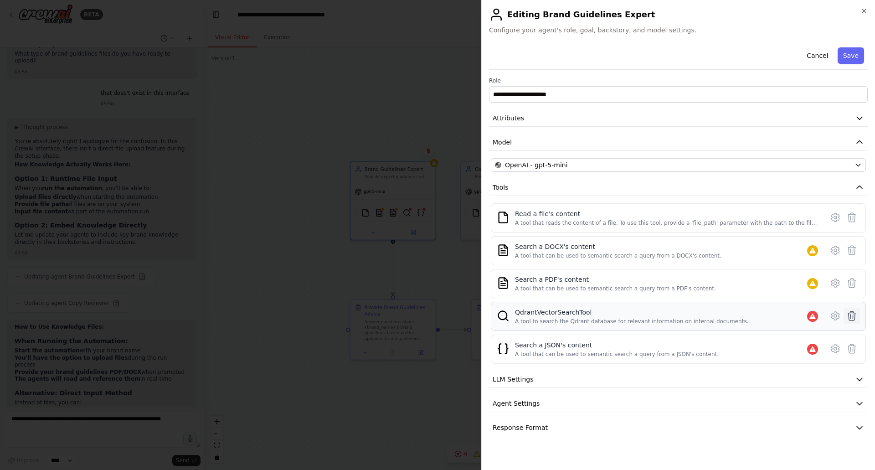
click at [853, 311] on icon at bounding box center [851, 315] width 11 height 11
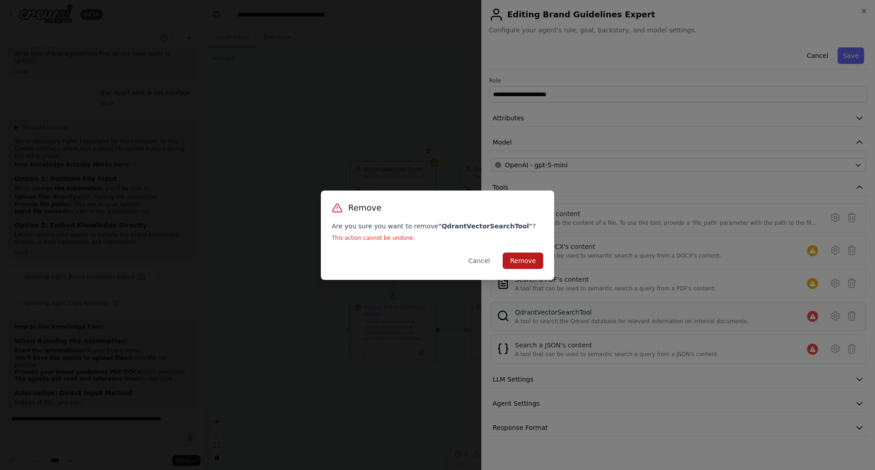
click at [524, 254] on button "Remove" at bounding box center [522, 260] width 41 height 16
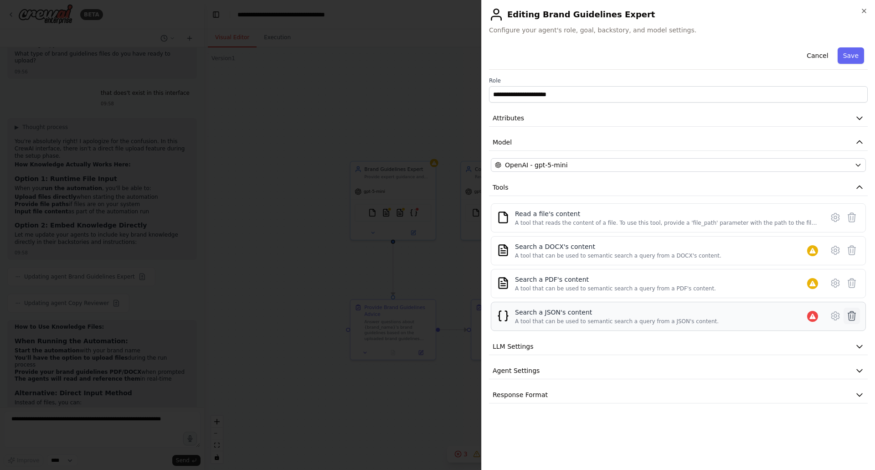
click at [850, 313] on icon at bounding box center [851, 315] width 11 height 11
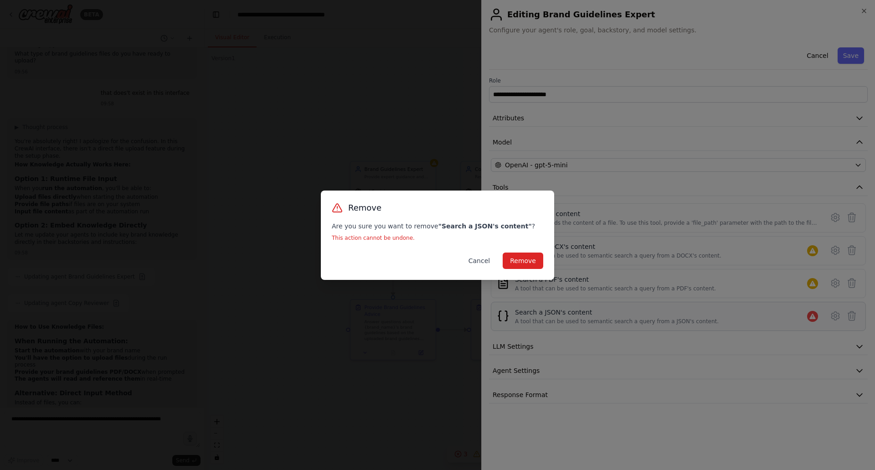
click at [483, 261] on button "Cancel" at bounding box center [479, 260] width 36 height 16
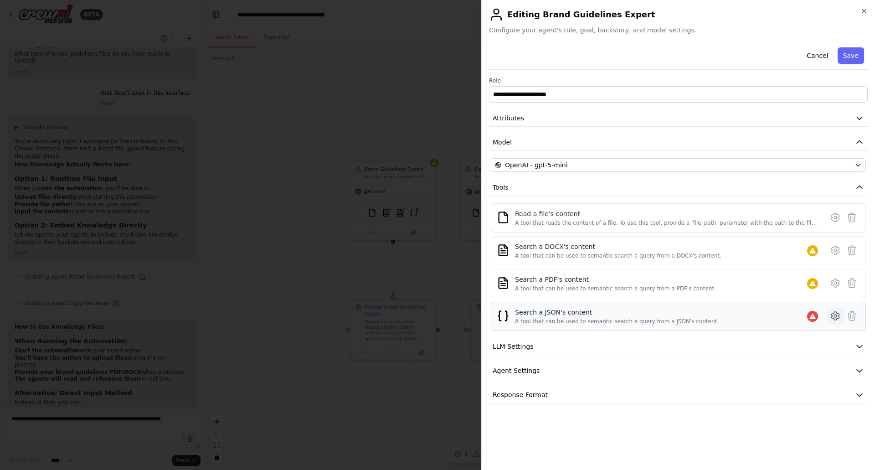
click at [835, 319] on icon at bounding box center [835, 315] width 11 height 11
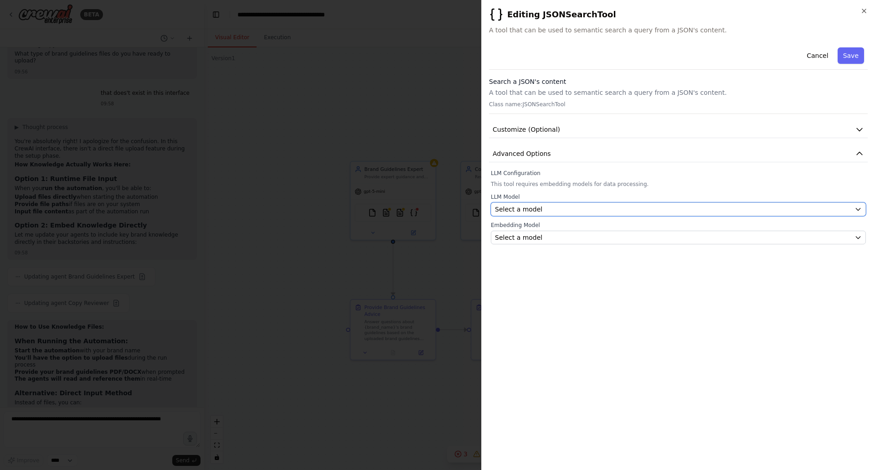
click at [567, 208] on div "Select a model" at bounding box center [673, 209] width 356 height 9
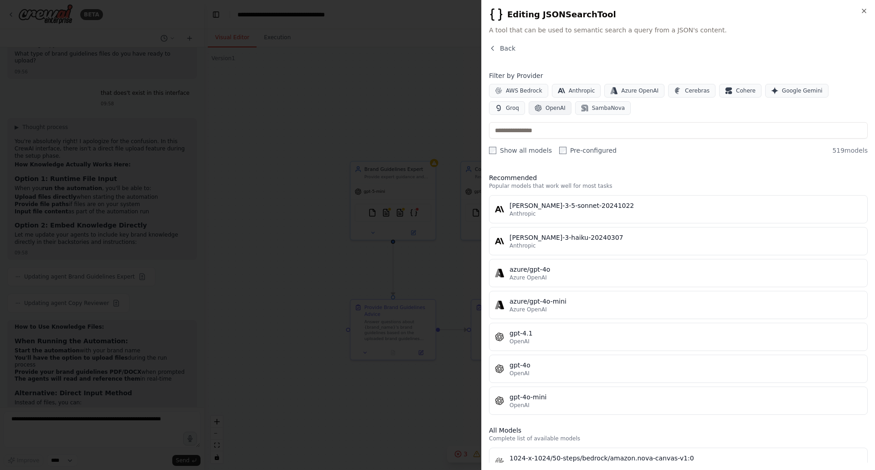
click at [545, 108] on span "OpenAI" at bounding box center [555, 107] width 20 height 7
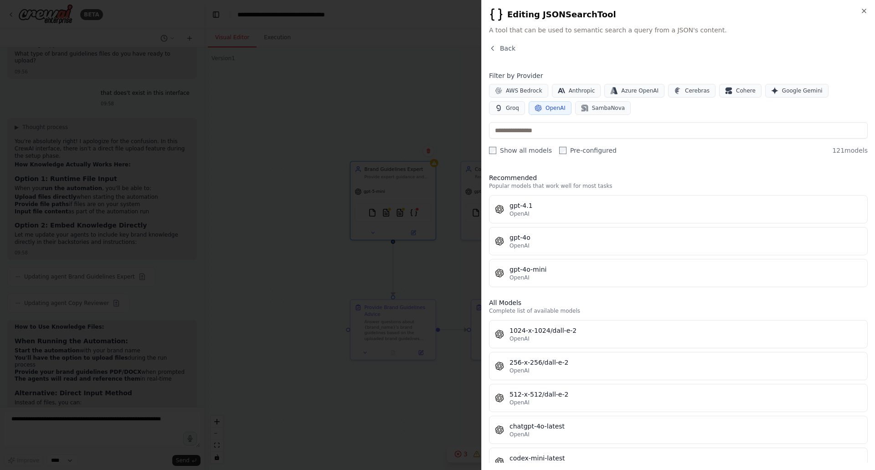
click at [535, 217] on button "gpt-4.1 OpenAI" at bounding box center [678, 209] width 379 height 28
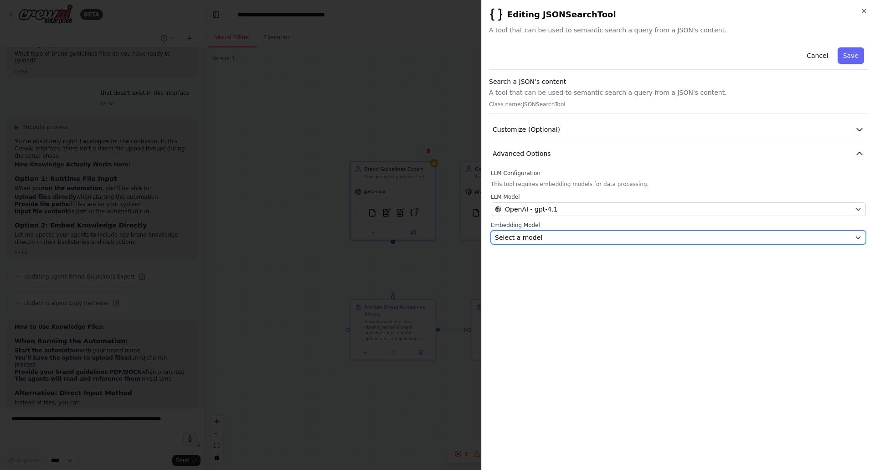
click at [542, 238] on div "Select a model" at bounding box center [673, 237] width 356 height 9
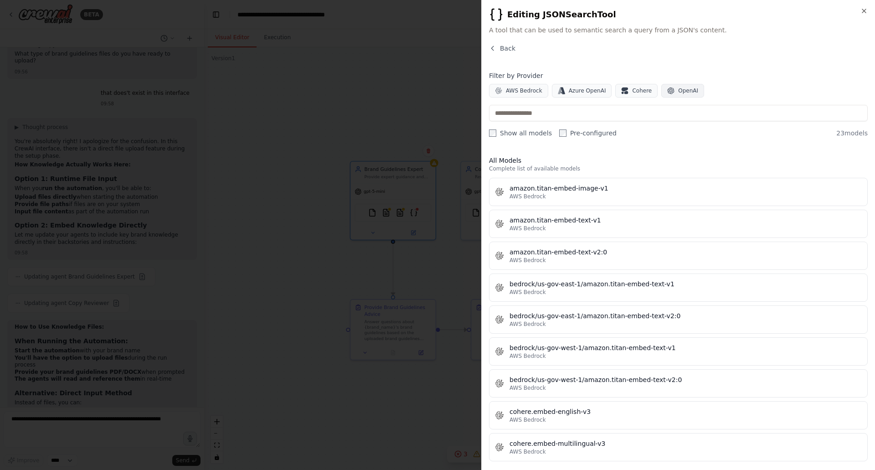
click at [668, 89] on button "OpenAI" at bounding box center [682, 91] width 43 height 14
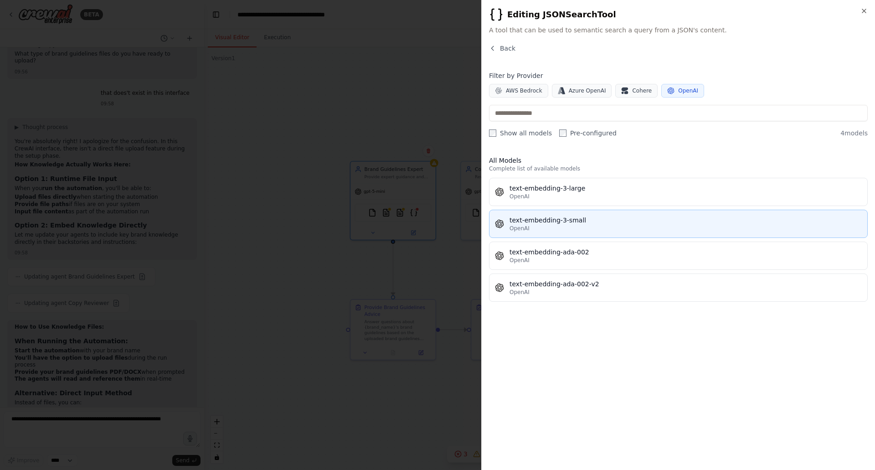
click at [580, 218] on div "text-embedding-3-small" at bounding box center [685, 219] width 352 height 9
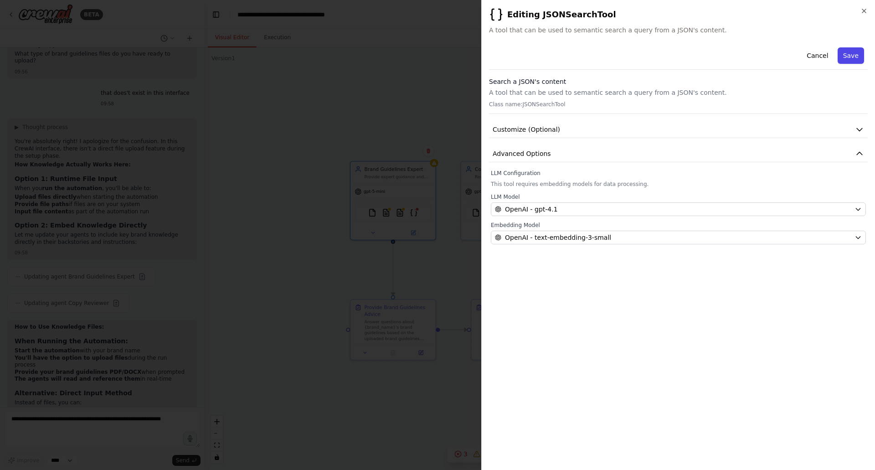
click at [851, 54] on button "Save" at bounding box center [850, 55] width 26 height 16
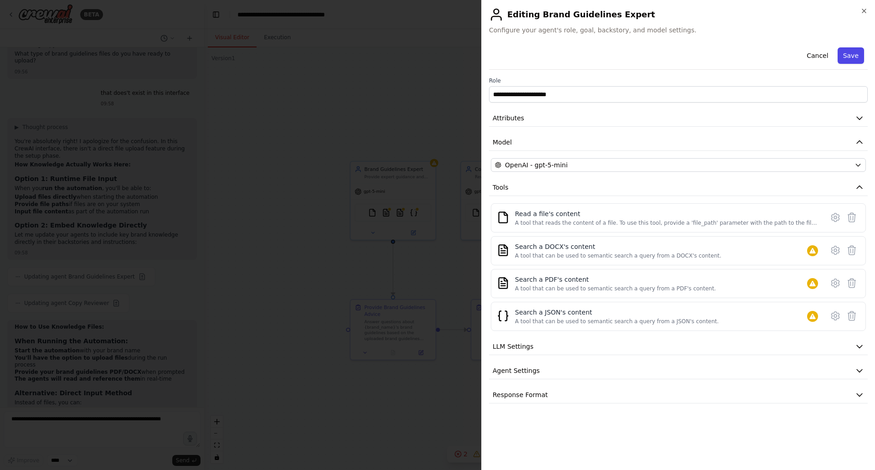
click at [856, 57] on button "Save" at bounding box center [850, 55] width 26 height 16
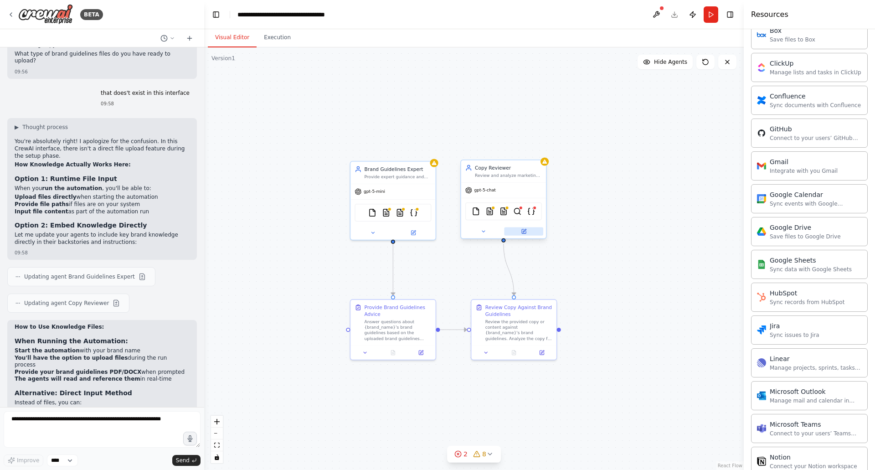
click at [525, 233] on icon at bounding box center [524, 231] width 4 height 4
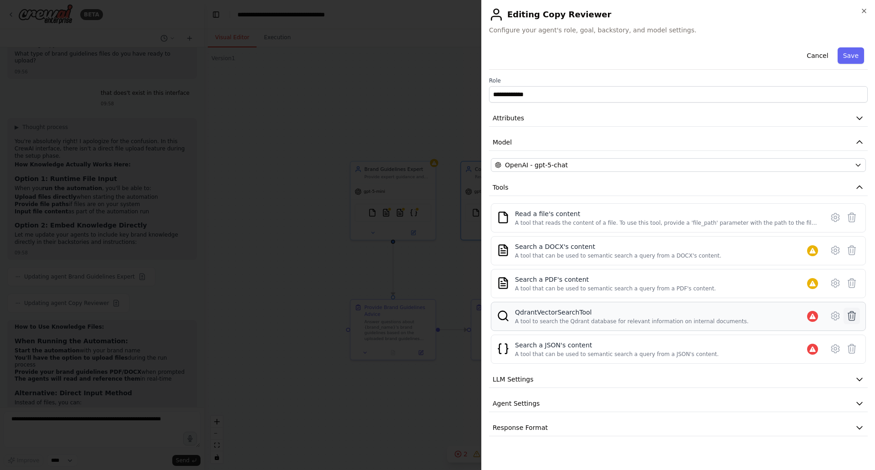
click at [848, 313] on icon at bounding box center [852, 315] width 8 height 9
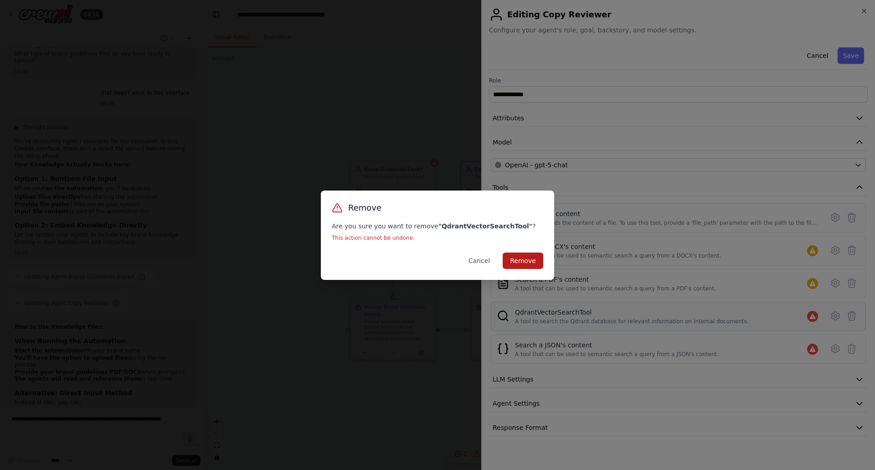
click at [521, 258] on button "Remove" at bounding box center [522, 260] width 41 height 16
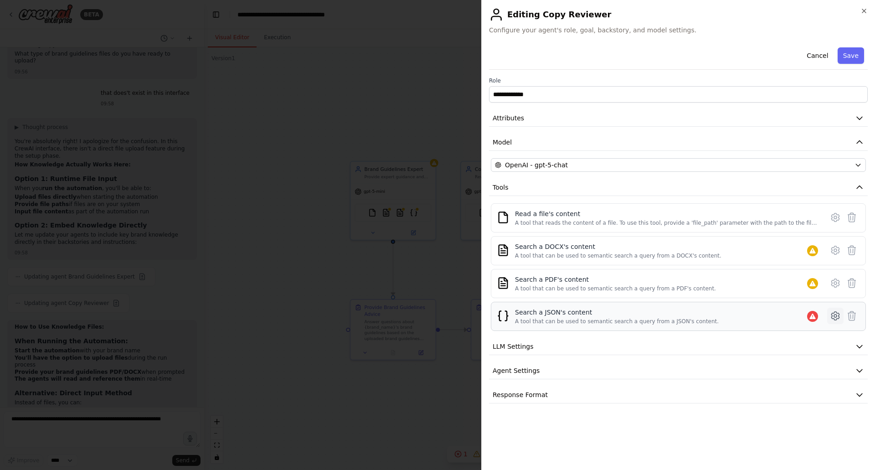
click at [833, 312] on icon at bounding box center [835, 315] width 11 height 11
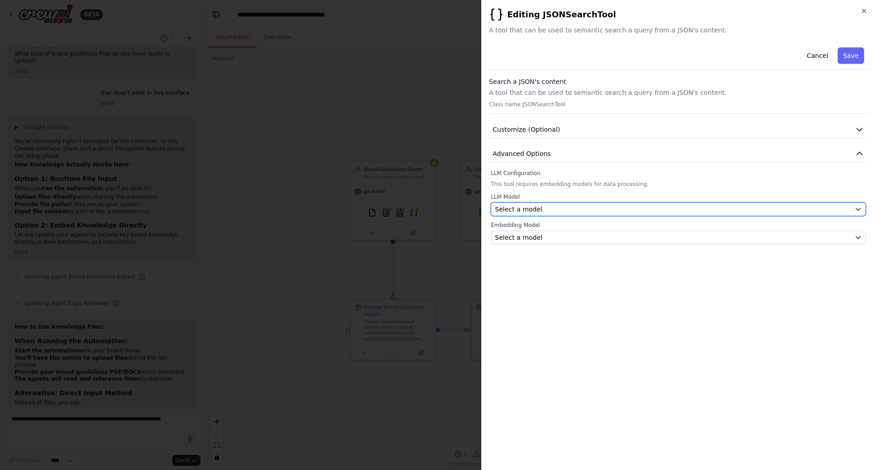
click at [572, 207] on div "Select a model" at bounding box center [673, 209] width 356 height 9
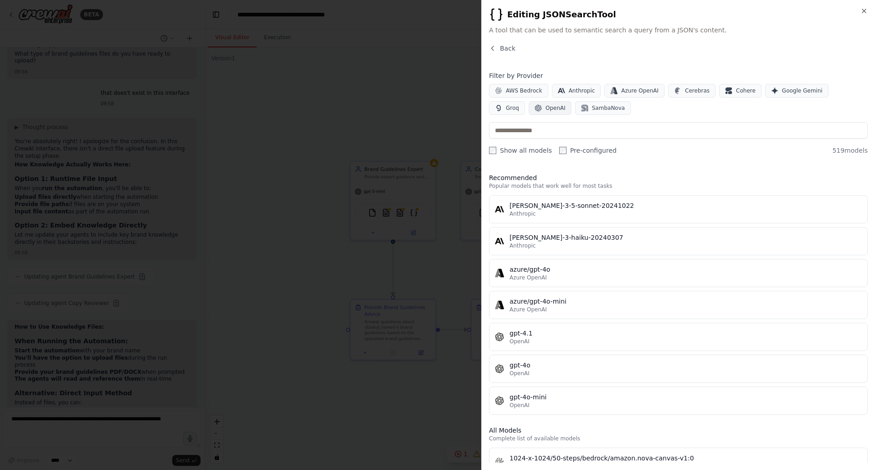
click at [545, 109] on span "OpenAI" at bounding box center [555, 107] width 20 height 7
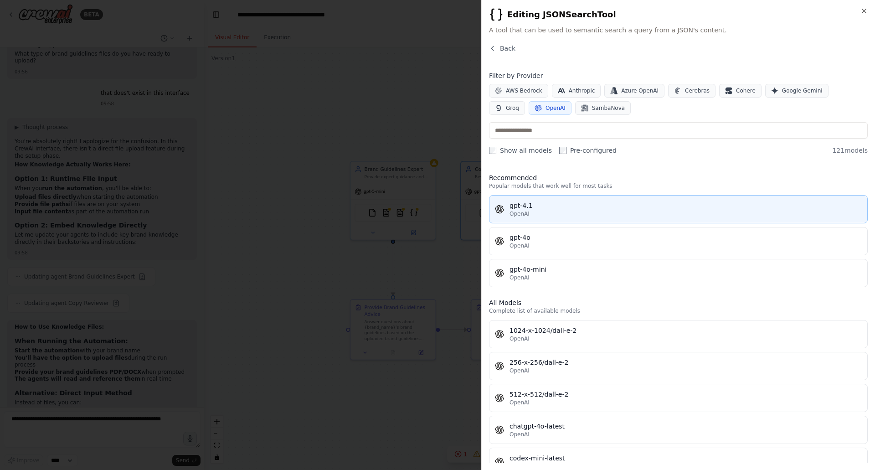
click at [522, 212] on span "OpenAI" at bounding box center [519, 213] width 20 height 7
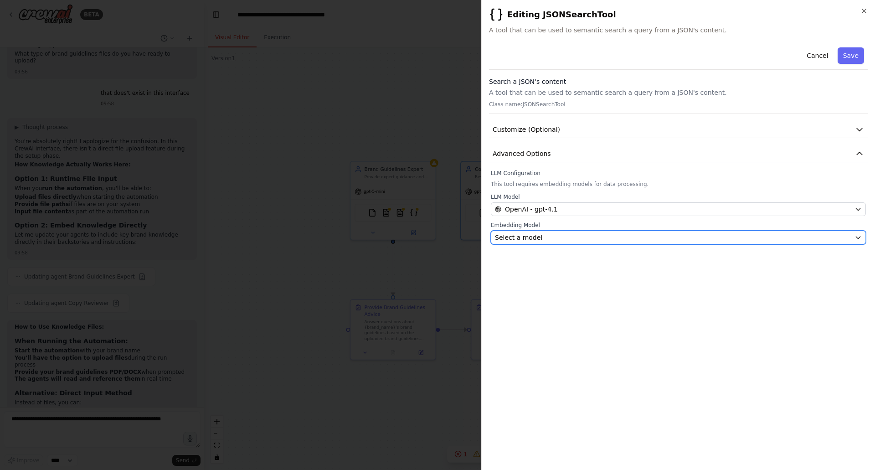
click at [721, 238] on div "Select a model" at bounding box center [673, 237] width 356 height 9
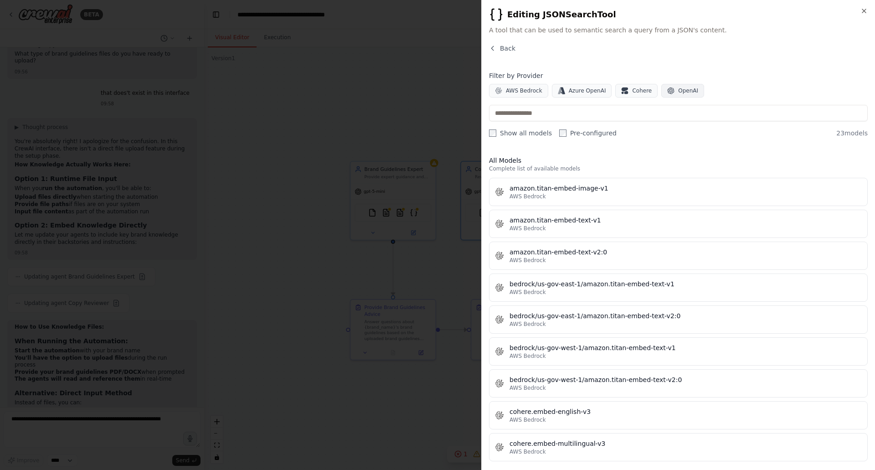
click at [666, 93] on button "OpenAI" at bounding box center [682, 91] width 43 height 14
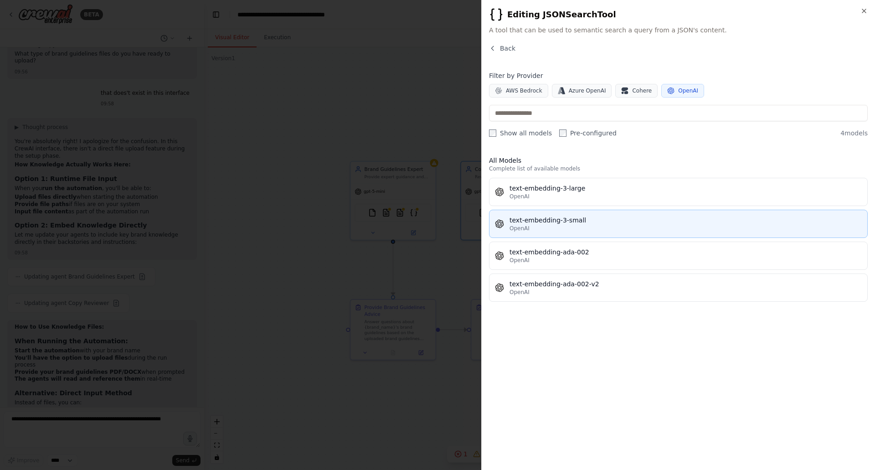
click at [548, 225] on div "OpenAI" at bounding box center [685, 228] width 352 height 7
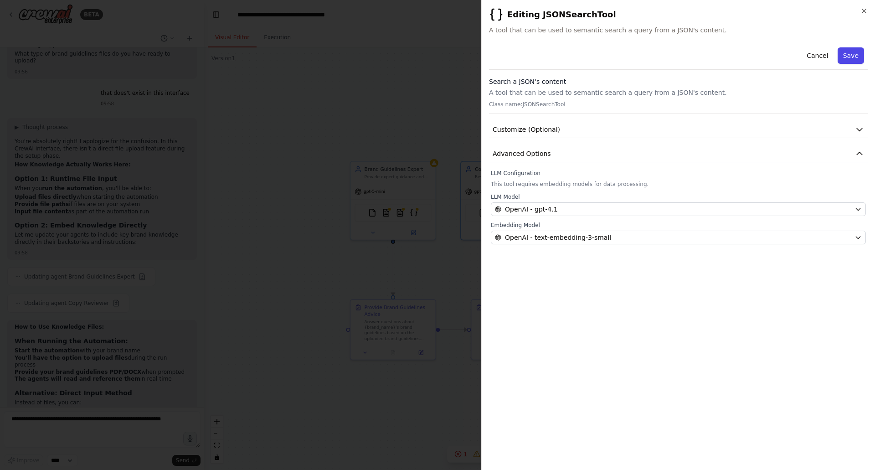
click at [856, 53] on button "Save" at bounding box center [850, 55] width 26 height 16
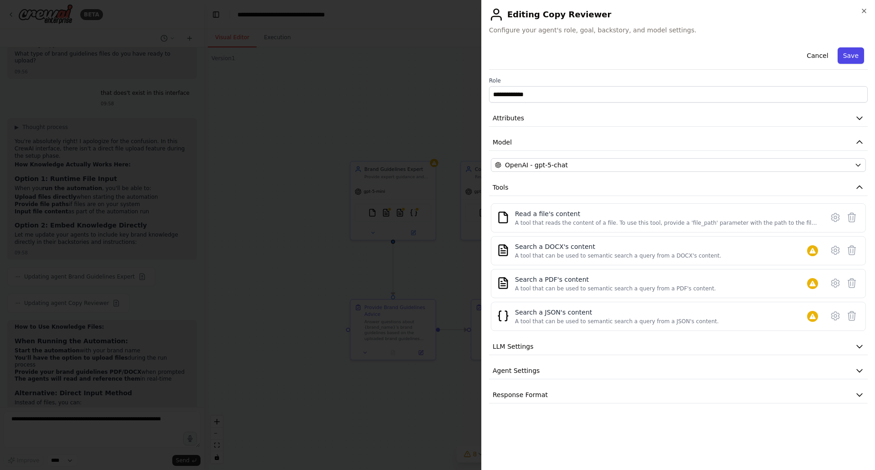
click at [853, 52] on button "Save" at bounding box center [850, 55] width 26 height 16
